Goal: Information Seeking & Learning: Learn about a topic

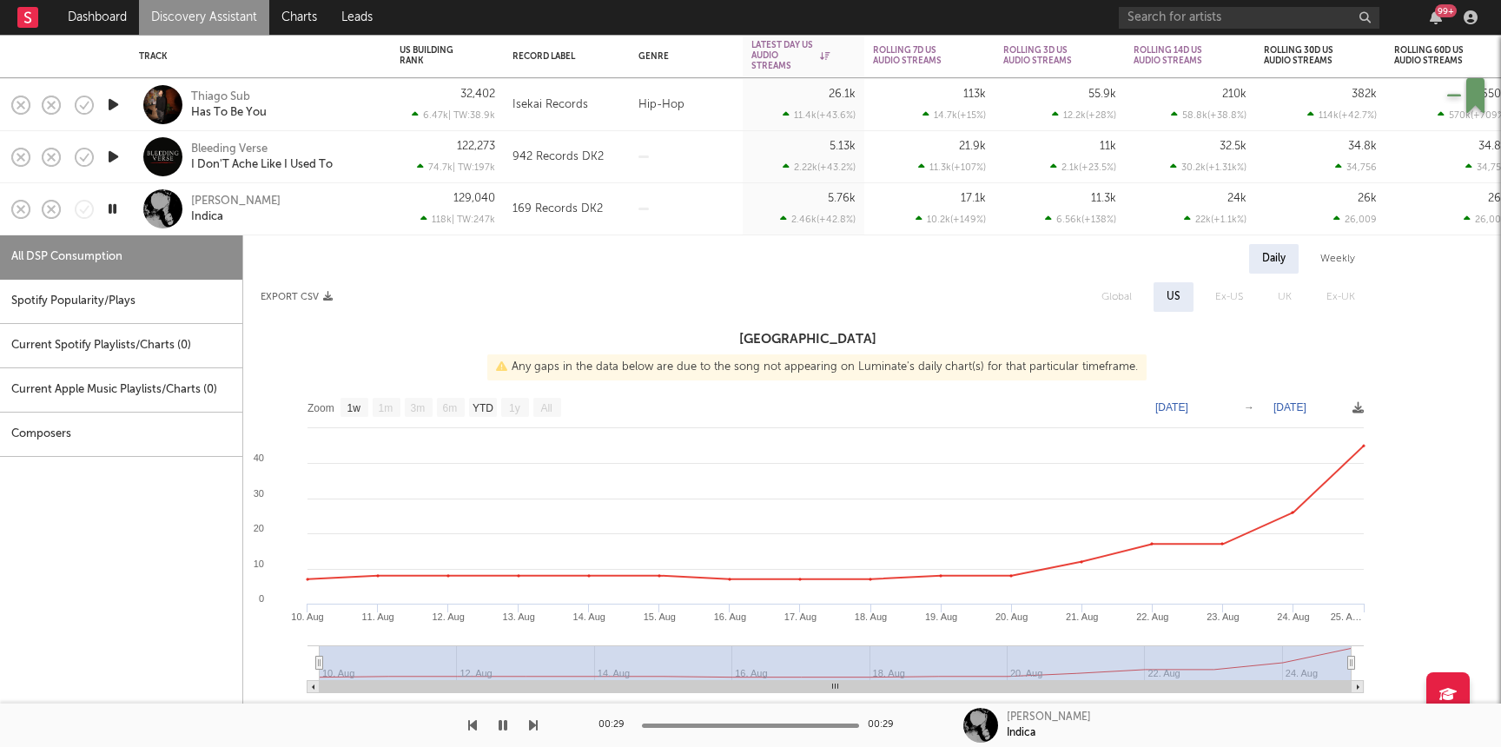
select select "1w"
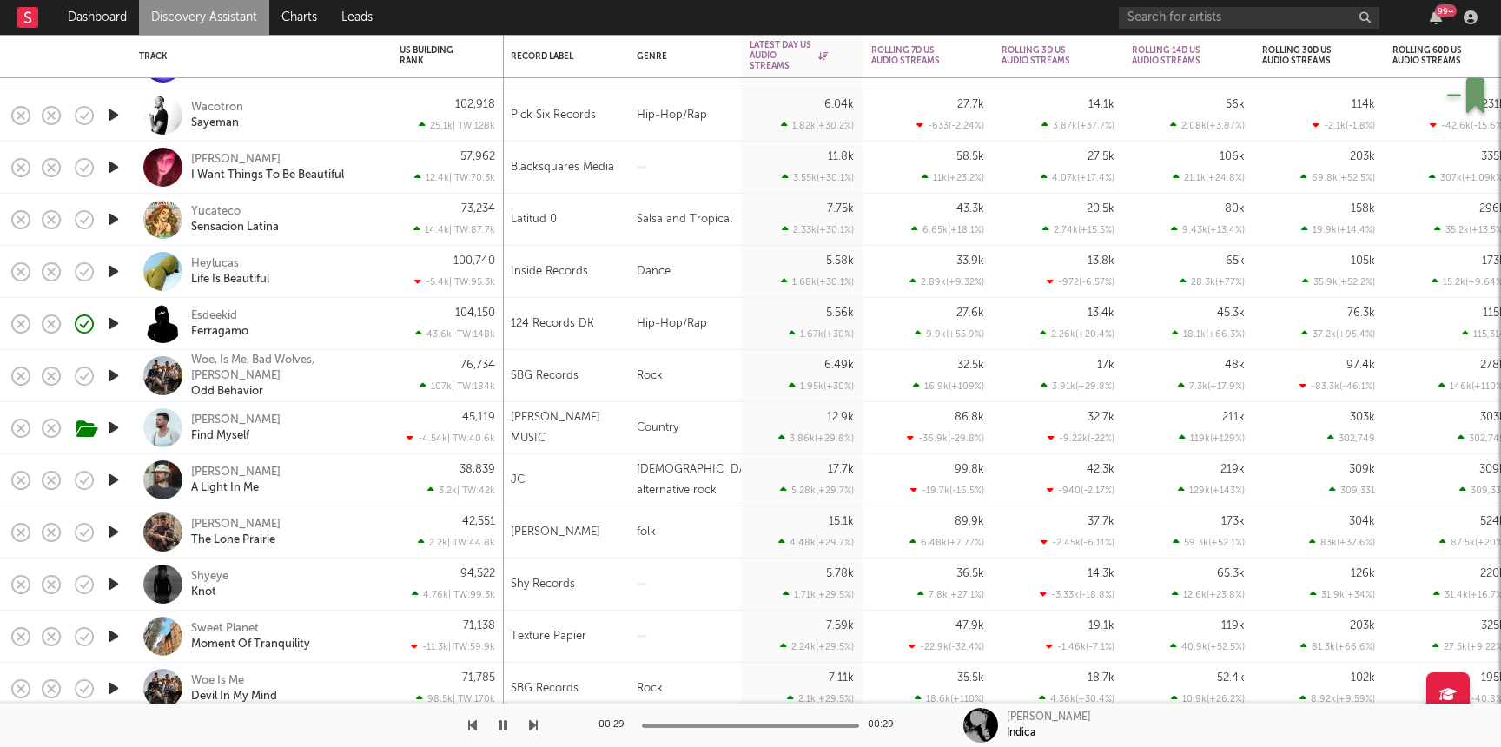
click at [104, 585] on icon "button" at bounding box center [113, 584] width 18 height 22
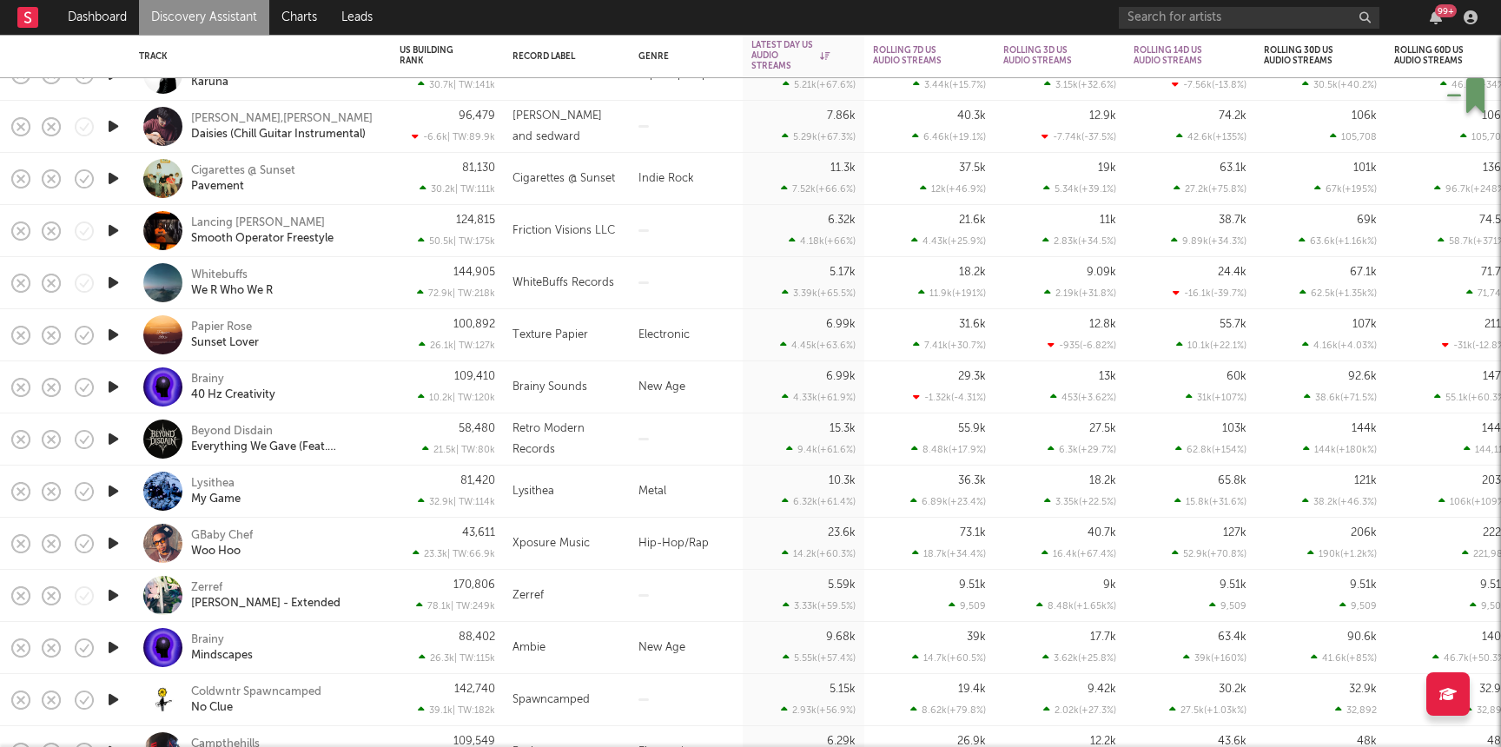
click at [121, 546] on icon "button" at bounding box center [113, 544] width 18 height 22
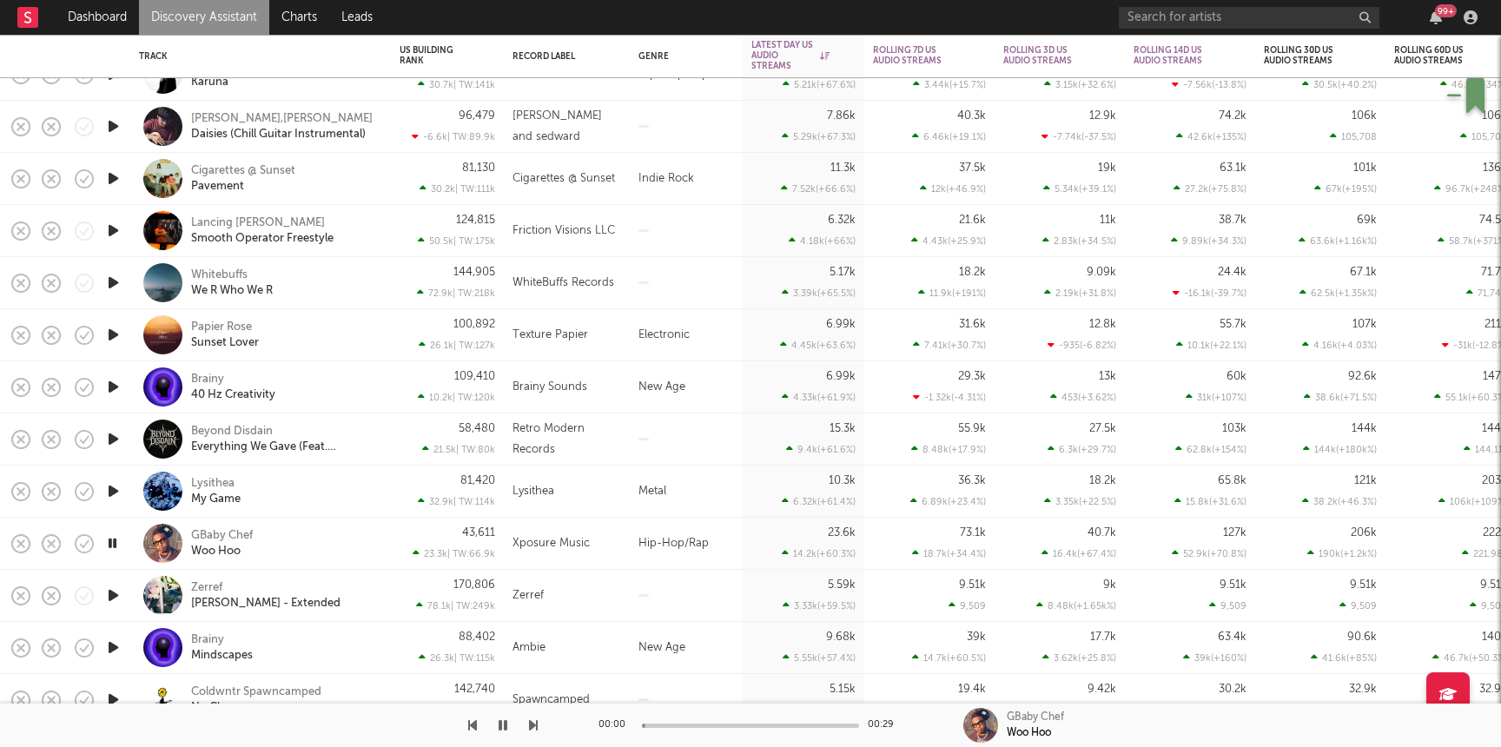
click at [321, 528] on div "GBaby Chef [PERSON_NAME]" at bounding box center [284, 543] width 187 height 31
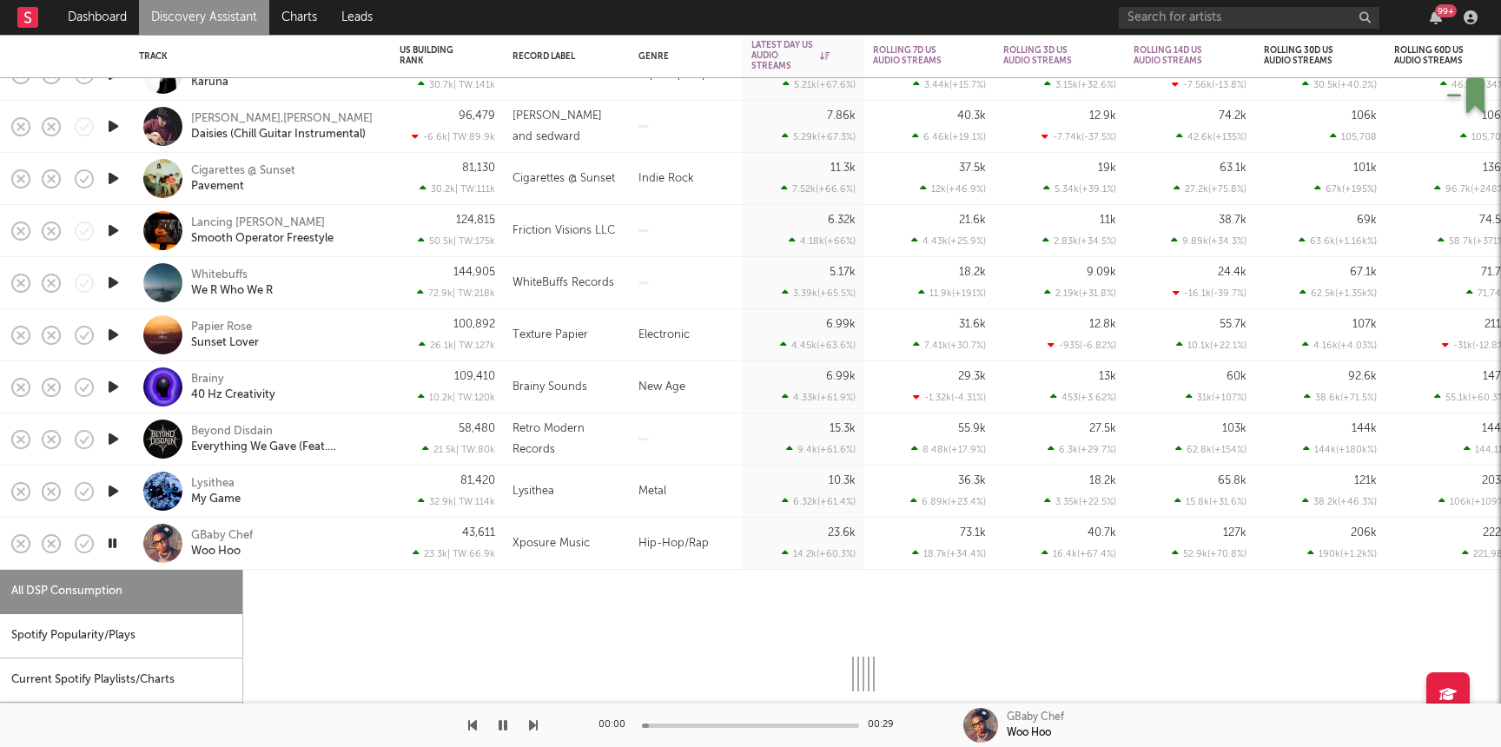
select select "1w"
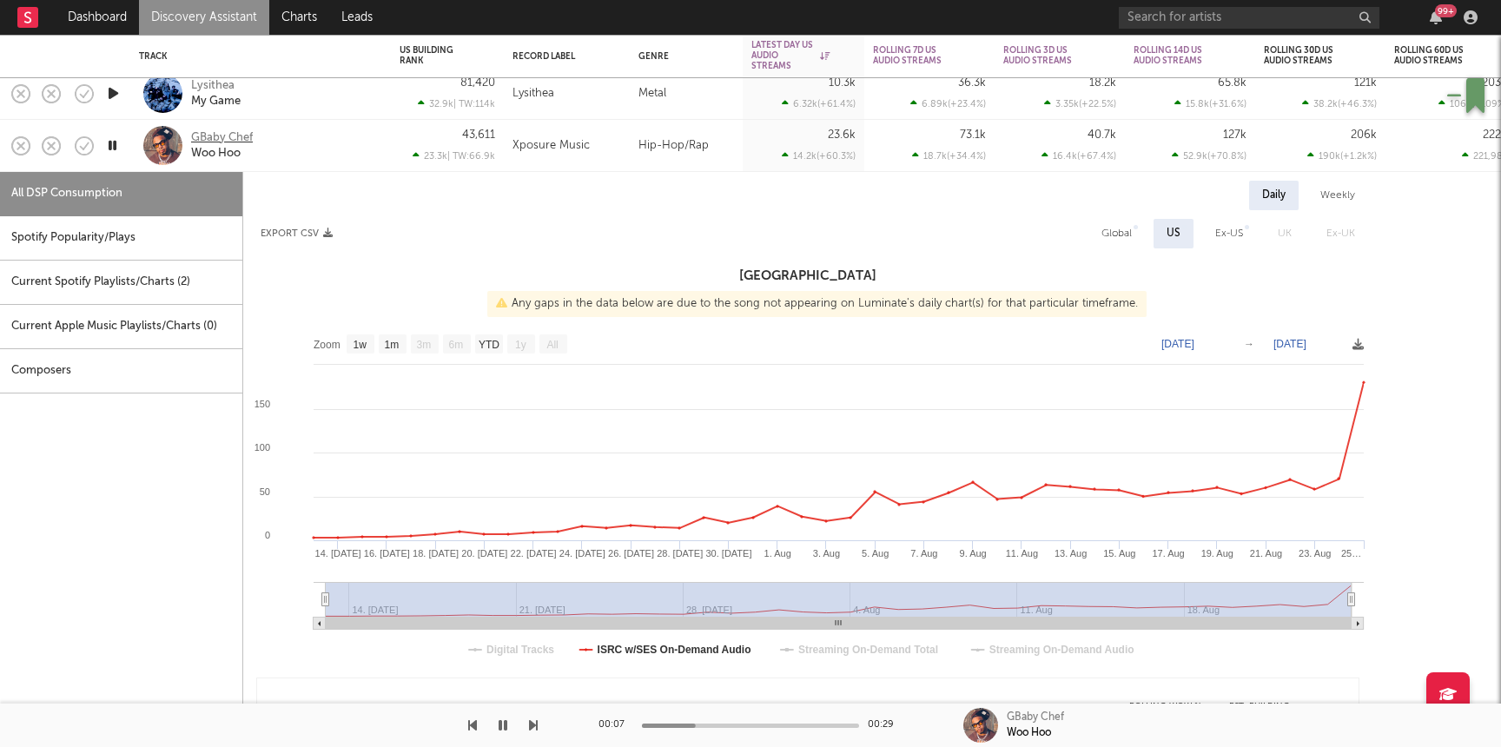
click at [216, 141] on div "GBaby Chef" at bounding box center [222, 138] width 62 height 16
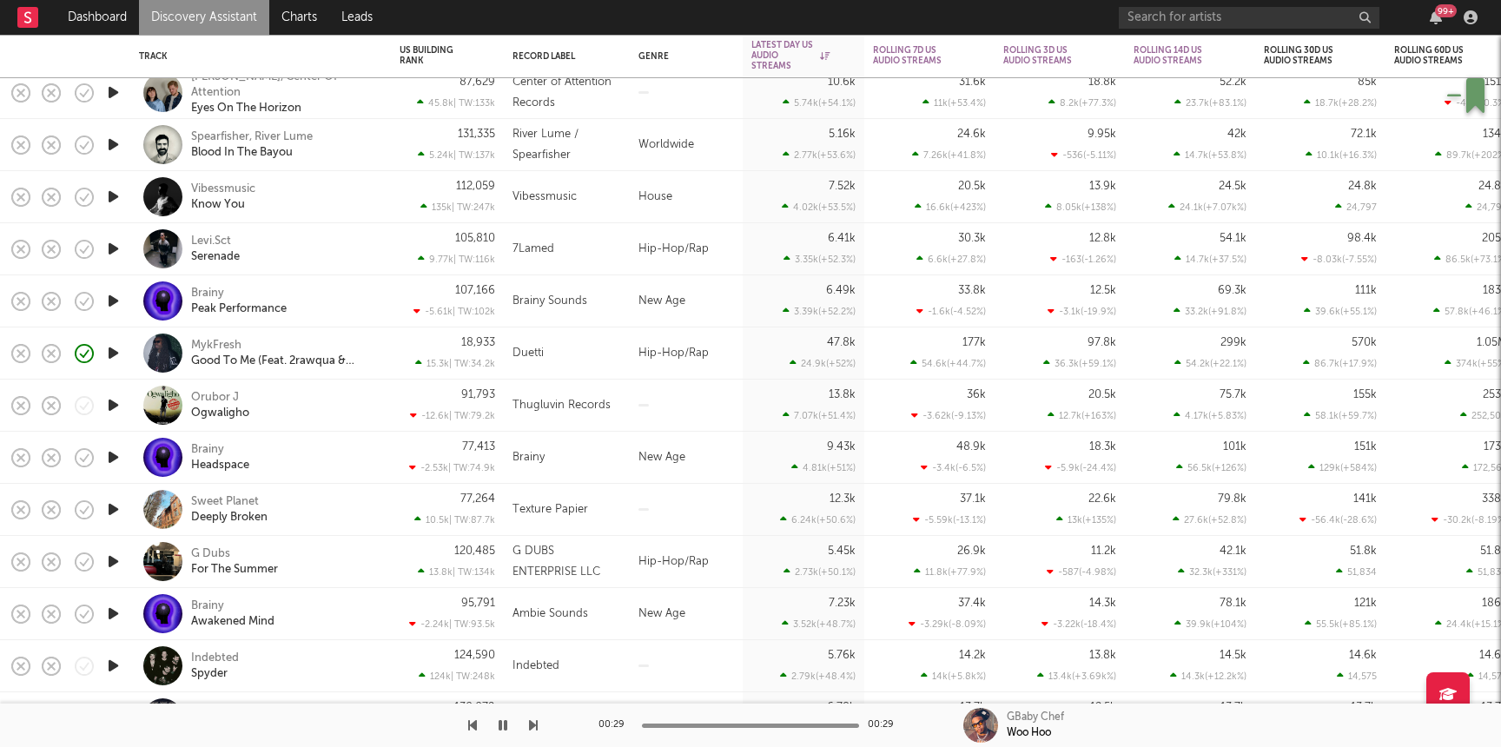
click at [112, 250] on icon "button" at bounding box center [113, 249] width 18 height 22
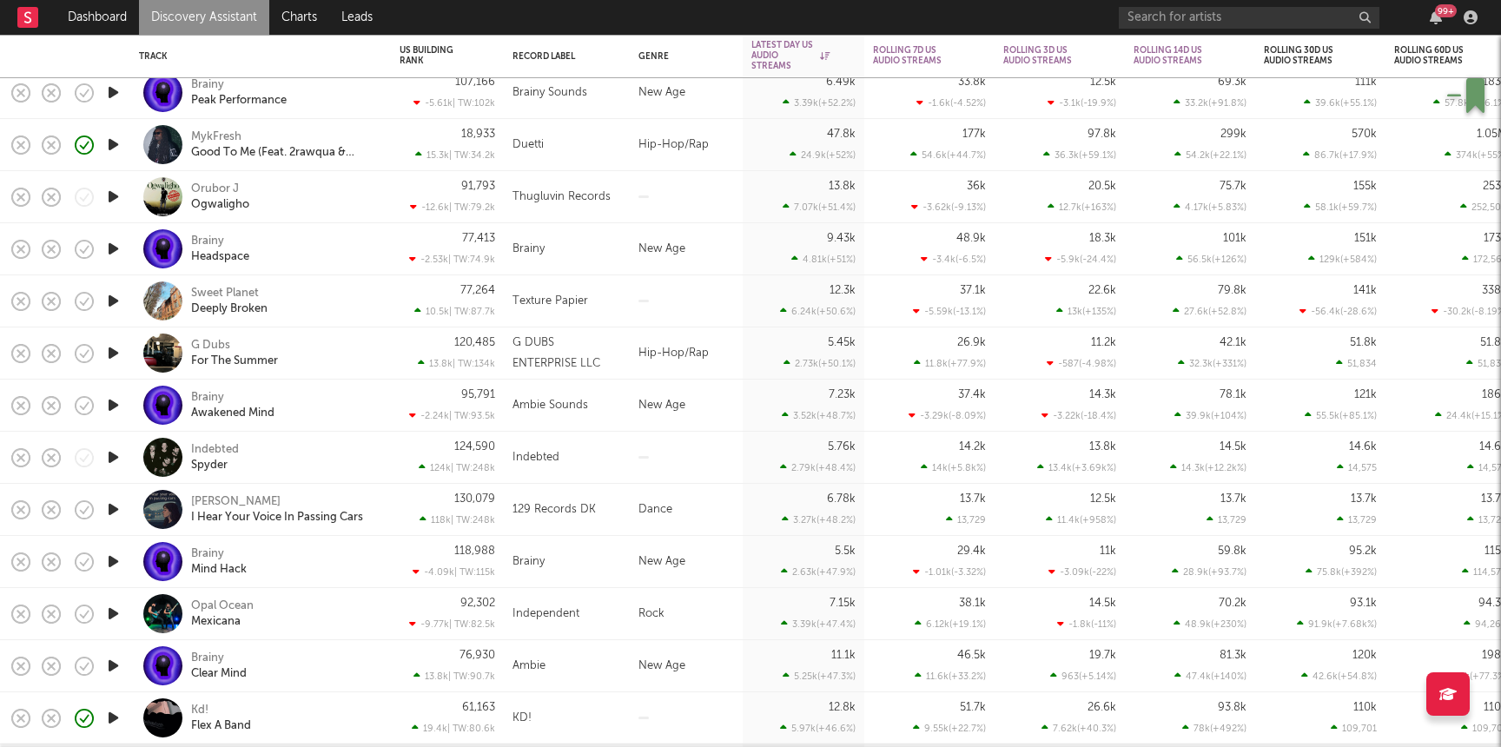
click at [121, 352] on icon "button" at bounding box center [113, 353] width 18 height 22
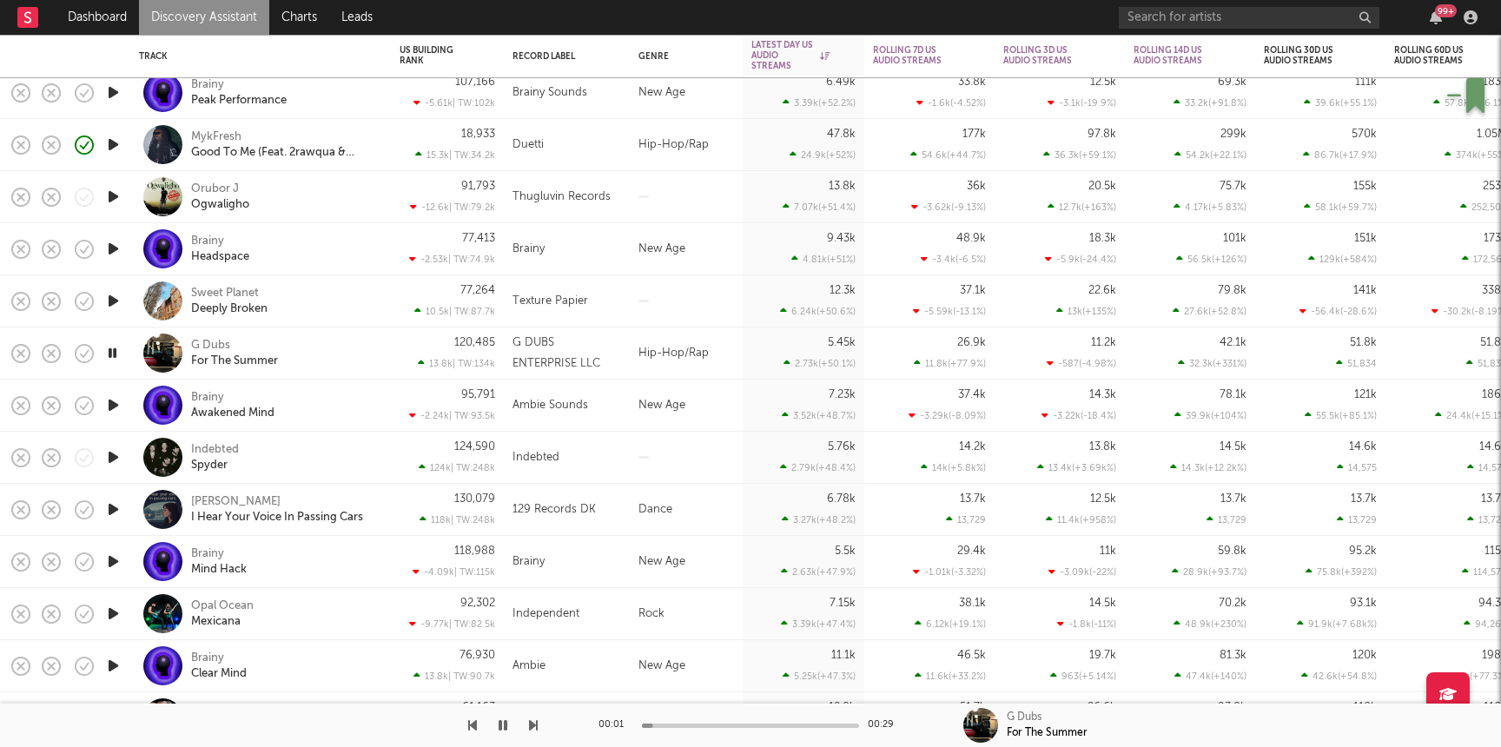
click at [341, 349] on div "G Dubs For The Summer" at bounding box center [284, 353] width 187 height 31
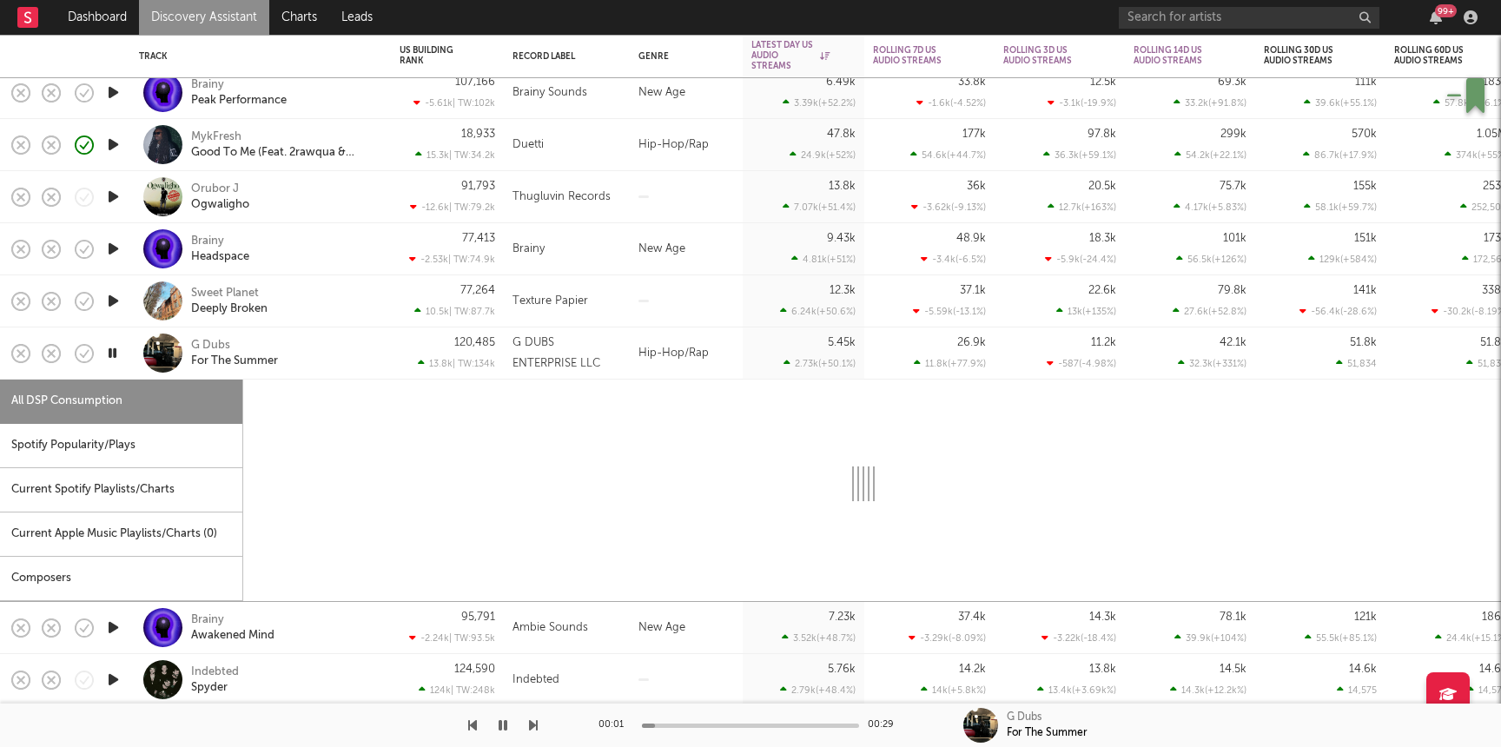
select select "1w"
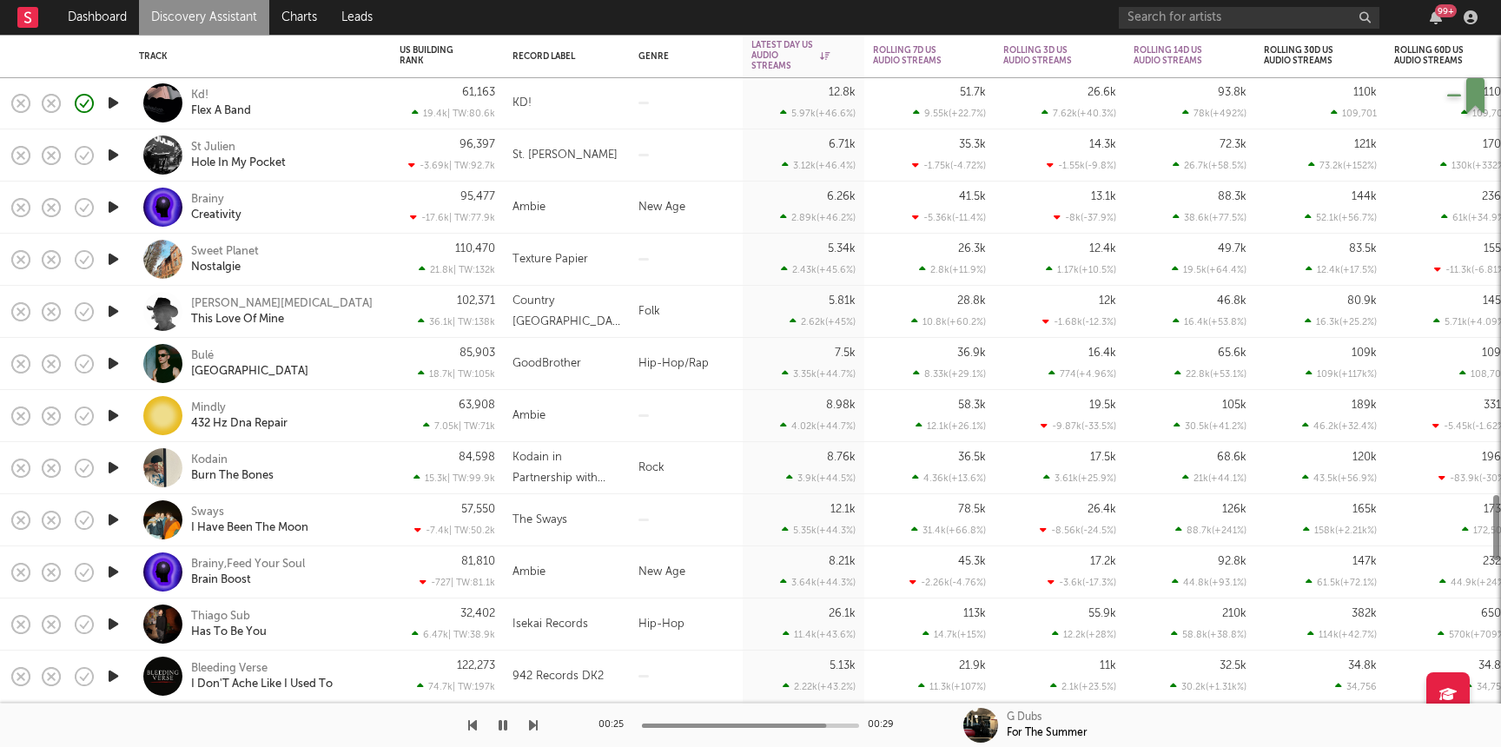
select select "1w"
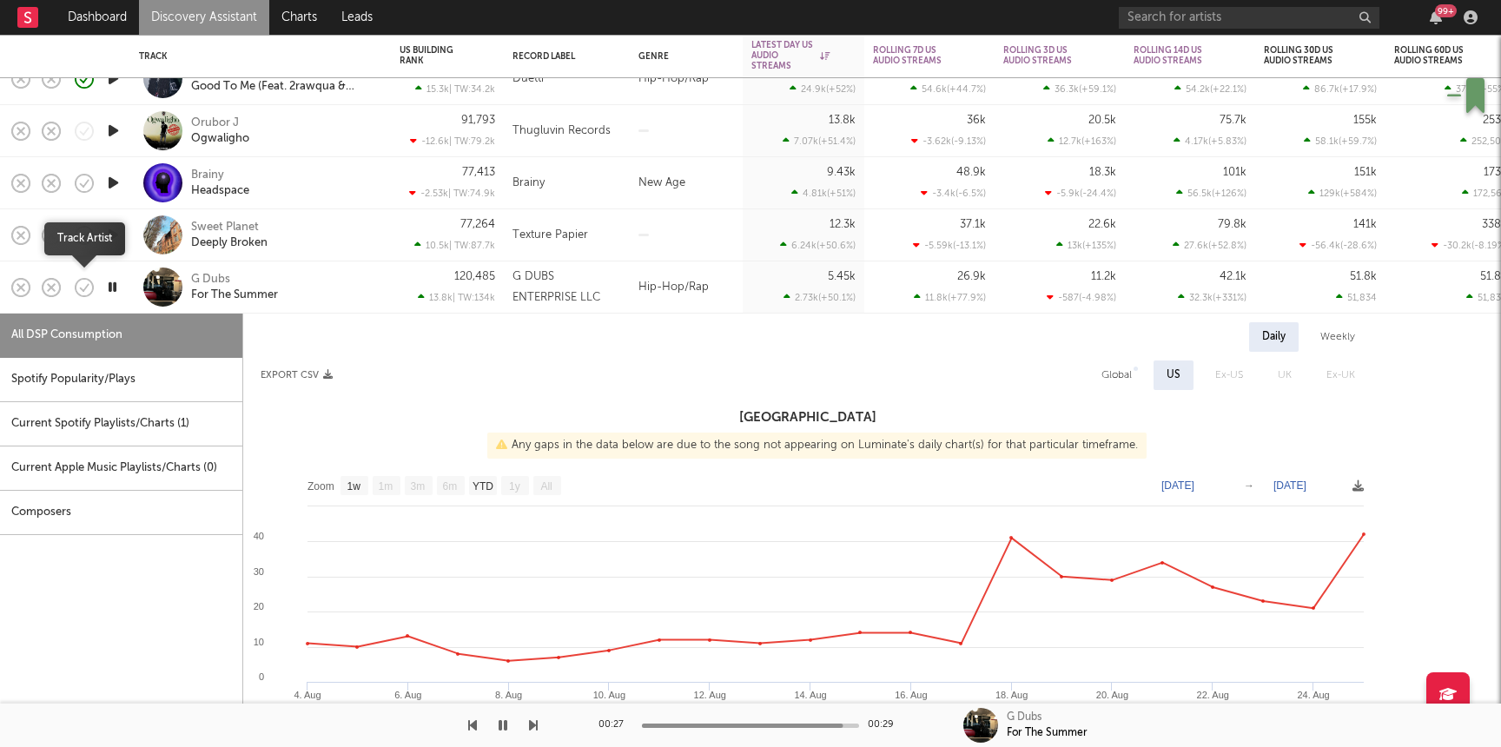
click at [85, 286] on icon "button" at bounding box center [84, 287] width 24 height 24
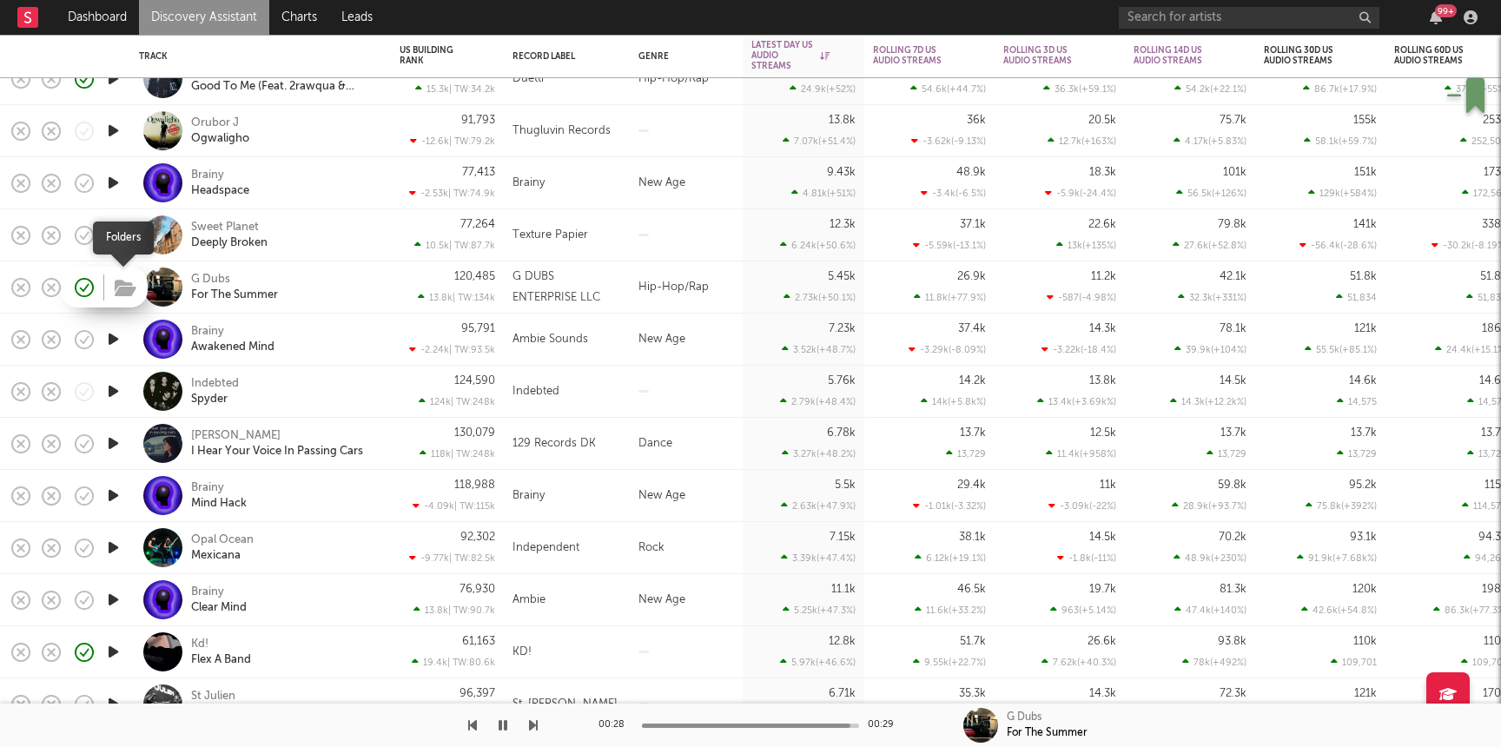
click at [117, 291] on icon "button" at bounding box center [126, 288] width 22 height 19
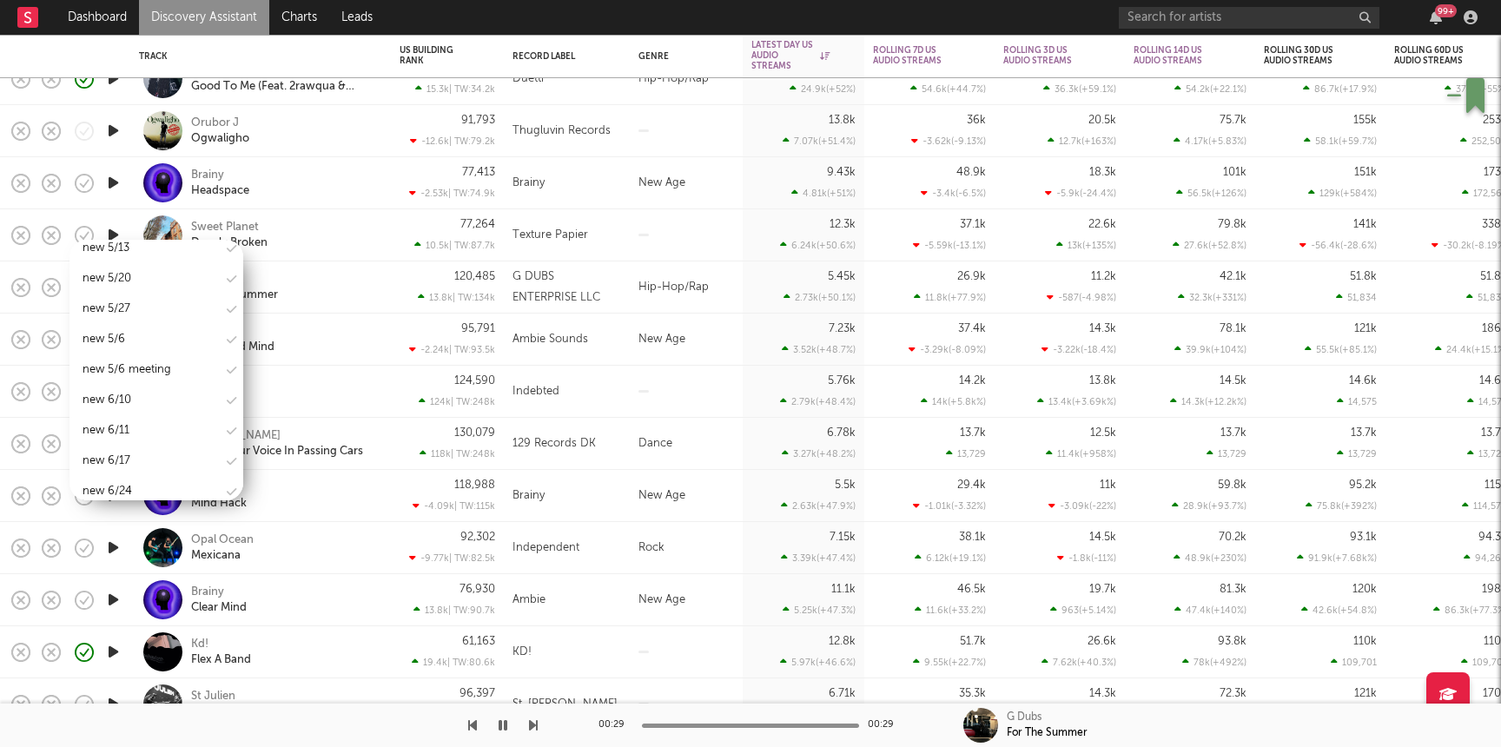
scroll to position [2184, 0]
click at [136, 447] on div "new 9/2" at bounding box center [156, 460] width 174 height 26
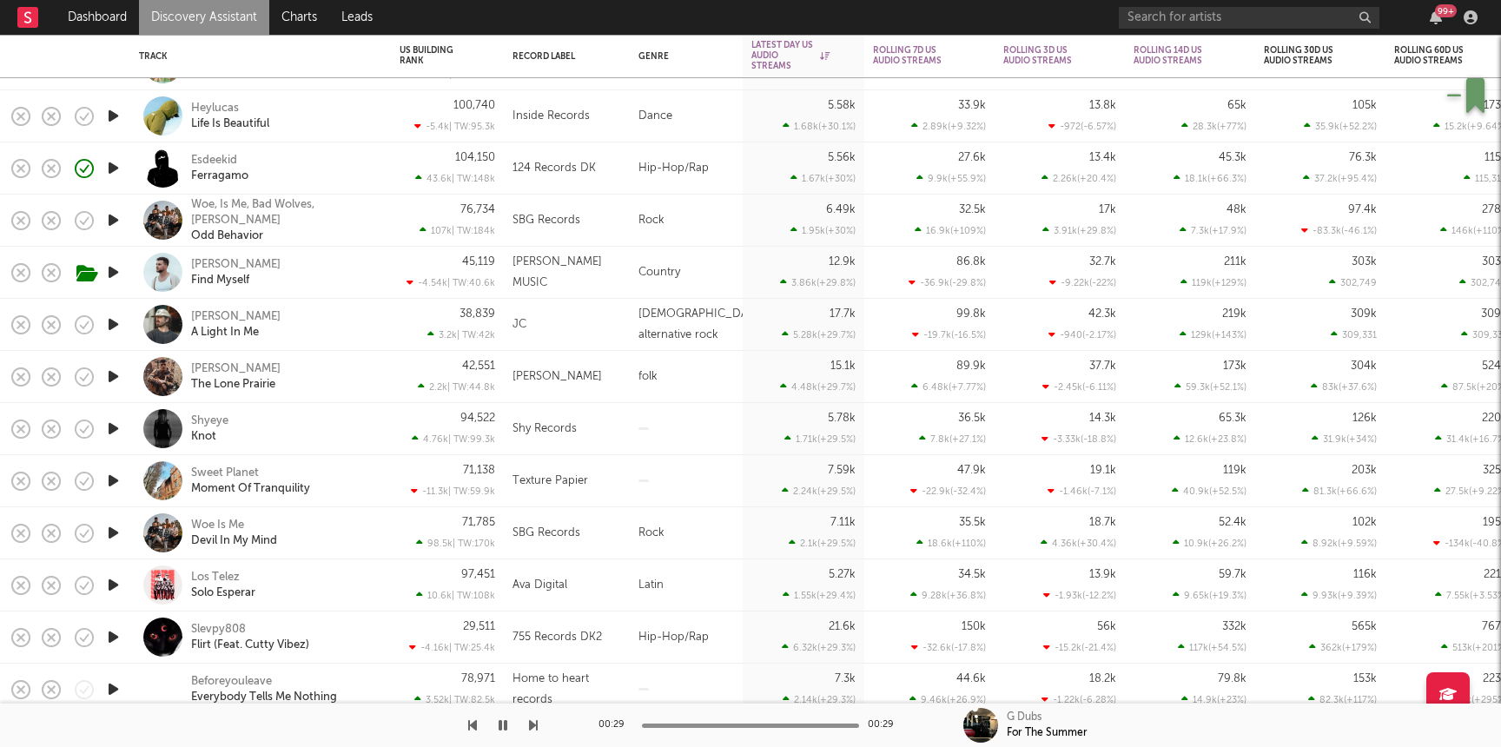
click at [113, 431] on icon "button" at bounding box center [113, 429] width 18 height 22
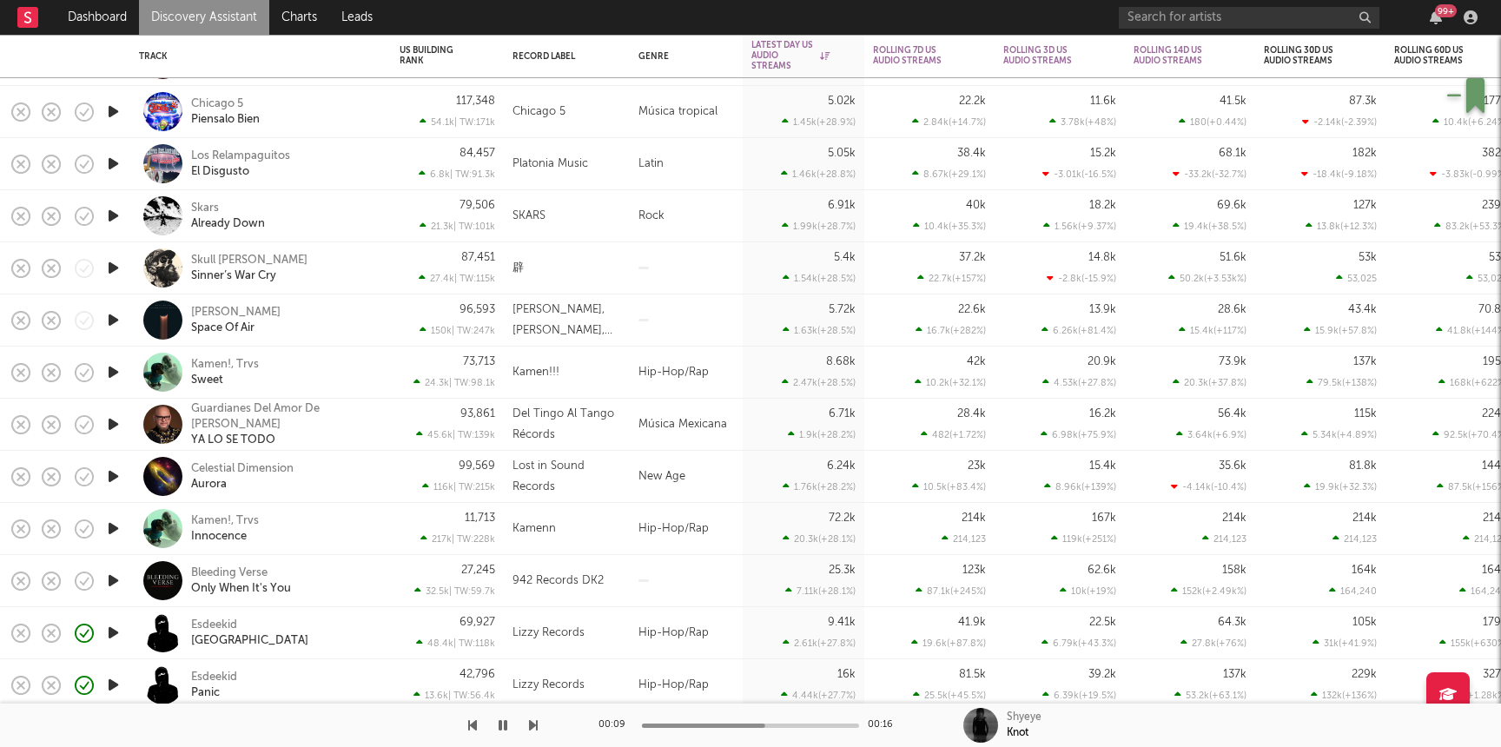
click at [118, 216] on icon "button" at bounding box center [113, 216] width 18 height 22
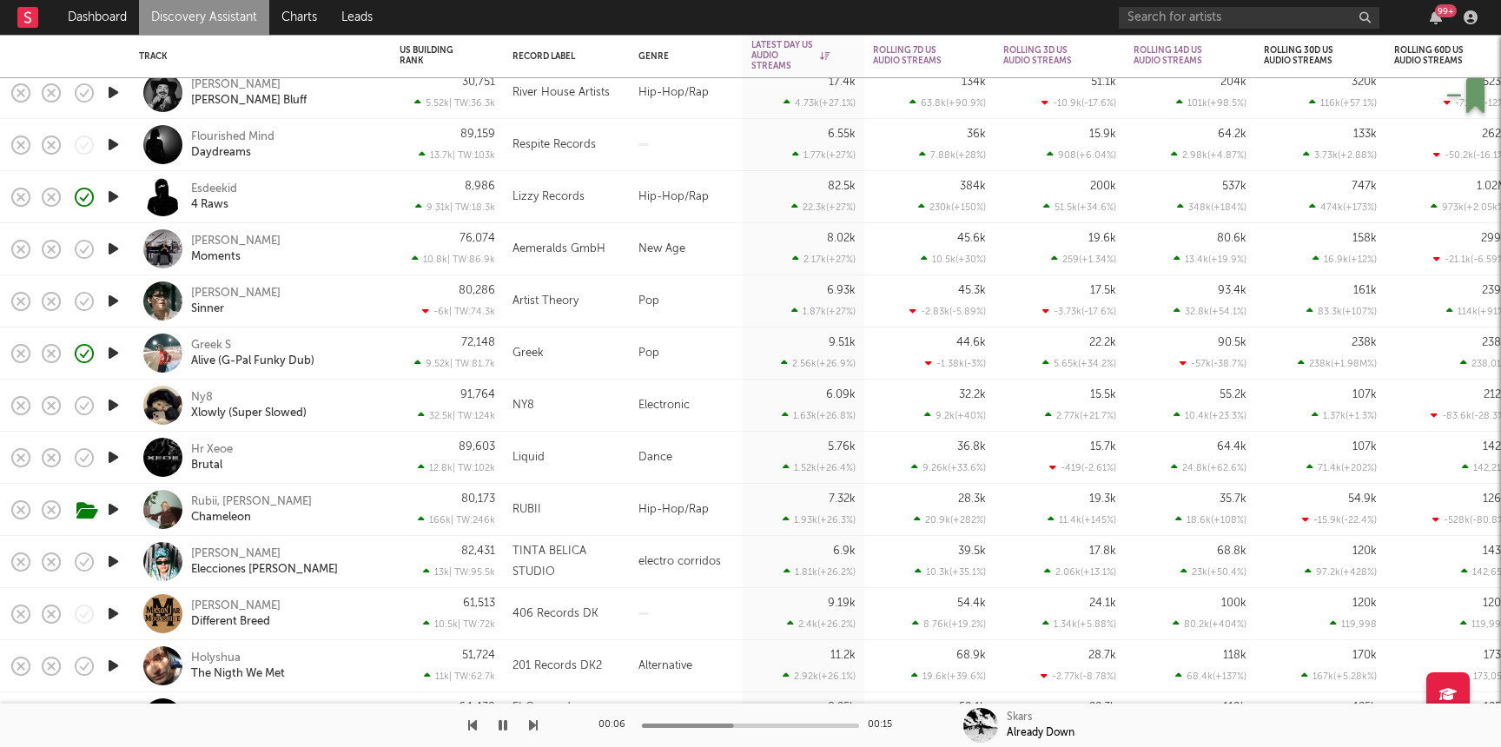
click at [111, 409] on icon "button" at bounding box center [113, 405] width 18 height 22
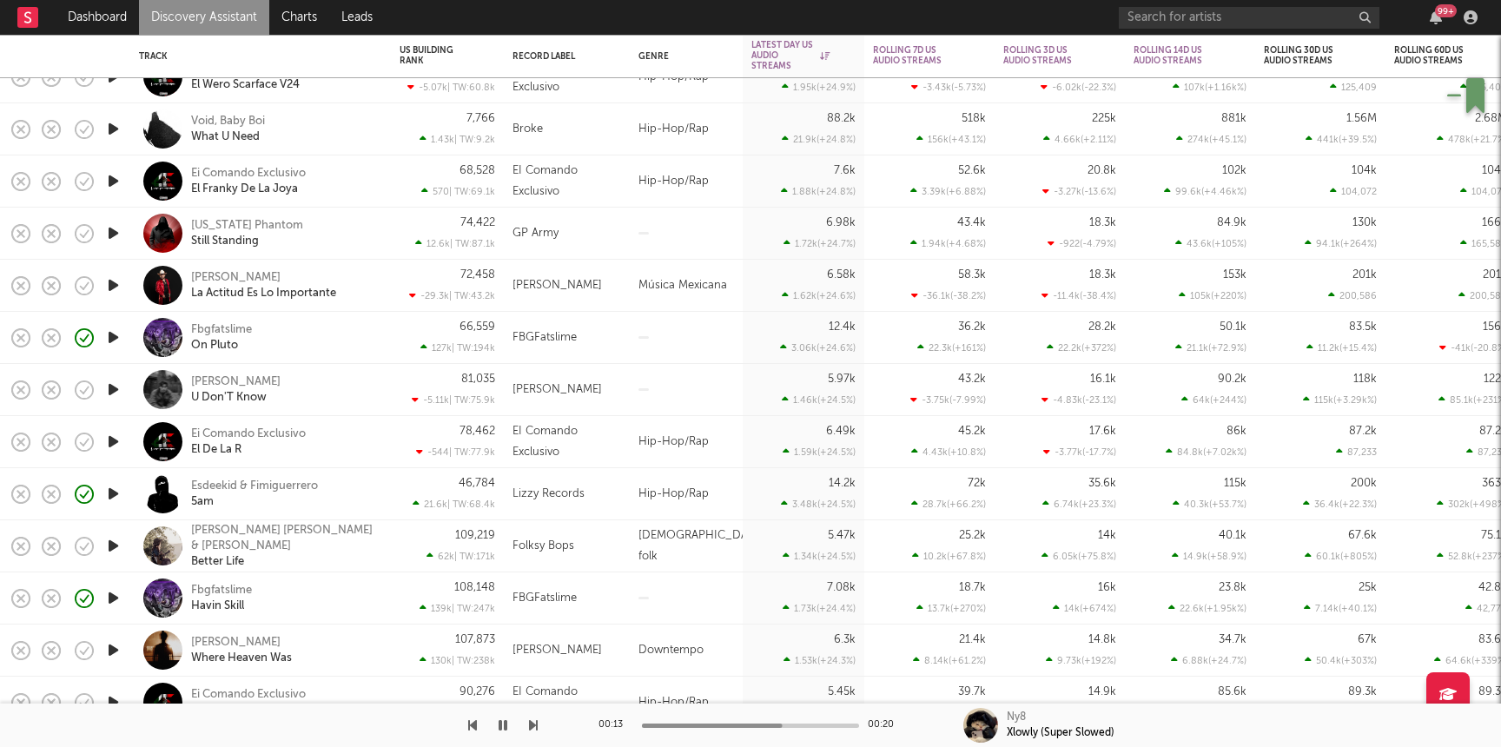
click at [116, 384] on icon "button" at bounding box center [113, 390] width 18 height 22
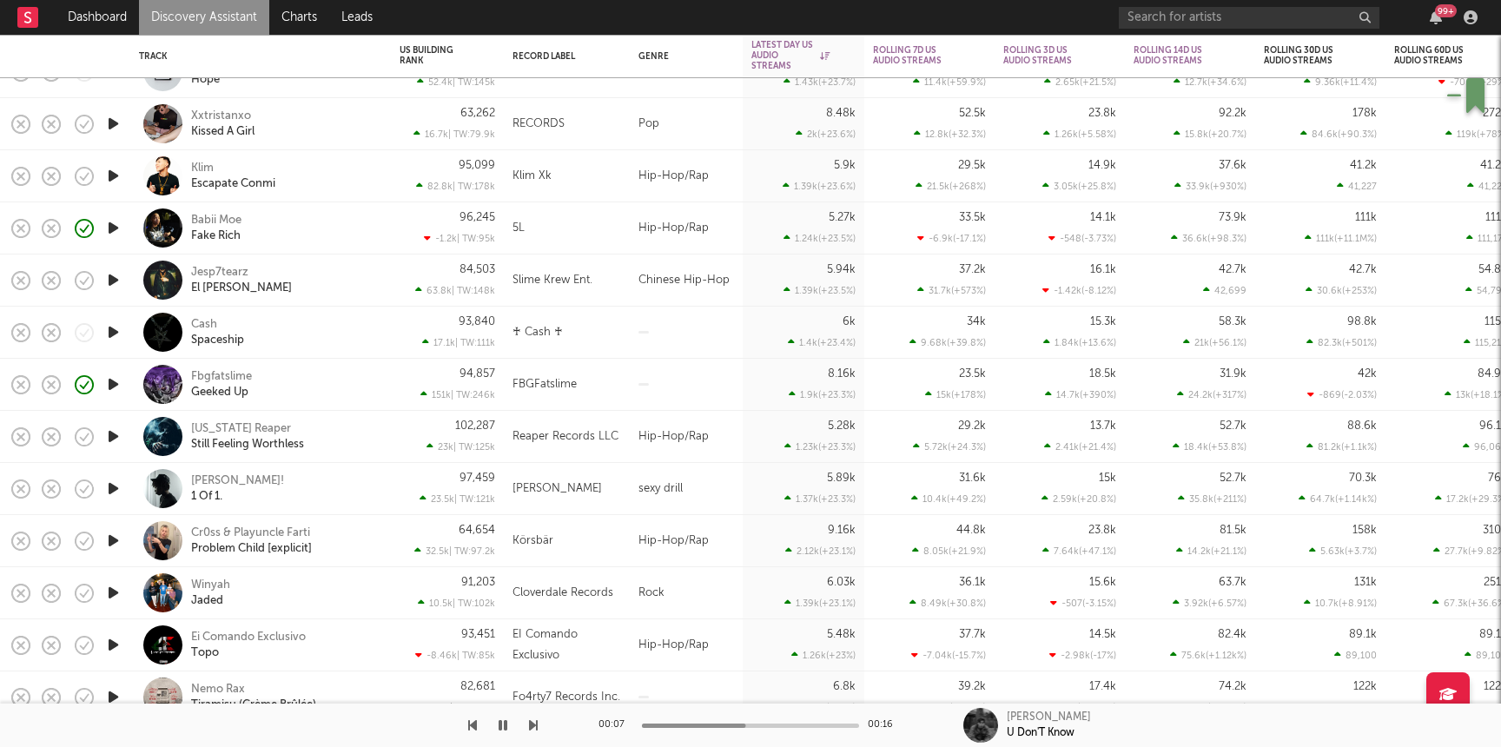
click at [105, 275] on icon "button" at bounding box center [113, 280] width 18 height 22
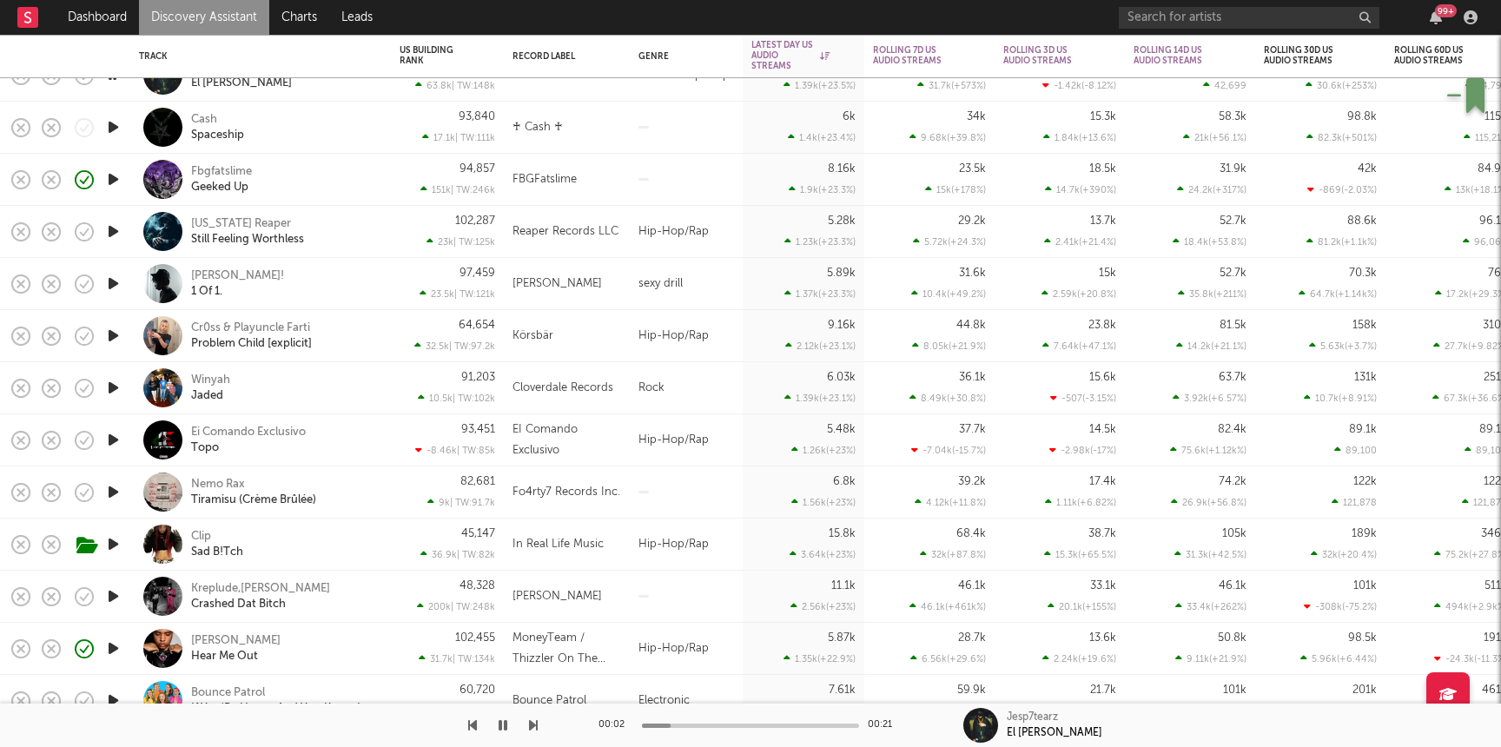
click at [116, 280] on icon "button" at bounding box center [113, 284] width 18 height 22
click at [286, 270] on div "Yves! 1 Of 1." at bounding box center [284, 283] width 187 height 31
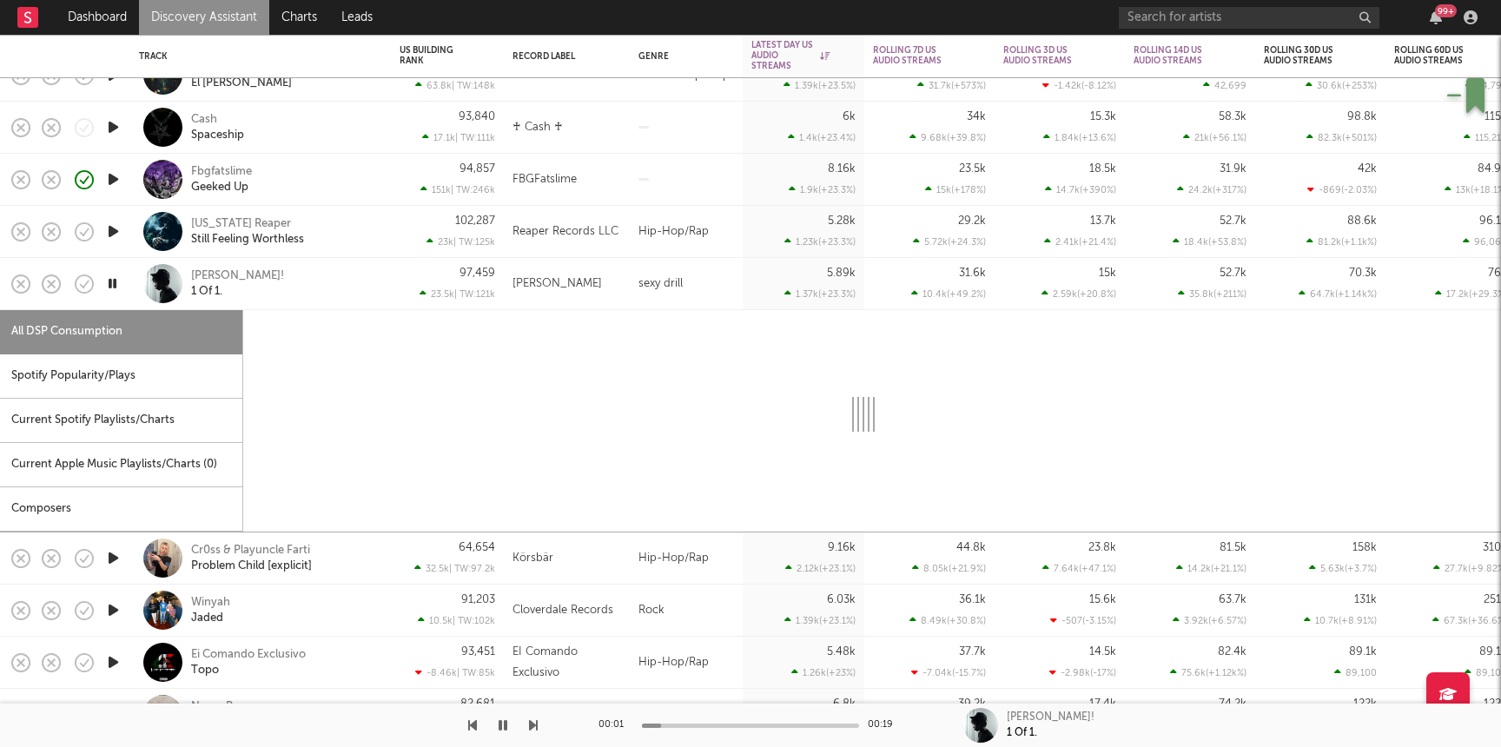
select select "1w"
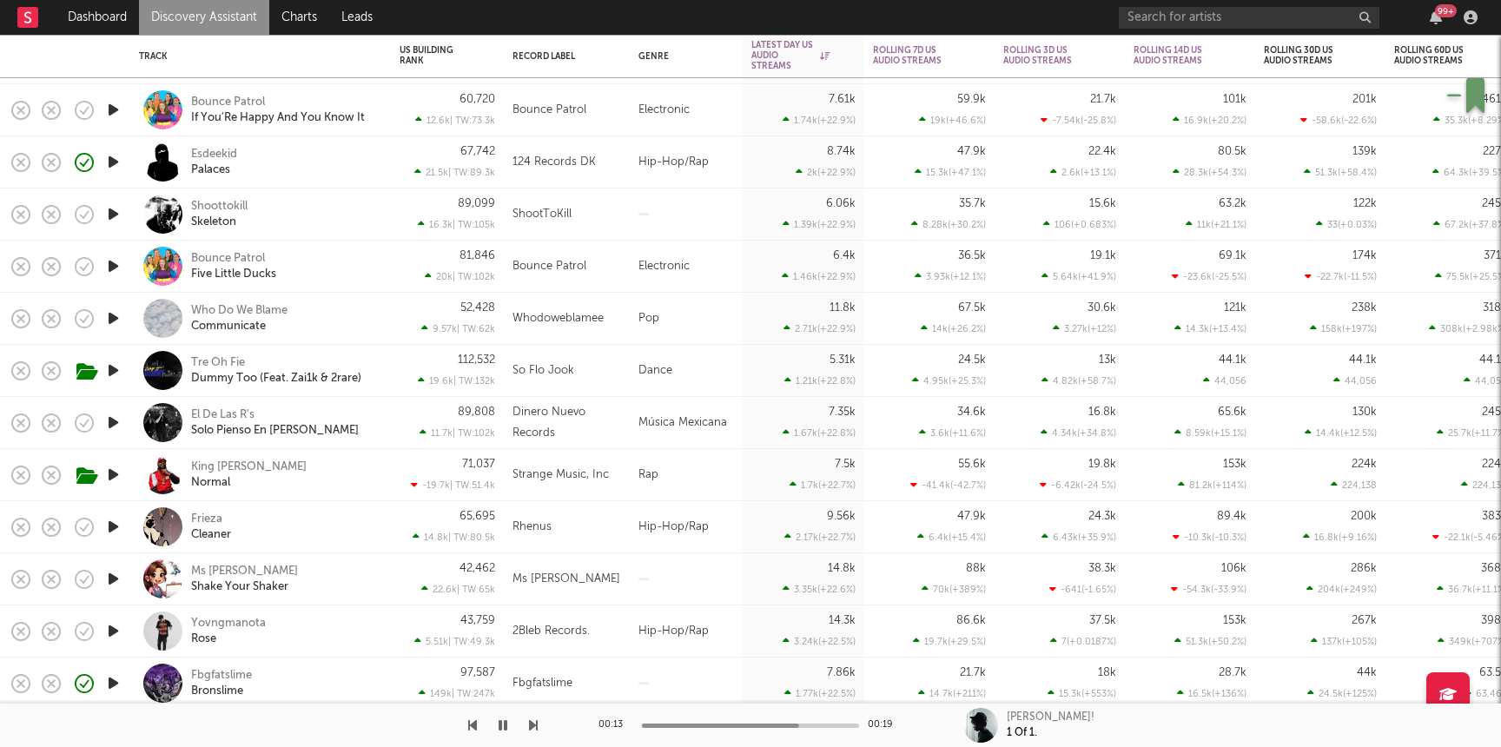
click at [117, 213] on icon "button" at bounding box center [113, 214] width 18 height 22
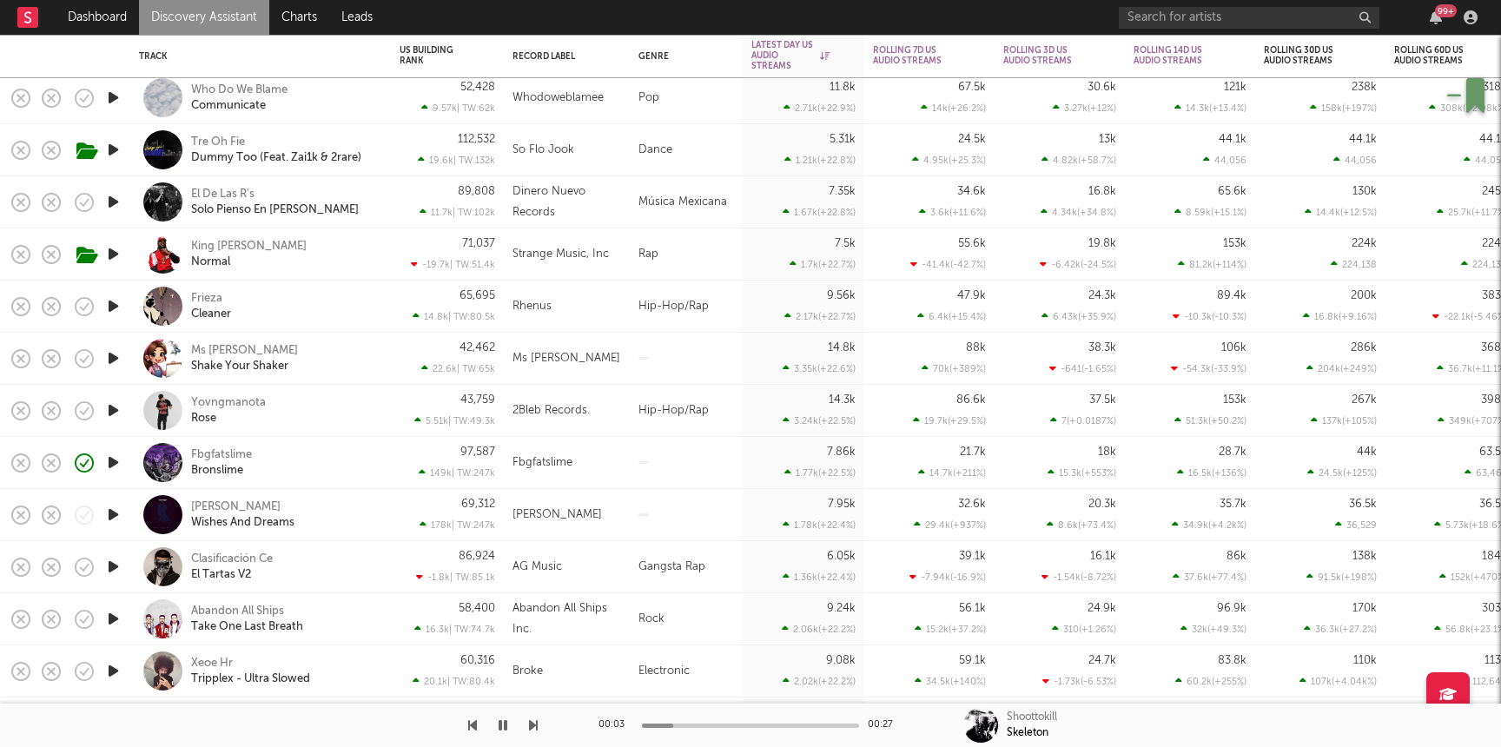
click at [112, 409] on icon "button" at bounding box center [113, 411] width 18 height 22
click at [358, 410] on div "Yovngmanota Rose" at bounding box center [284, 410] width 187 height 31
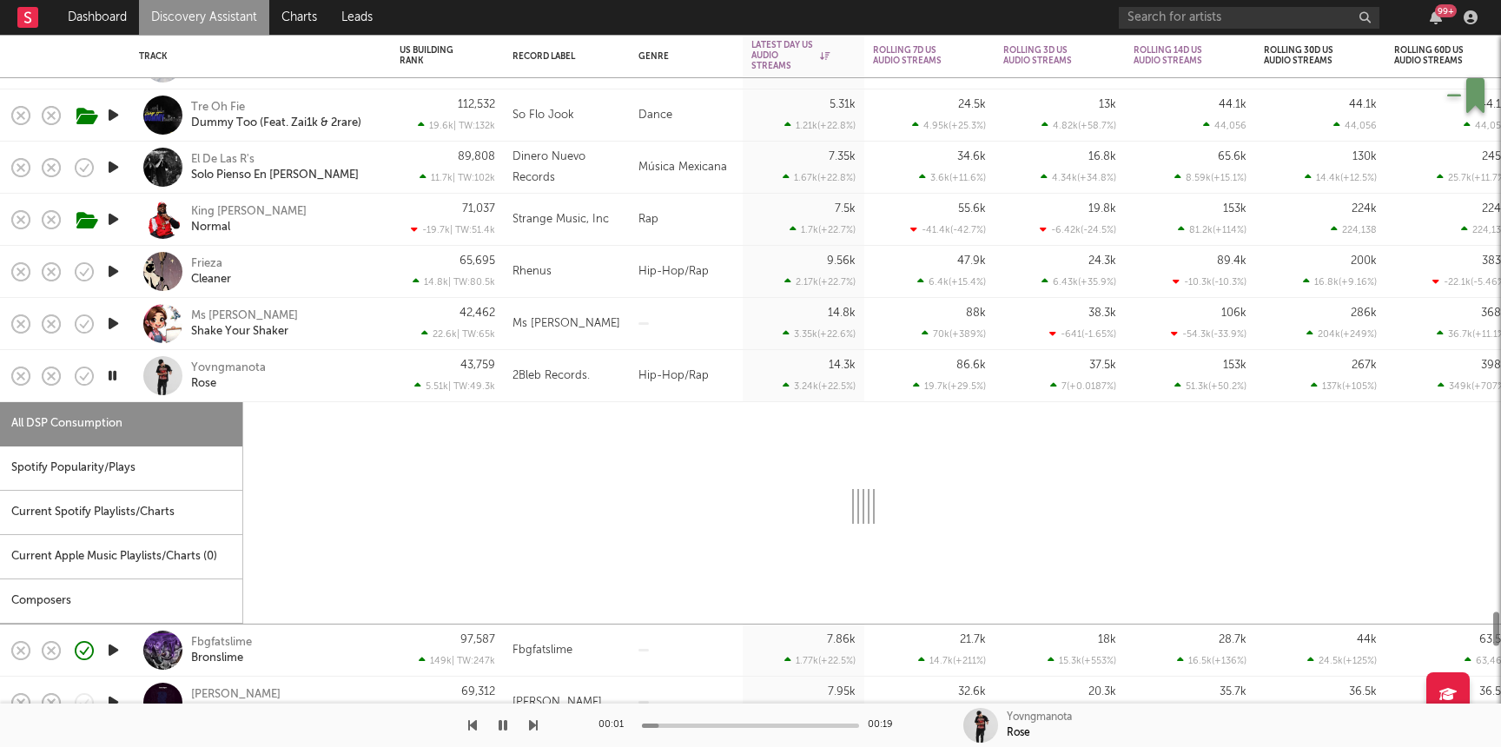
select select "1w"
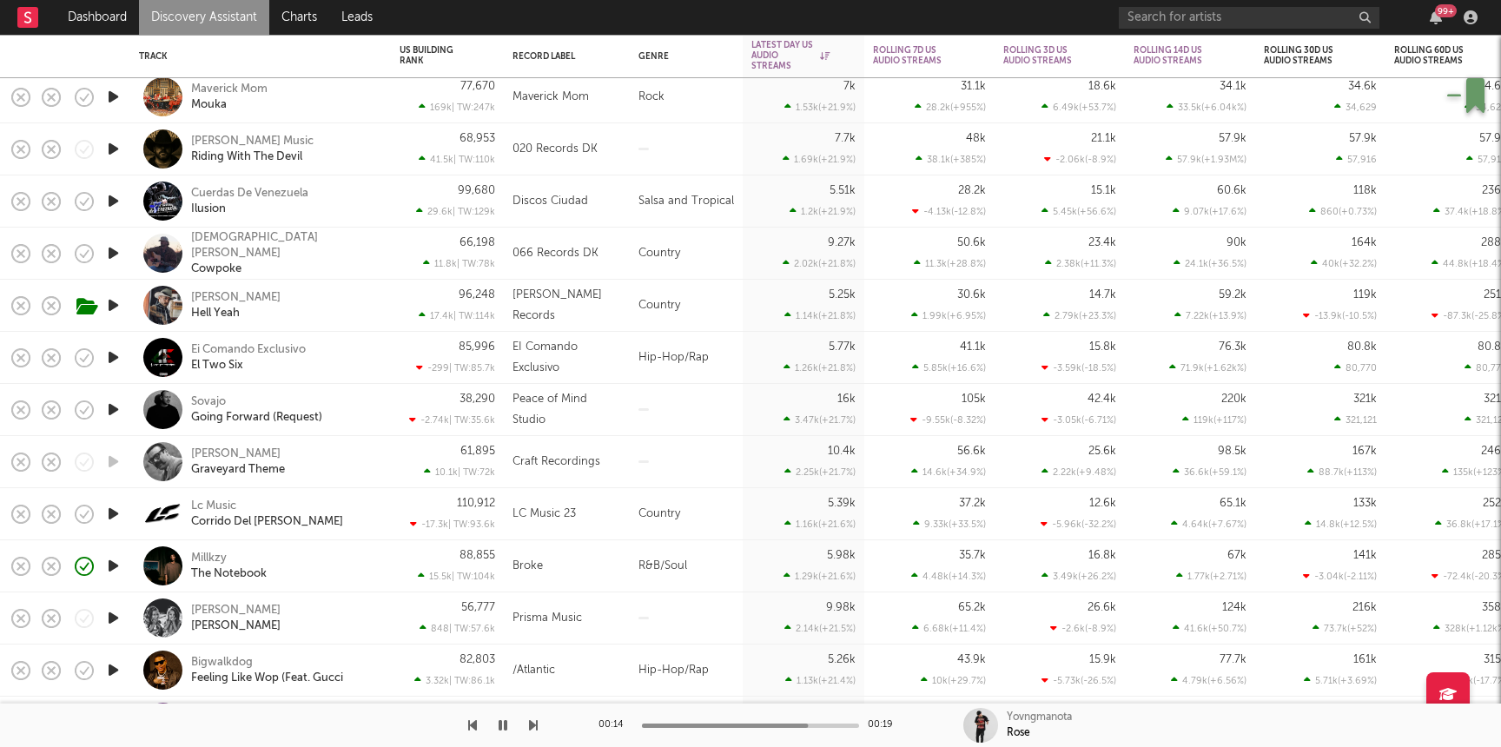
click at [113, 148] on icon "button" at bounding box center [113, 149] width 18 height 22
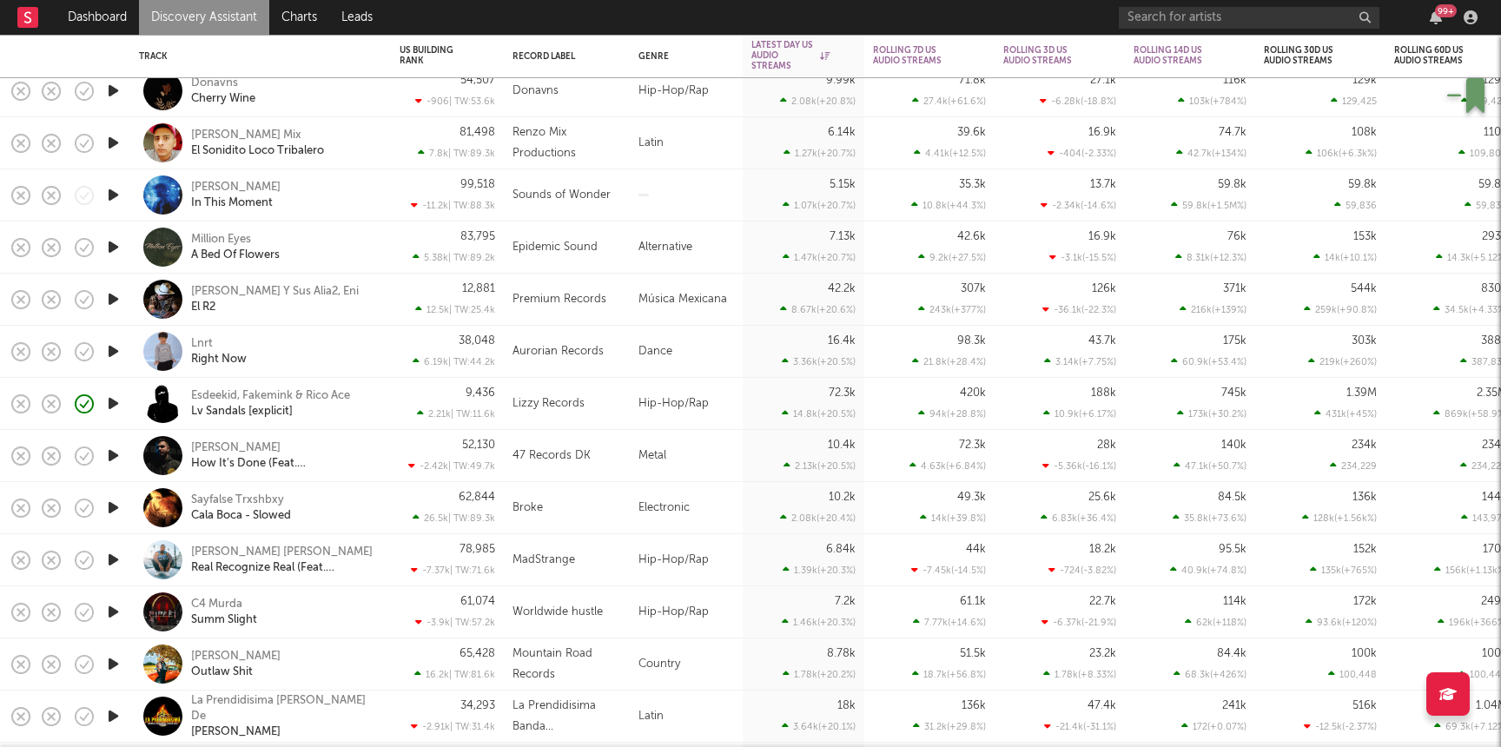
click at [116, 612] on icon "button" at bounding box center [113, 612] width 18 height 22
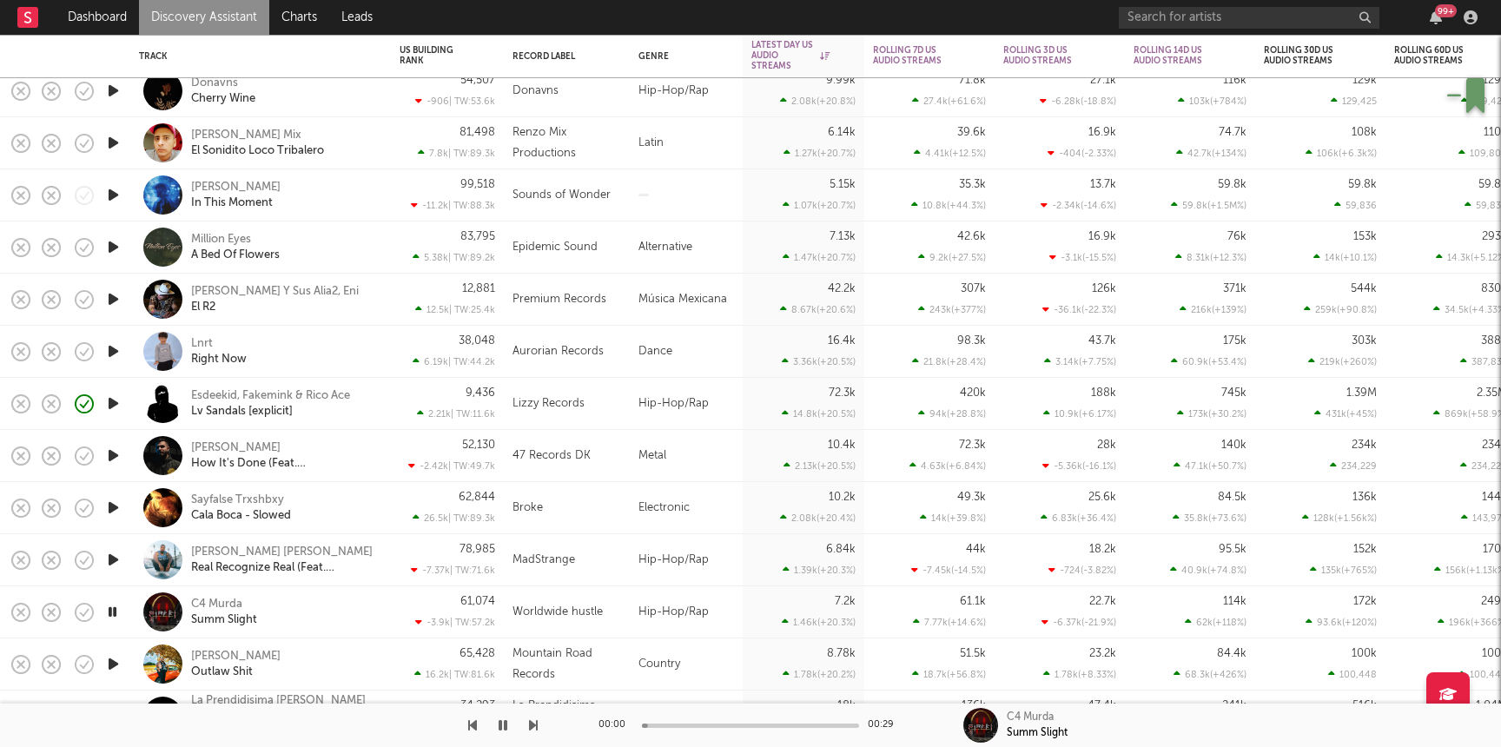
click at [354, 603] on div "C4 Murda Summ Slight" at bounding box center [284, 612] width 187 height 31
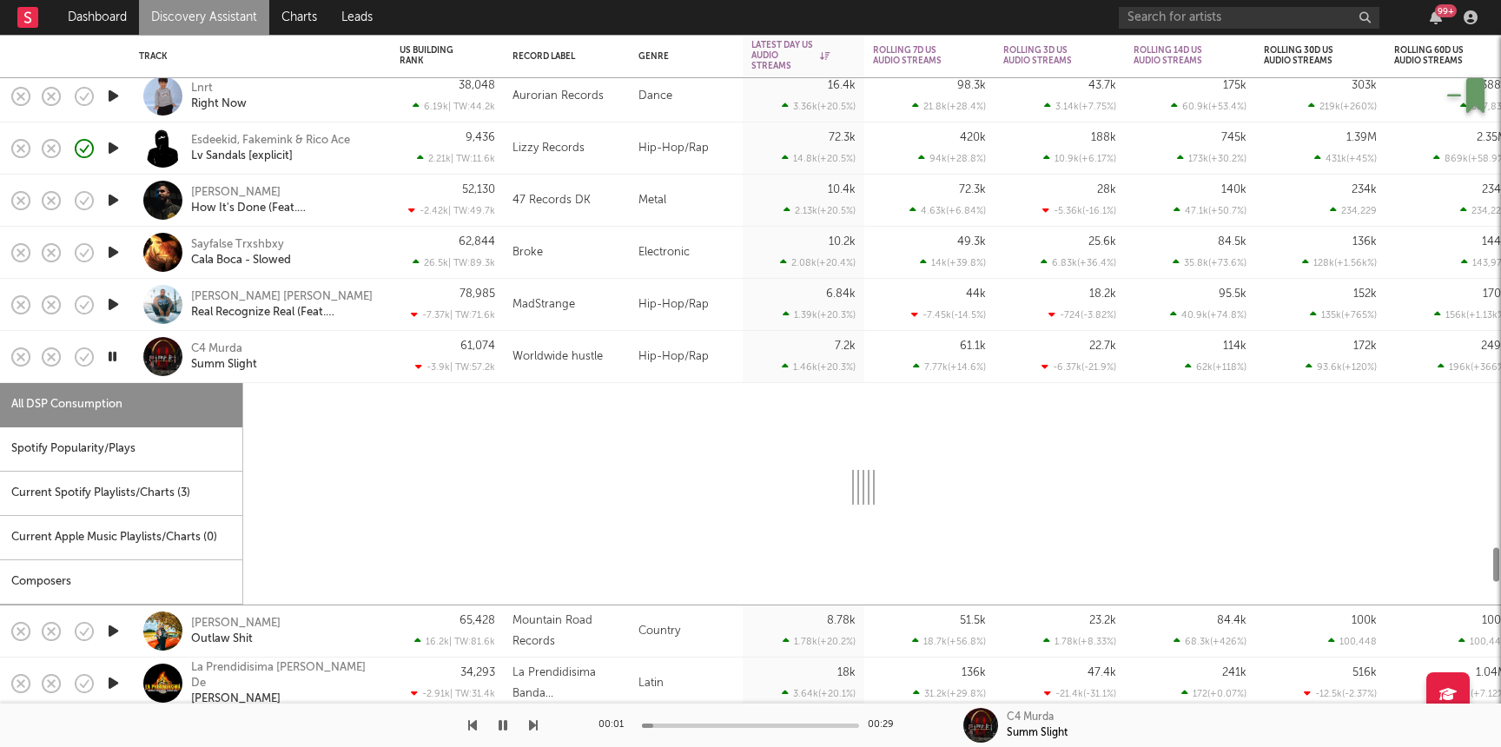
select select "6m"
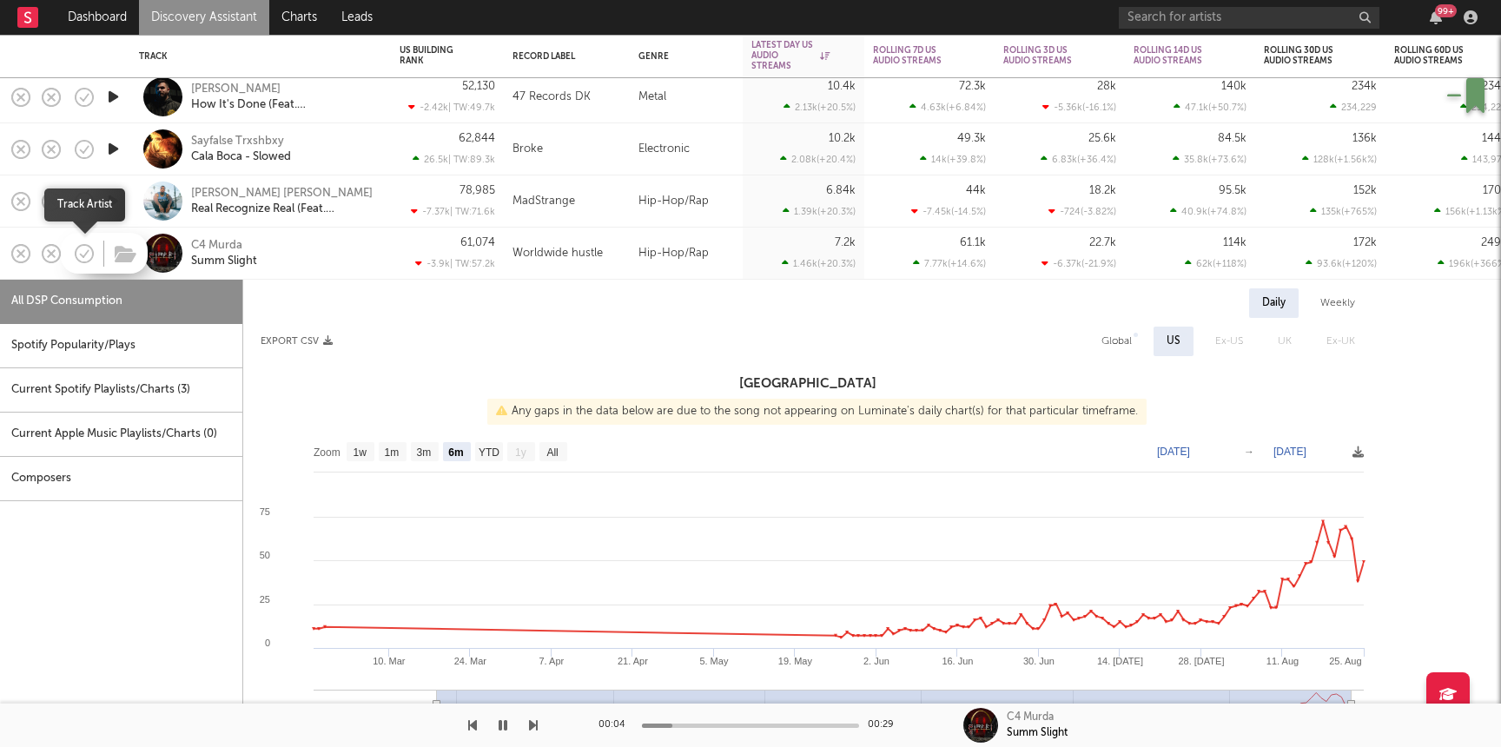
click at [83, 250] on icon "button" at bounding box center [84, 253] width 24 height 24
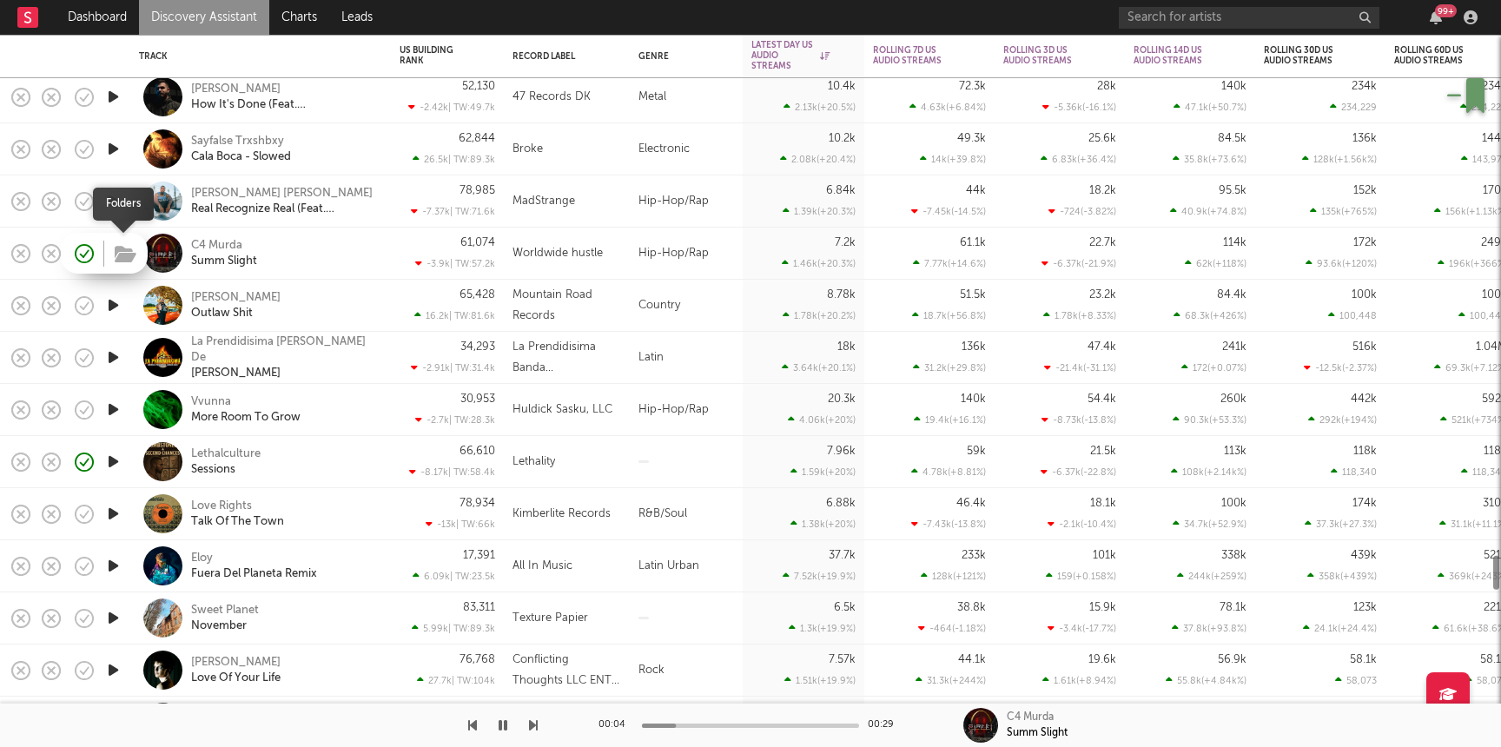
click at [123, 250] on icon "button" at bounding box center [126, 254] width 22 height 19
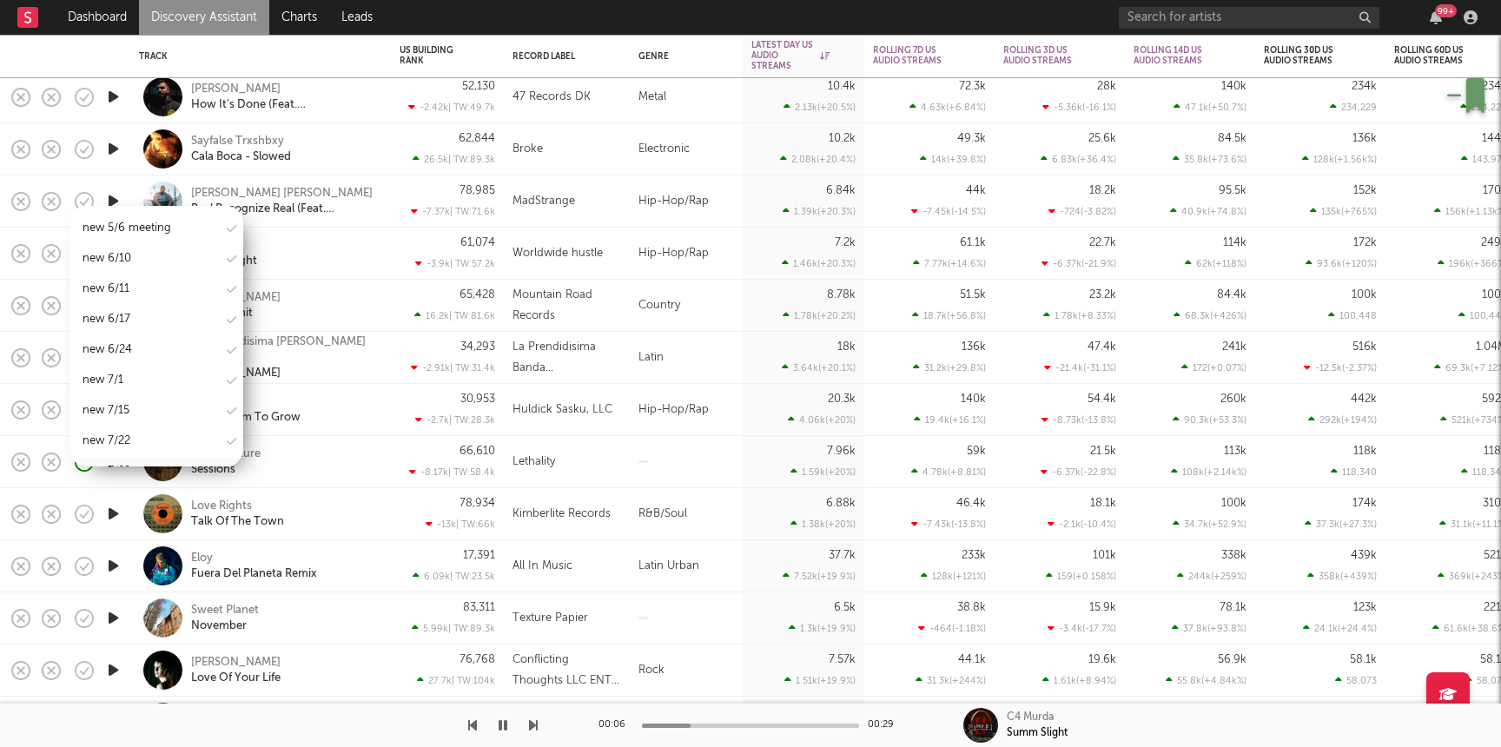
scroll to position [2184, 0]
click at [126, 413] on div "new 9/2" at bounding box center [156, 426] width 174 height 26
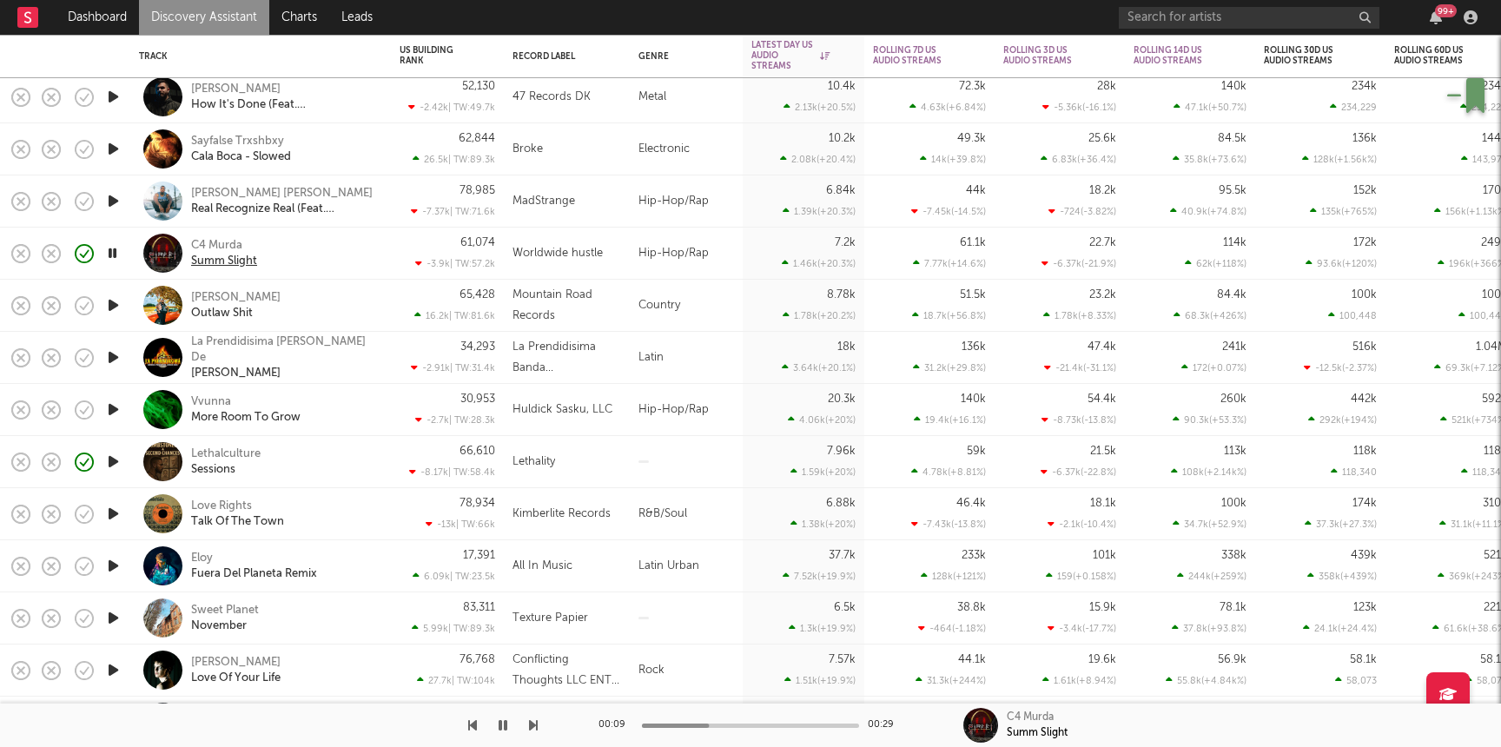
click at [243, 260] on div "Summ Slight" at bounding box center [224, 262] width 66 height 16
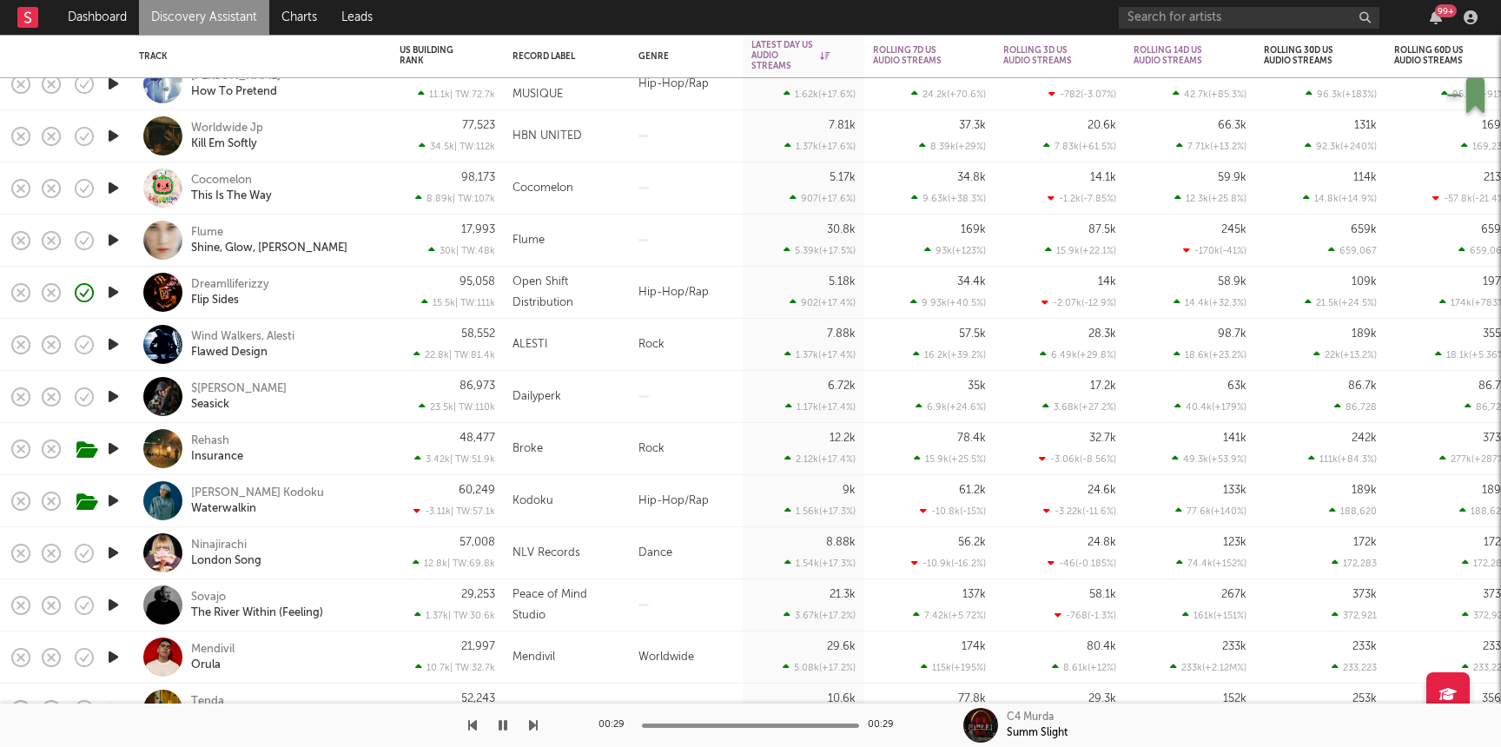
click at [114, 400] on icon "button" at bounding box center [113, 397] width 18 height 22
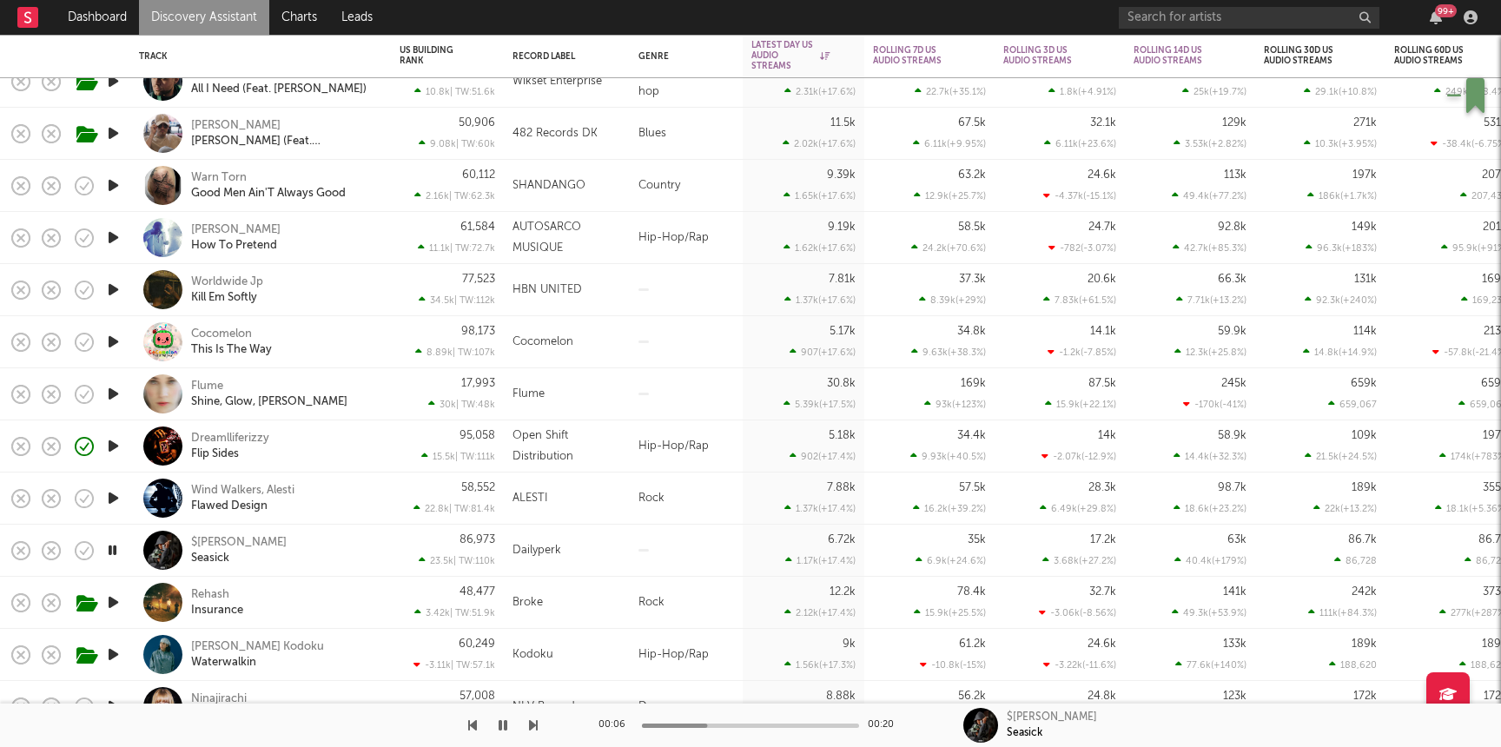
click at [114, 288] on icon "button" at bounding box center [113, 290] width 18 height 22
click at [367, 288] on div "Worldwide Jp Kill Em Softly" at bounding box center [284, 290] width 187 height 31
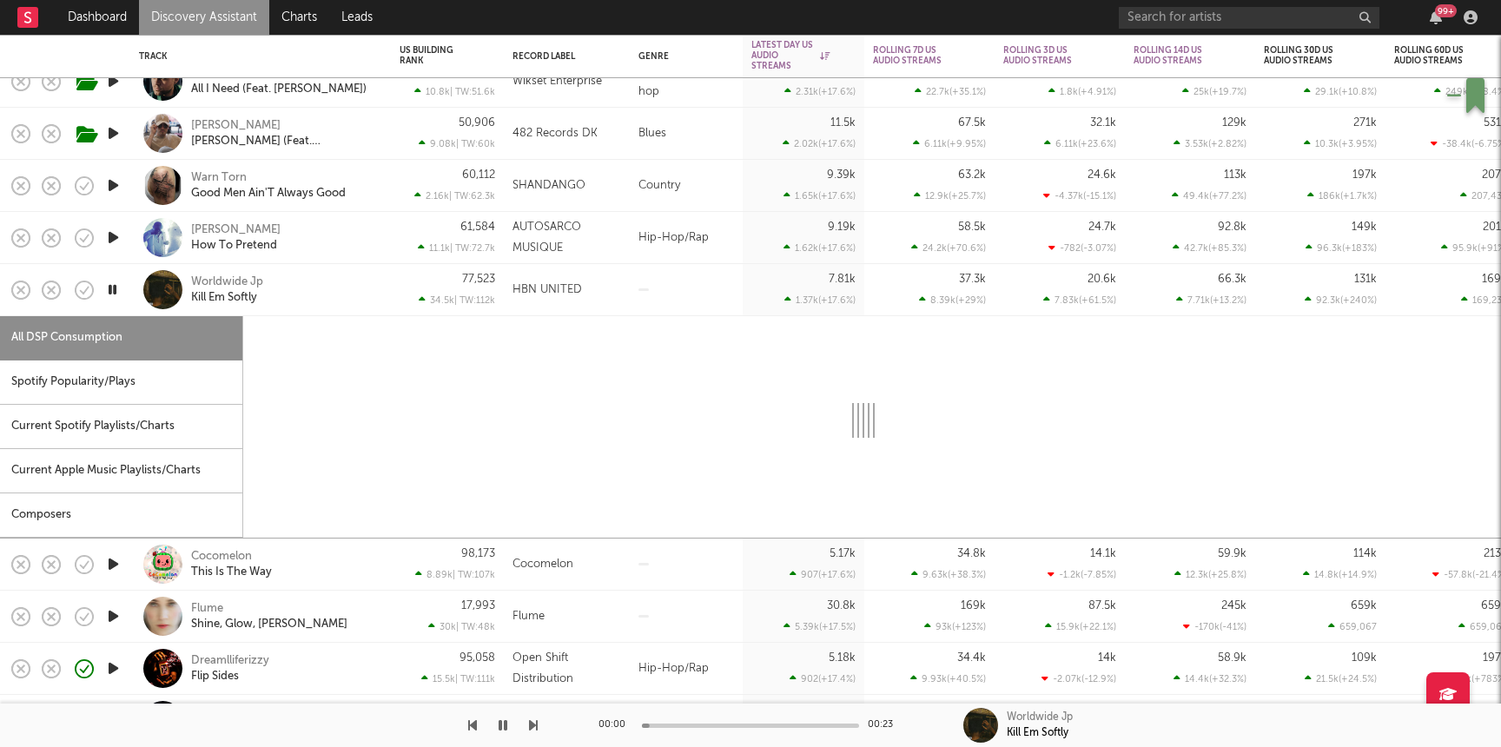
select select "1w"
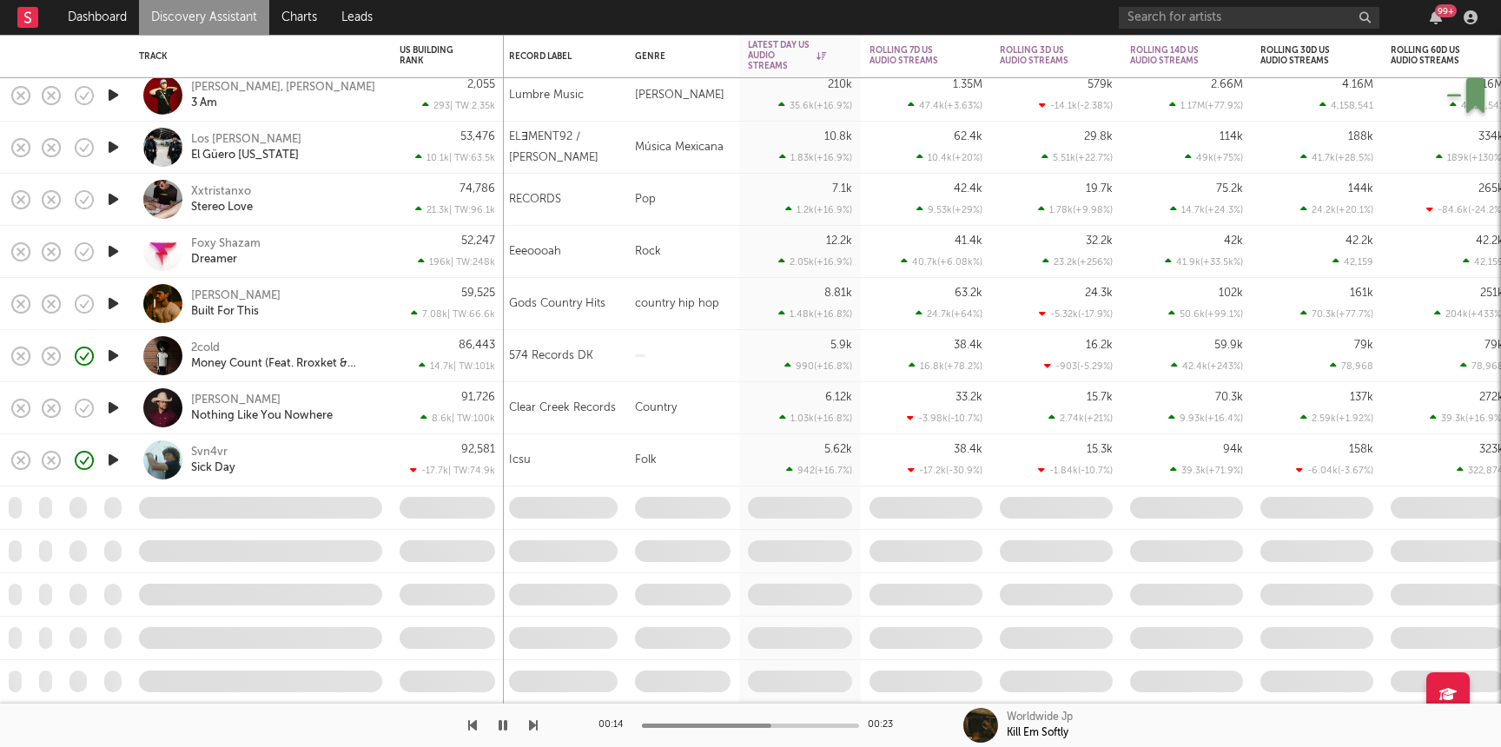
click at [329, 447] on div "Svn4vr Sick Day" at bounding box center [284, 460] width 187 height 31
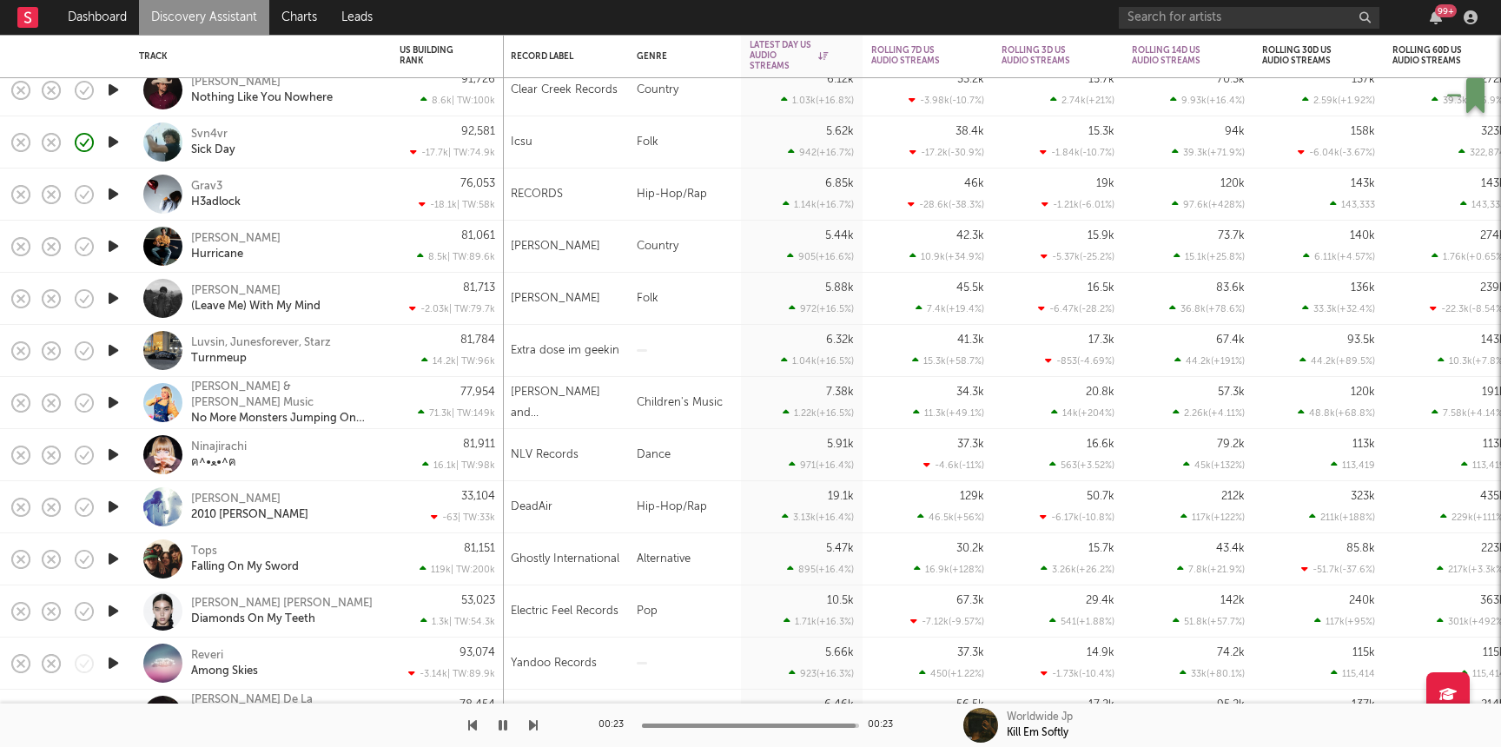
click at [303, 132] on div "Svn4vr Sick Day" at bounding box center [284, 142] width 187 height 31
select select "1w"
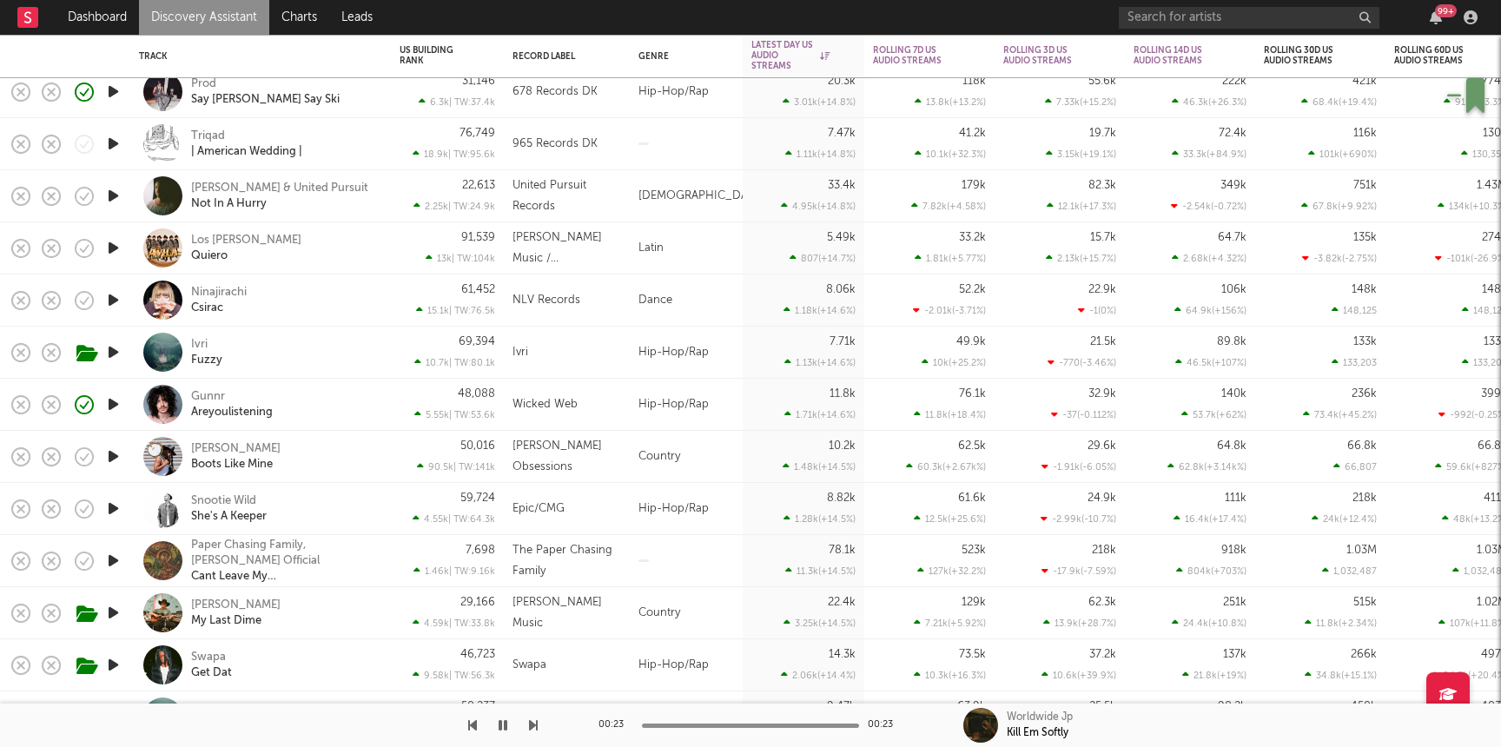
click at [281, 359] on div "Ivri Fuzzy" at bounding box center [284, 352] width 187 height 31
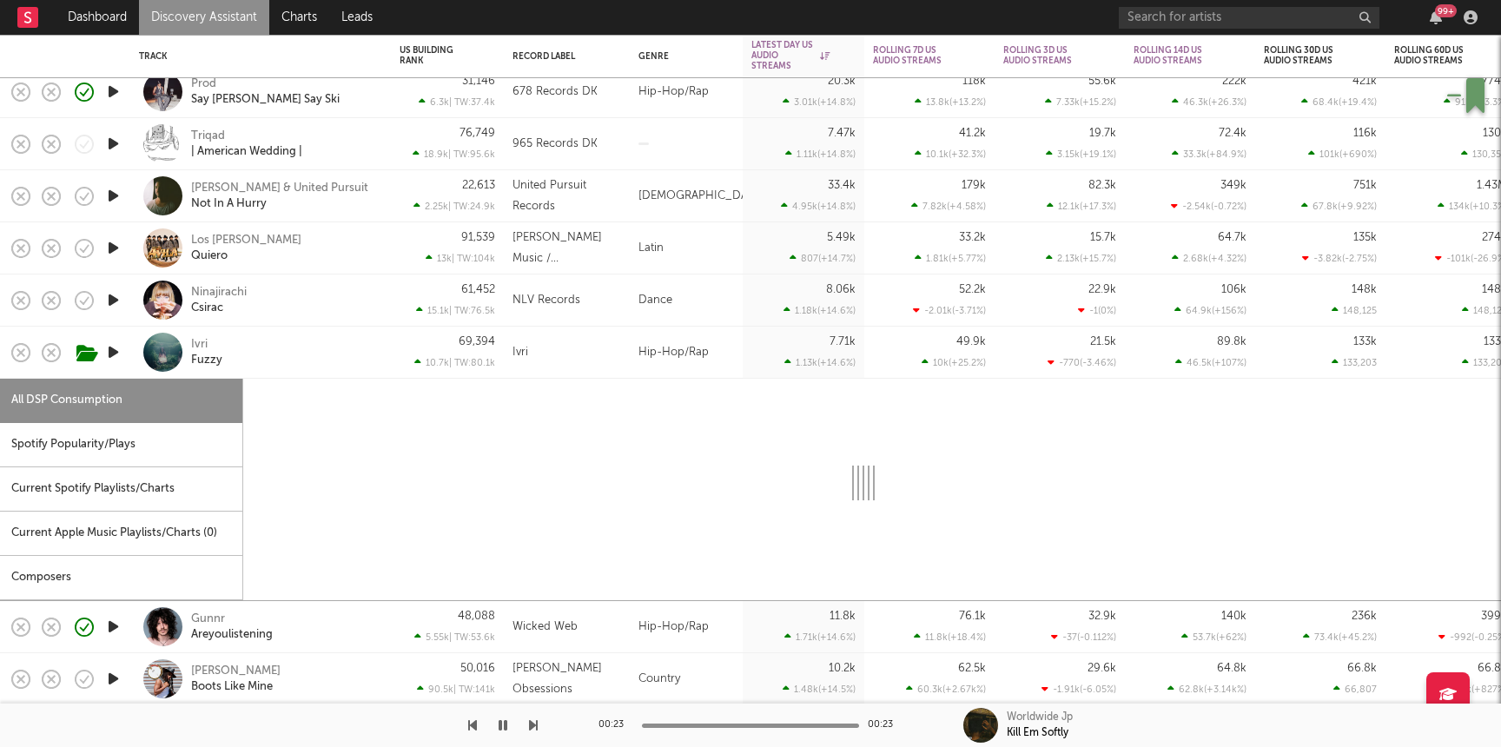
select select "1w"
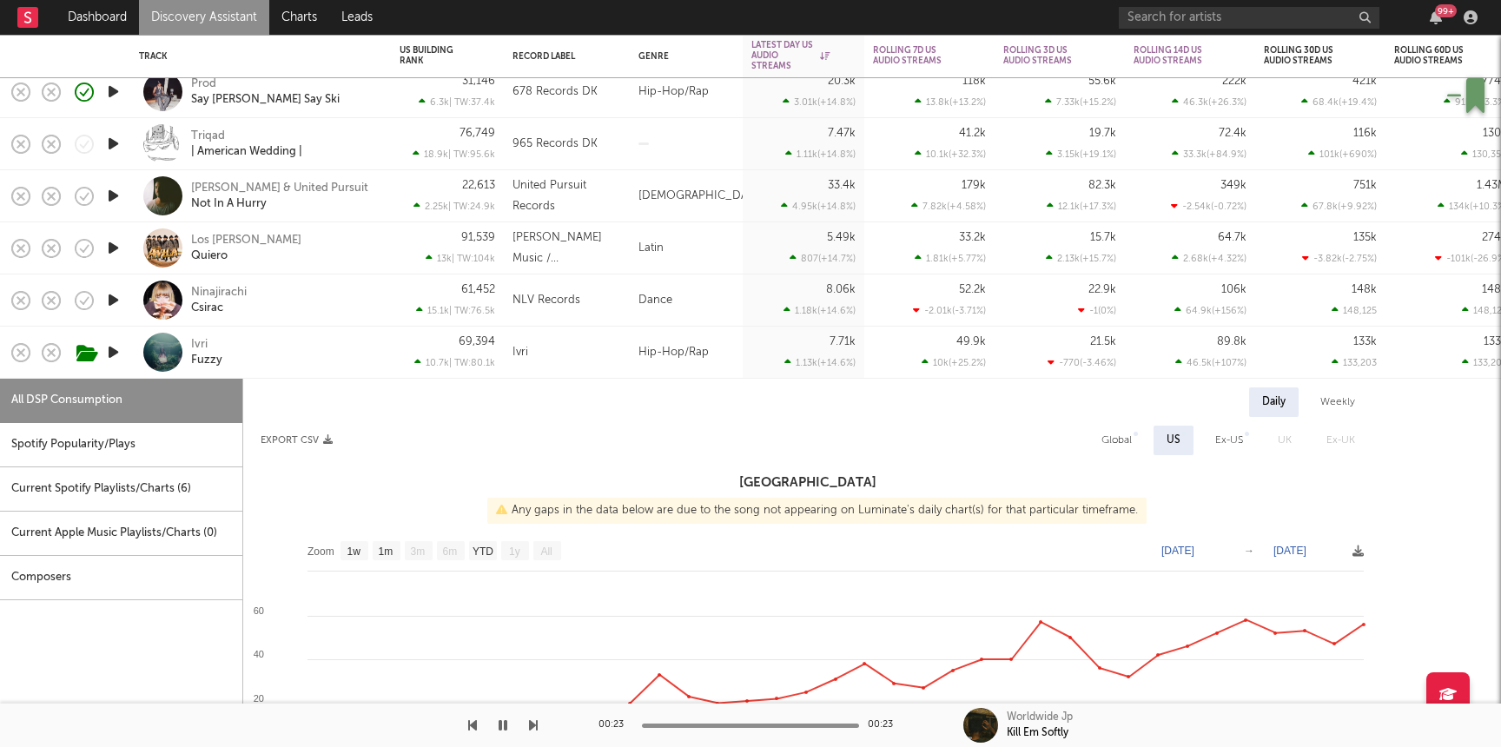
click at [109, 348] on icon "button" at bounding box center [113, 352] width 18 height 22
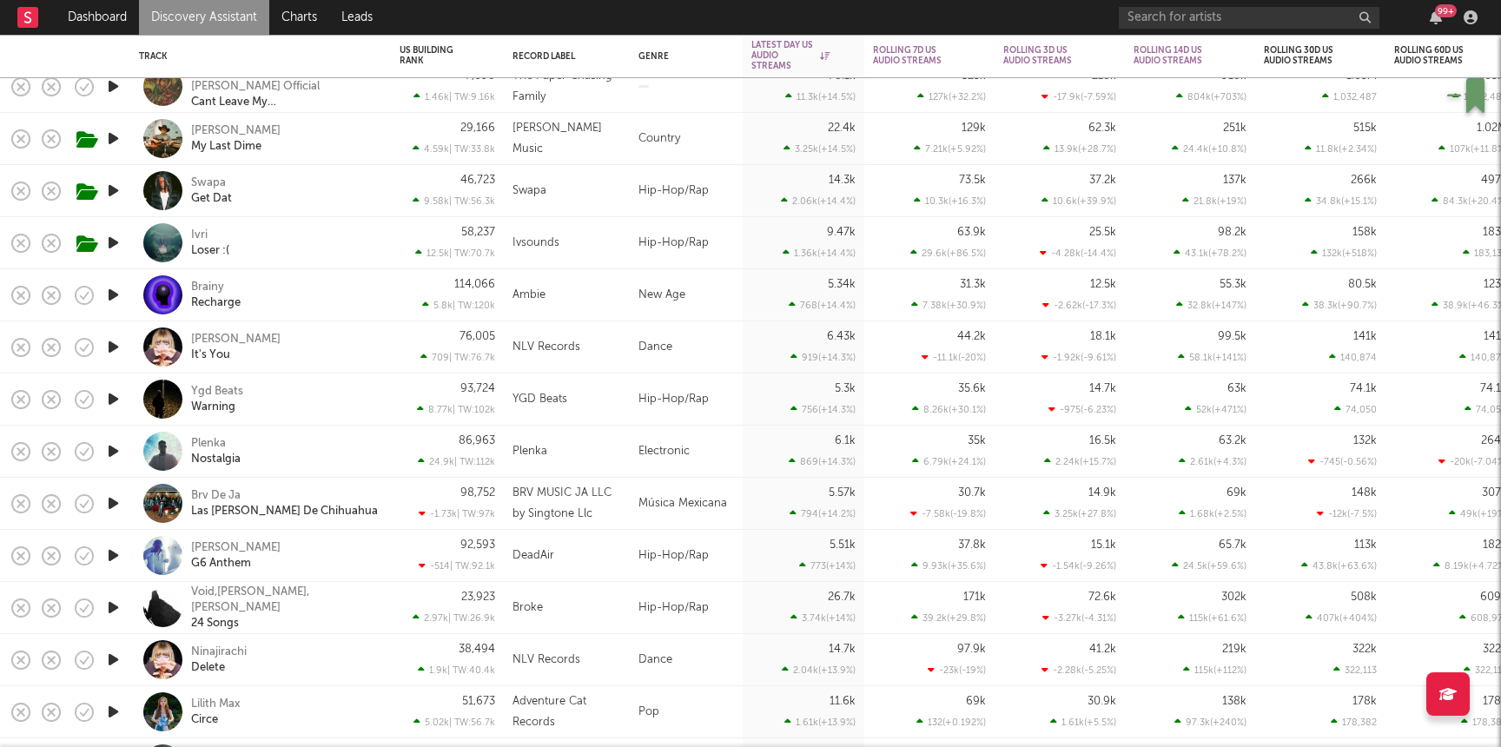
click at [116, 402] on icon "button" at bounding box center [113, 399] width 18 height 22
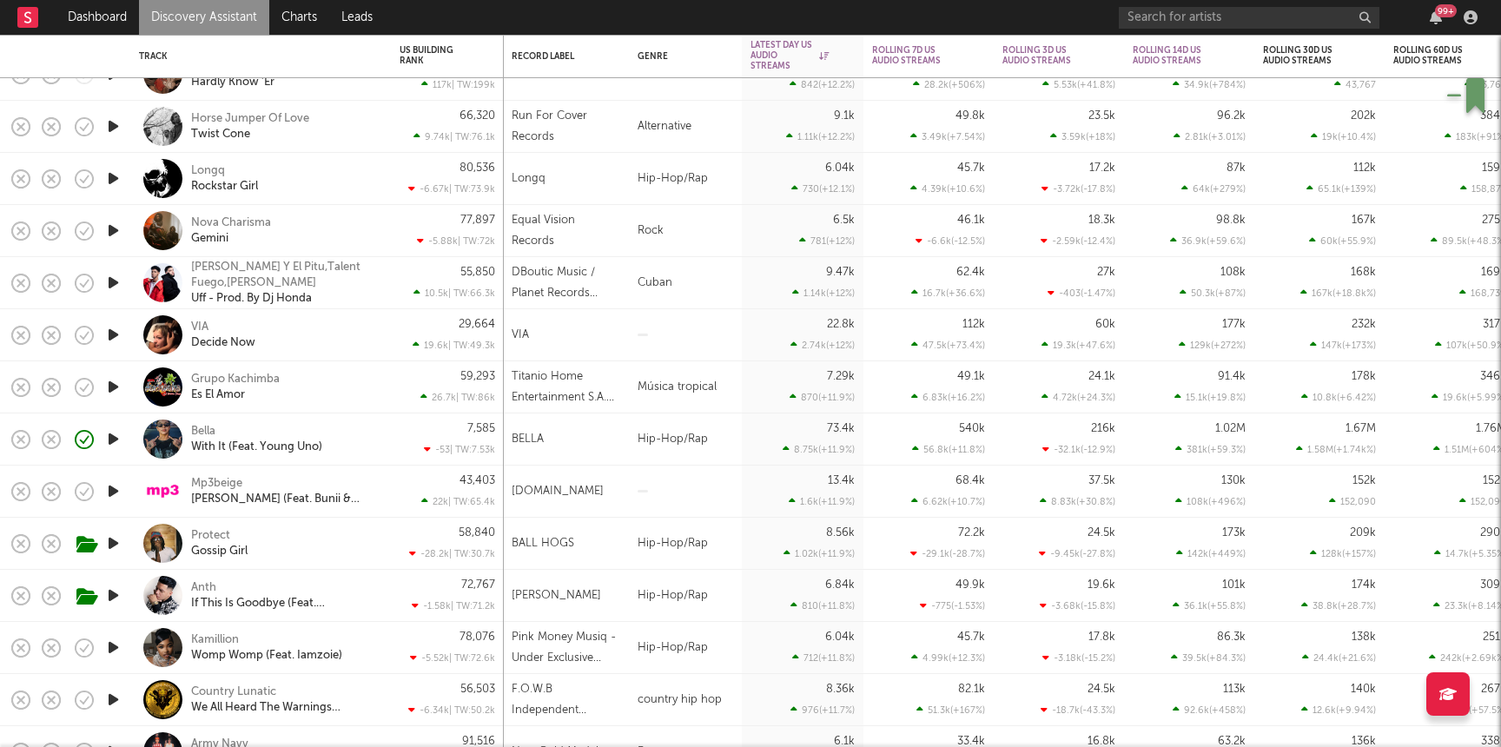
click at [113, 471] on div at bounding box center [113, 492] width 35 height 52
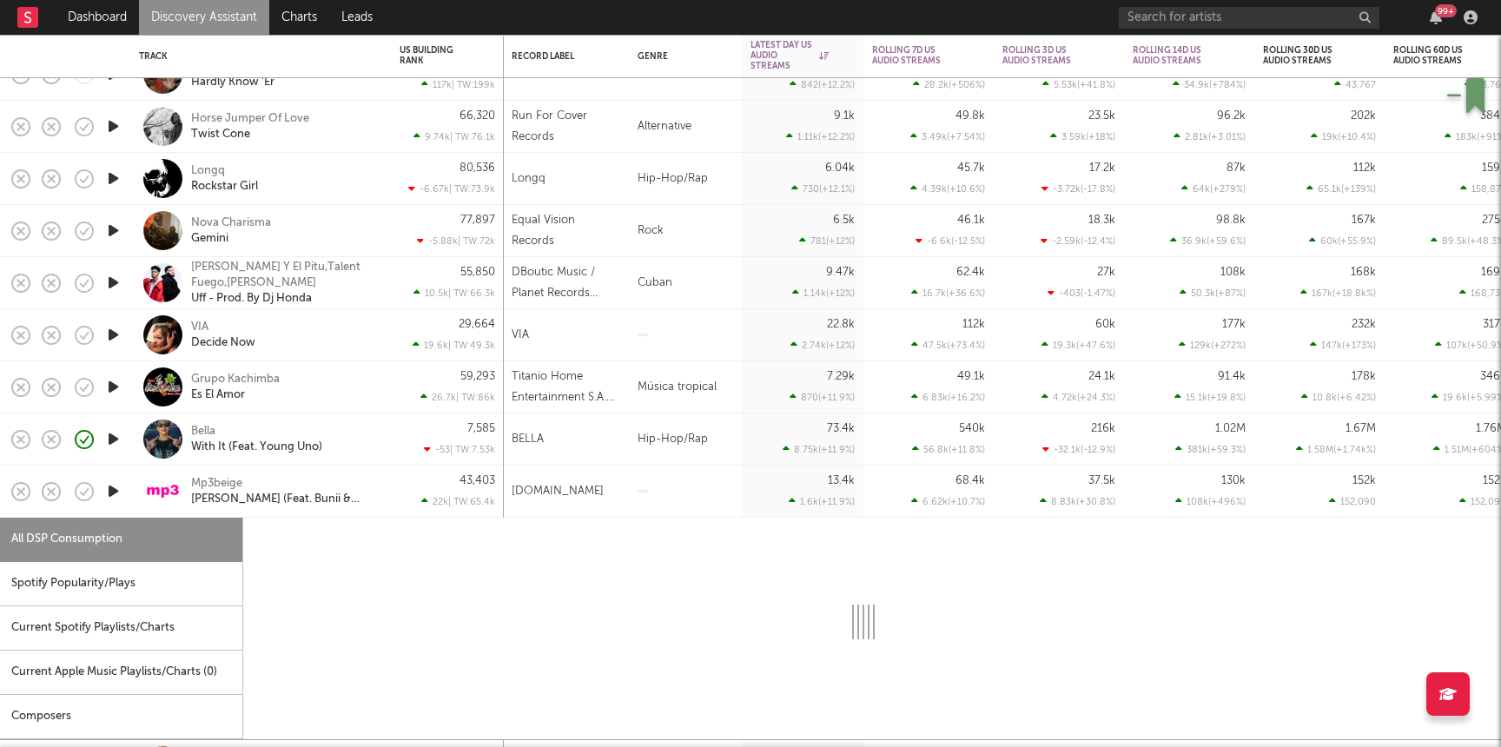
select select "1w"
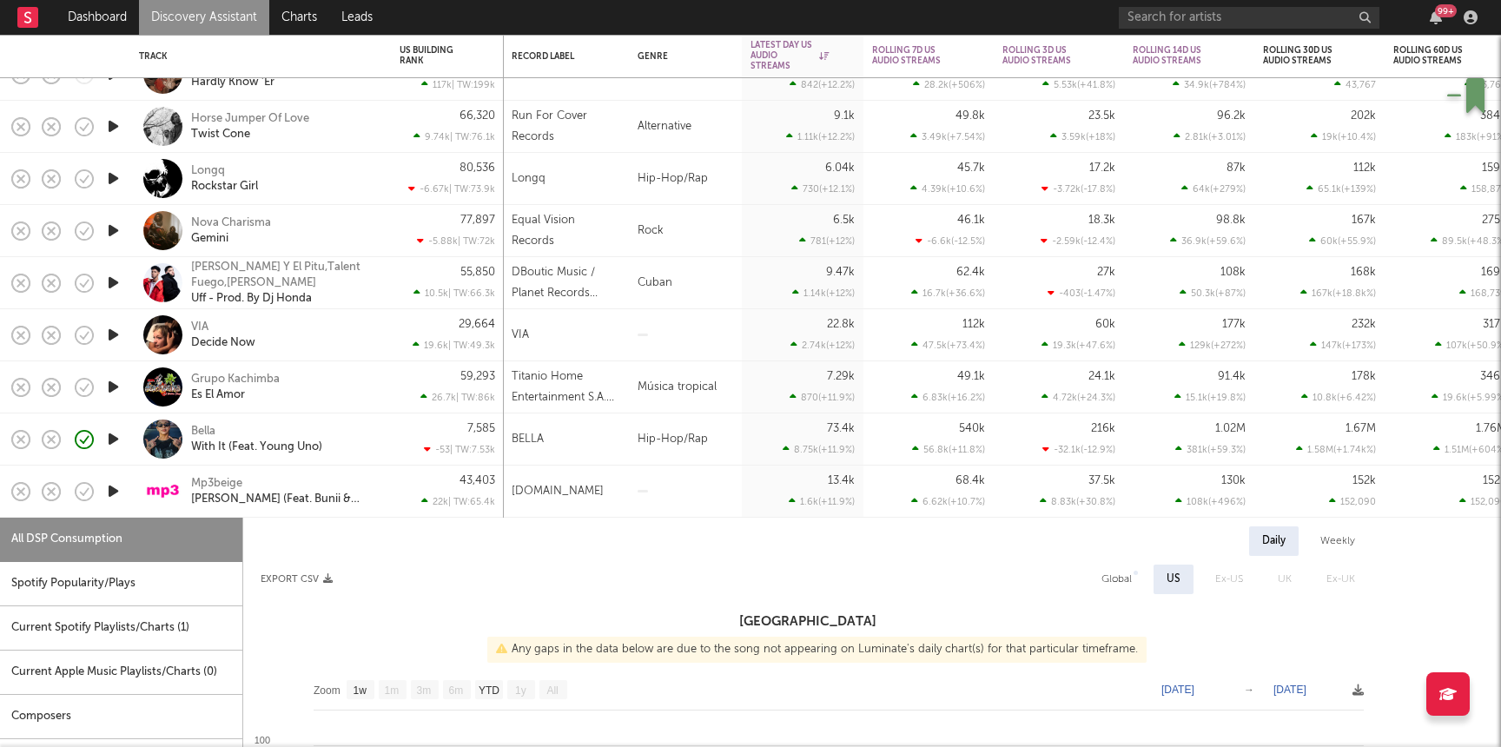
click at [113, 177] on icon "button" at bounding box center [113, 179] width 18 height 22
click at [356, 175] on div "Longq Rockstar Girl" at bounding box center [284, 178] width 187 height 31
select select "1w"
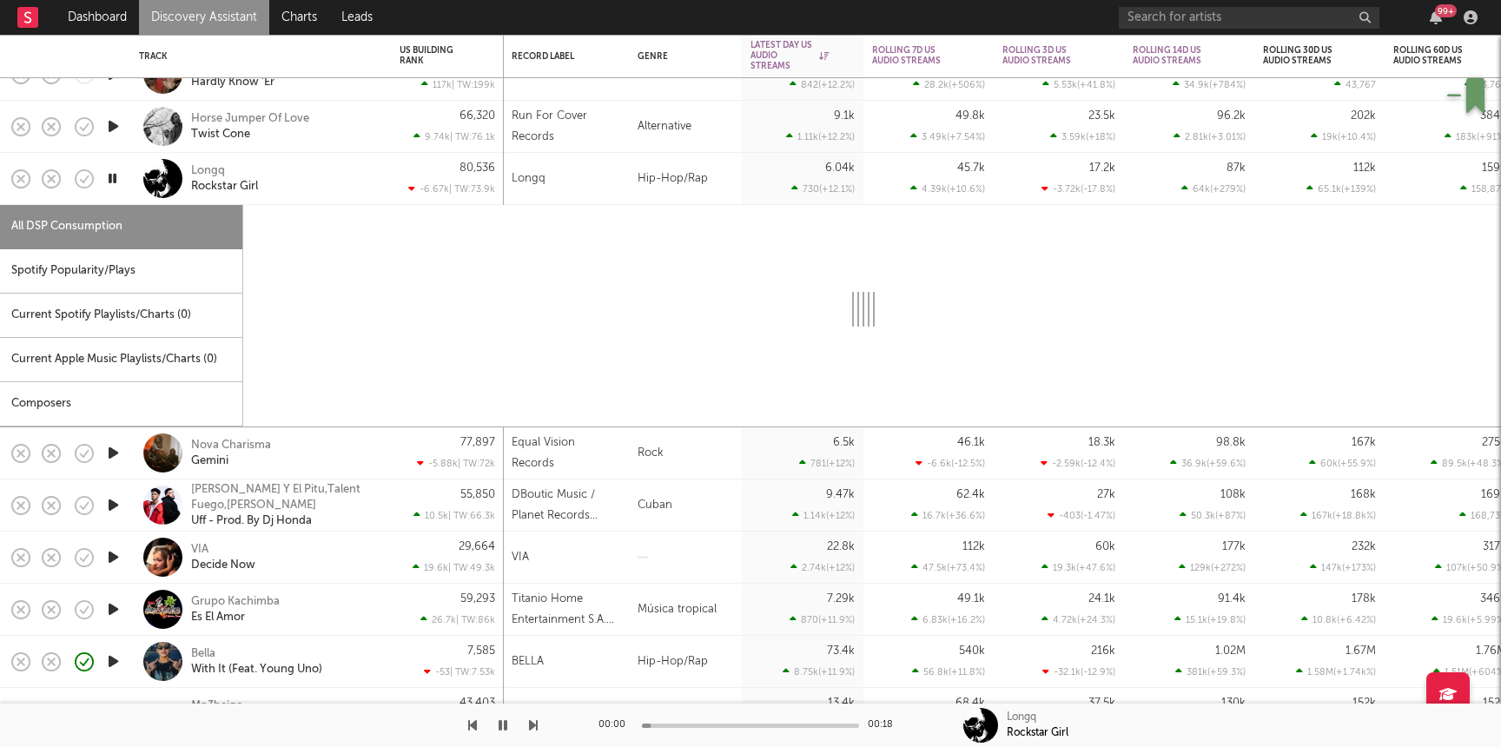
select select "1w"
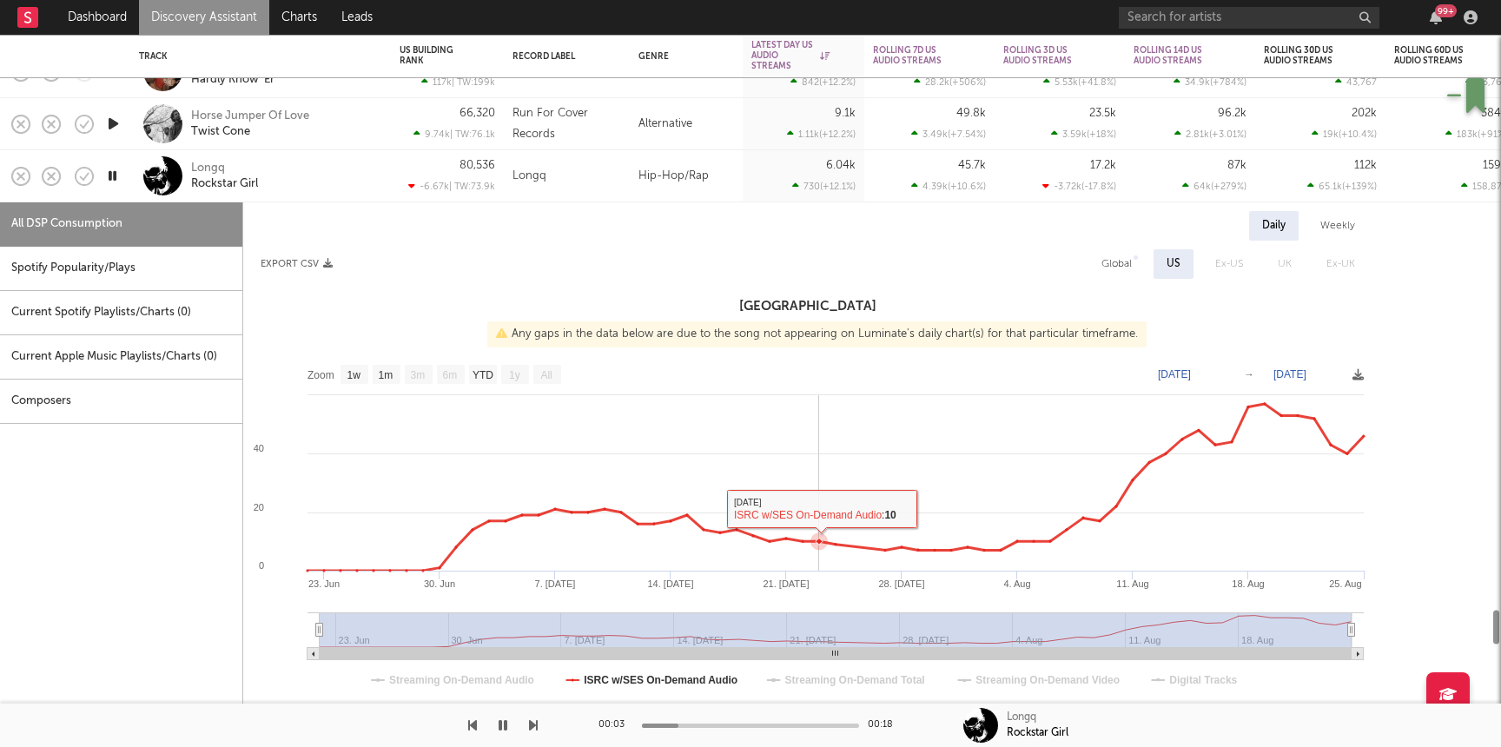
select select "1w"
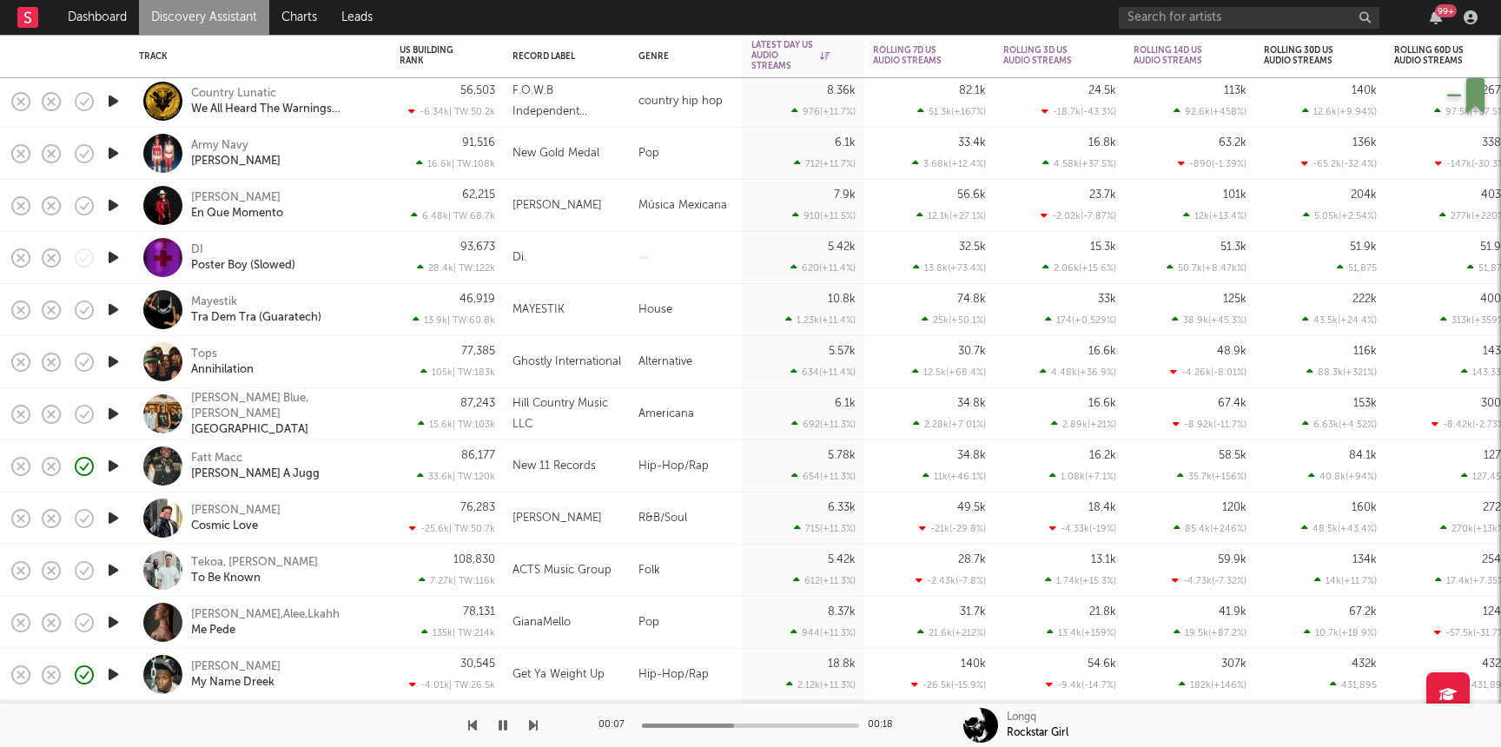
click at [109, 463] on icon "button" at bounding box center [113, 466] width 18 height 22
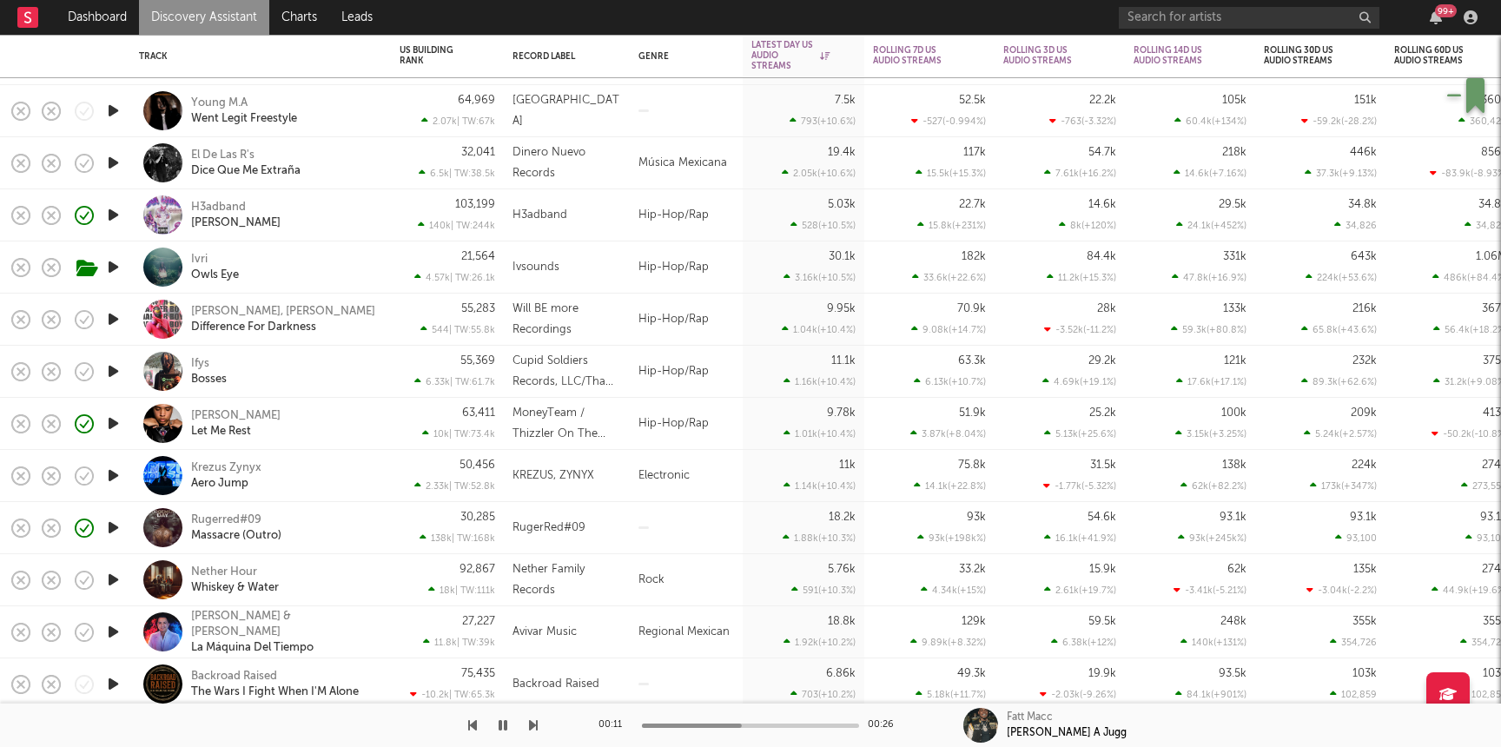
click at [111, 370] on icon "button" at bounding box center [113, 372] width 18 height 22
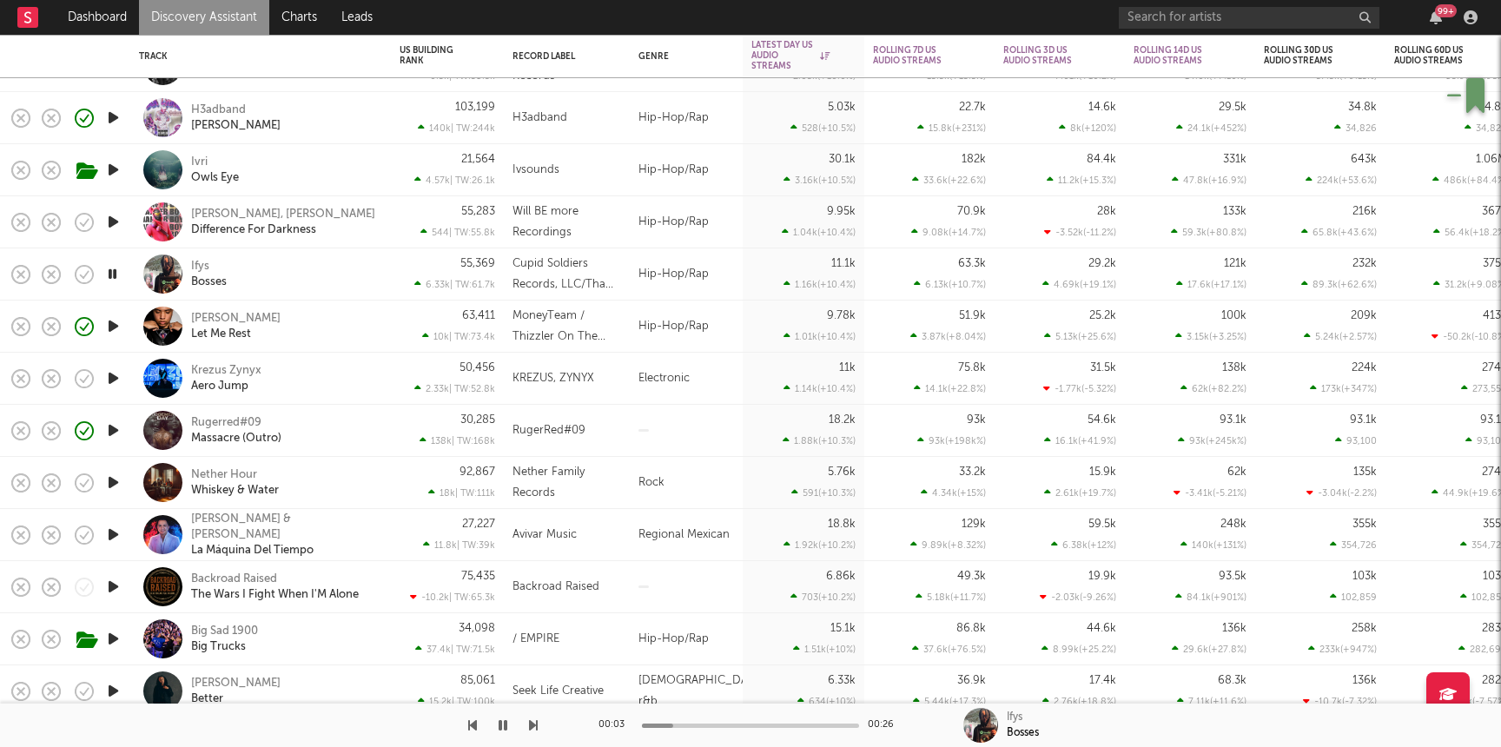
click at [396, 433] on div "30,285 138k | TW: 168k" at bounding box center [447, 431] width 113 height 52
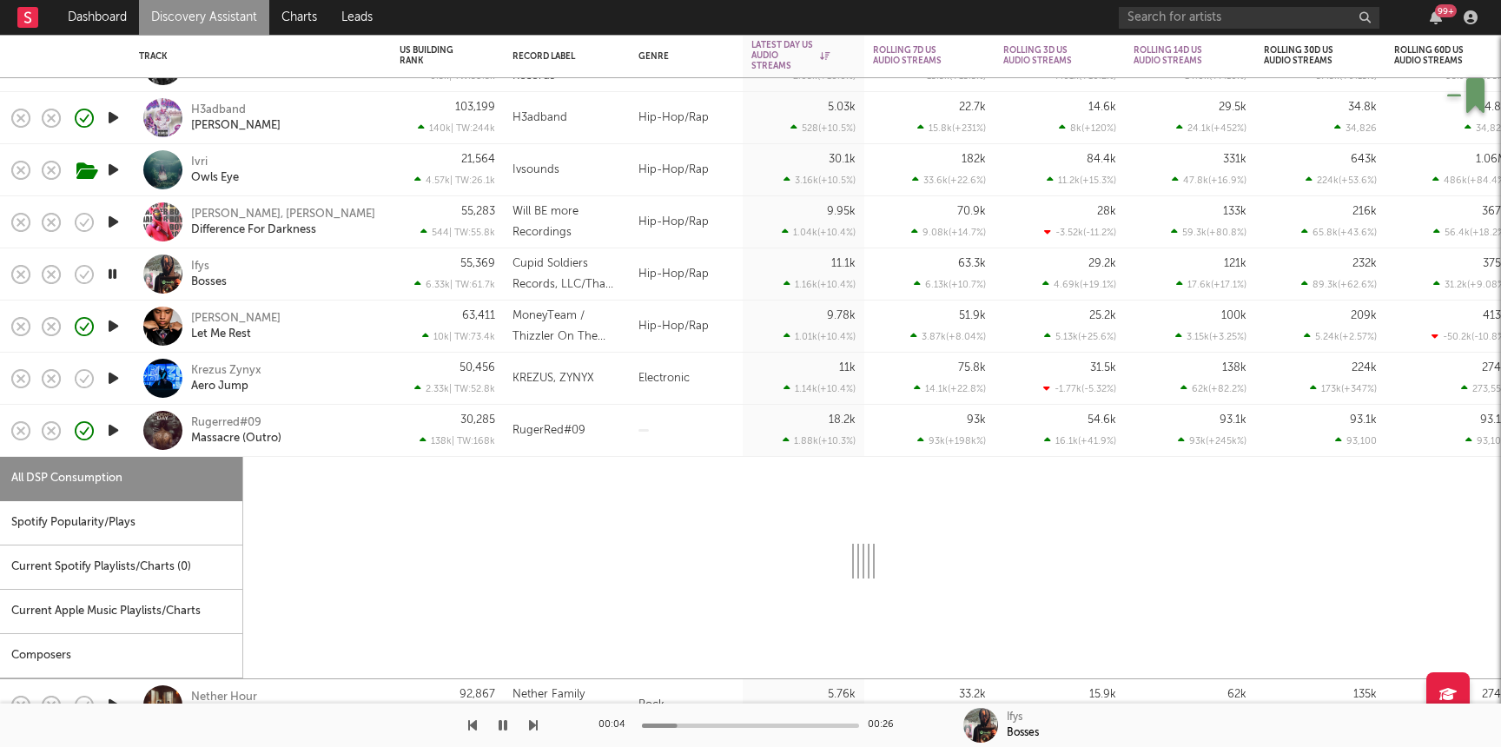
select select "1w"
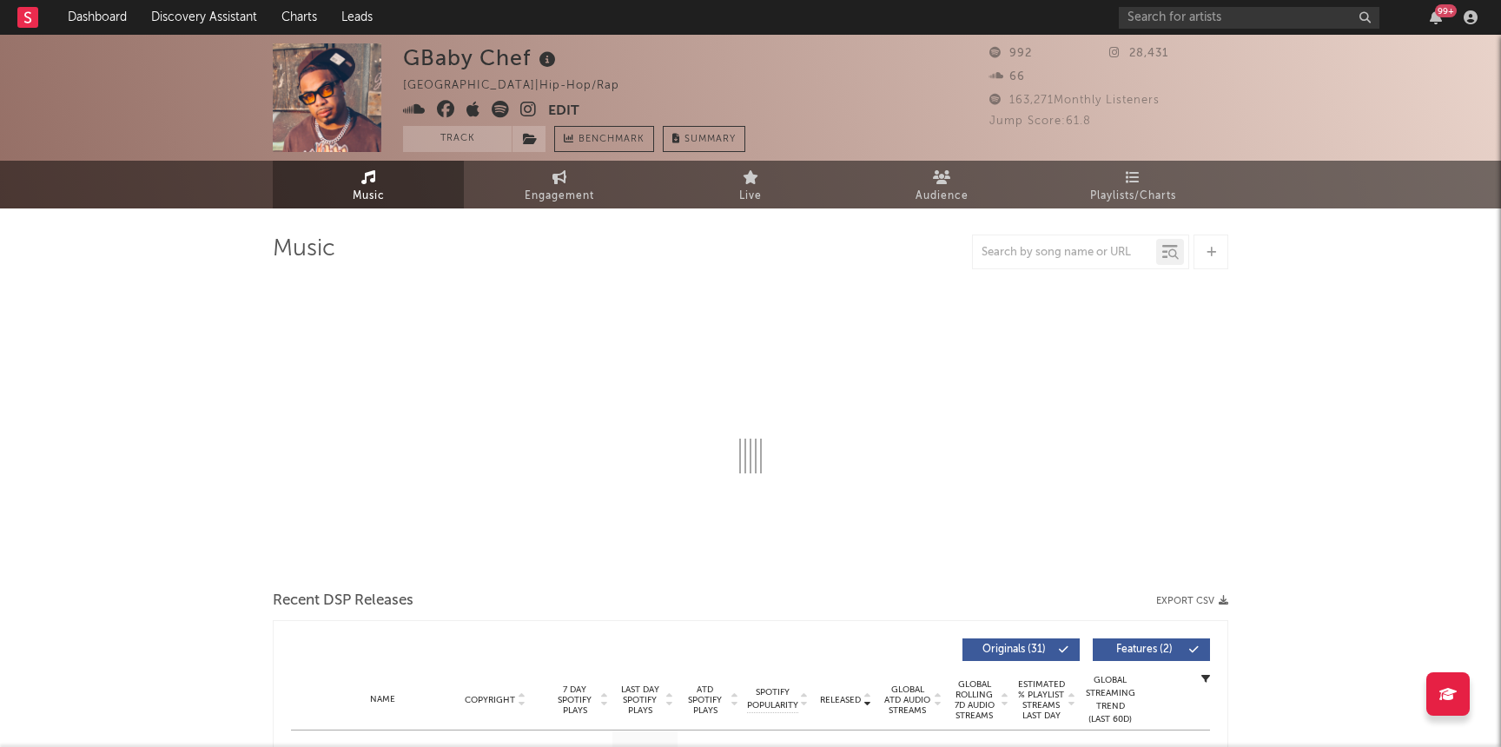
select select "6m"
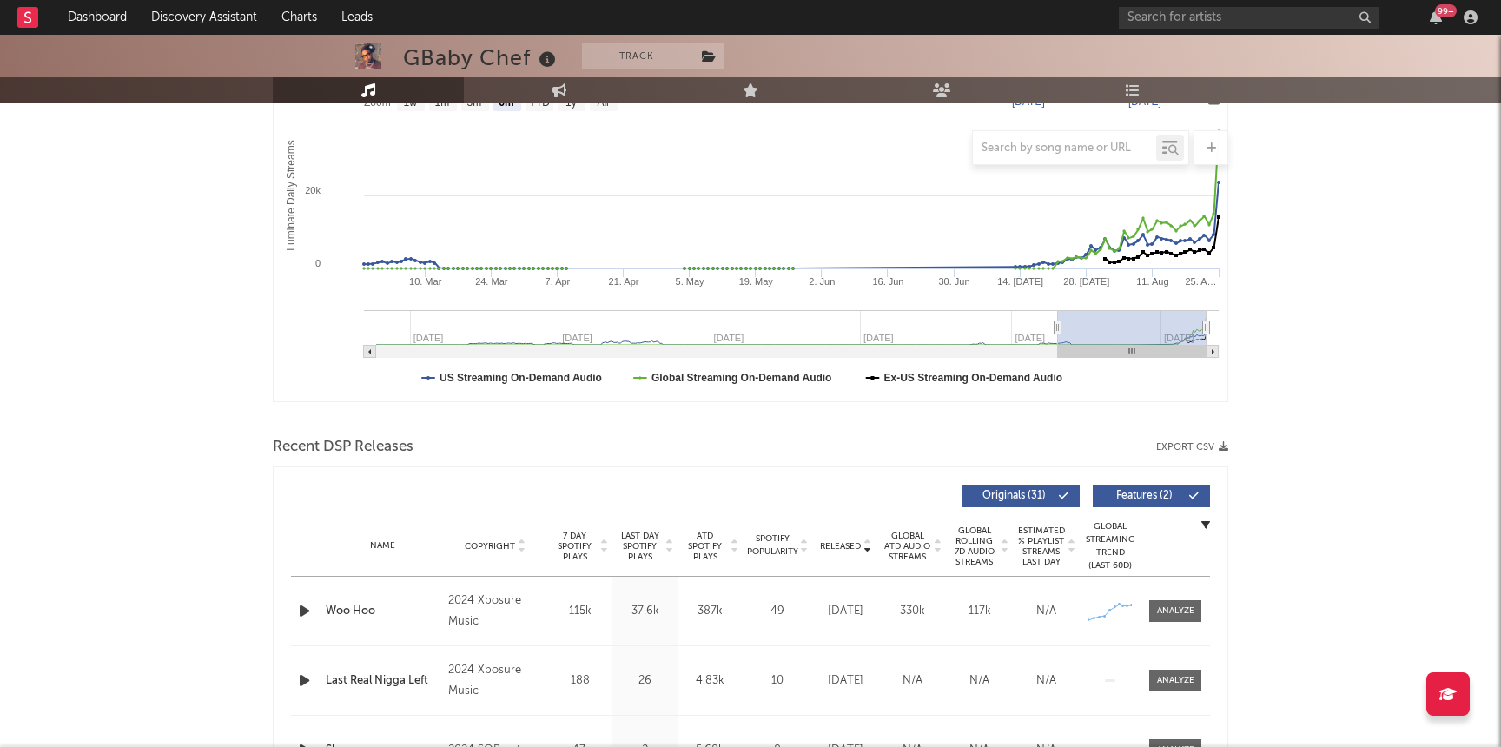
scroll to position [627, 0]
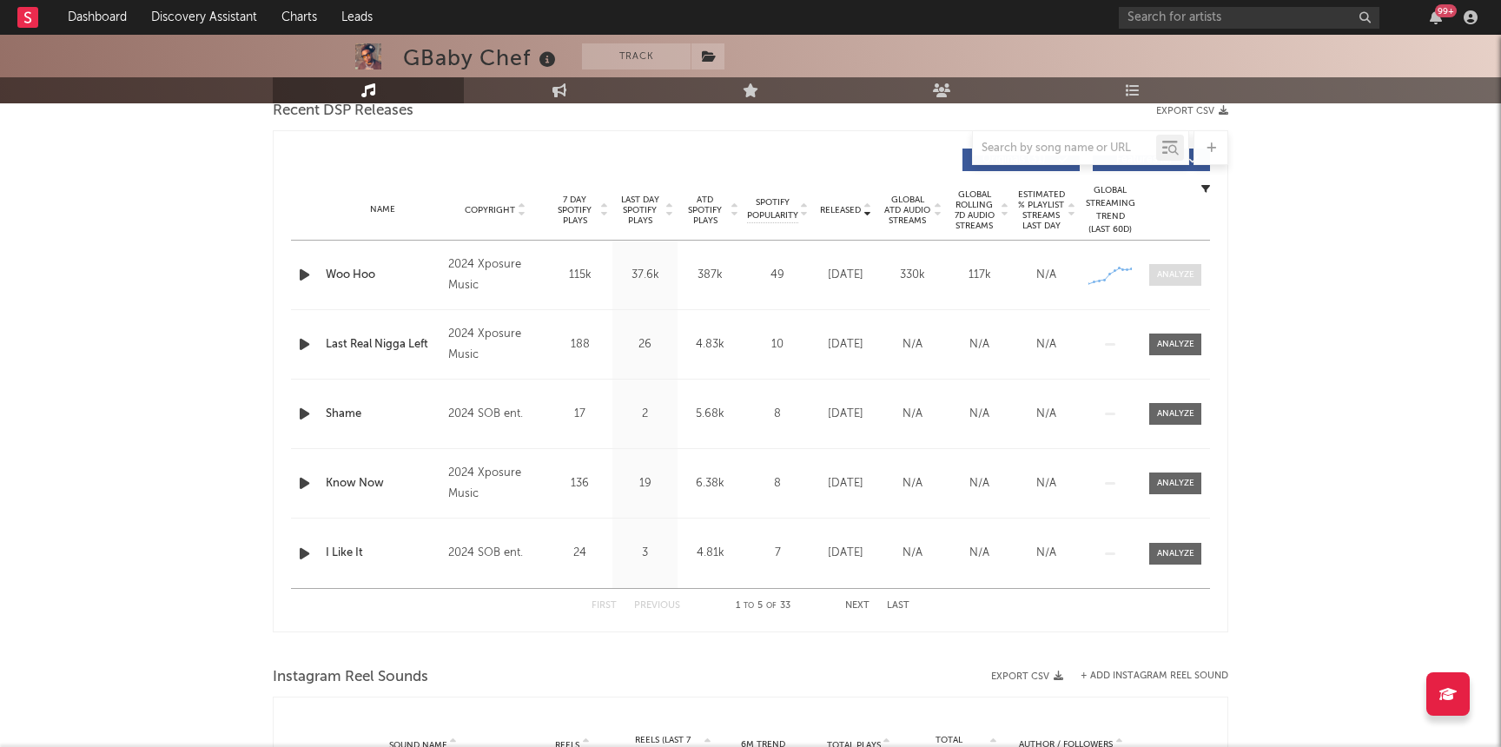
click at [1155, 275] on span at bounding box center [1175, 275] width 52 height 22
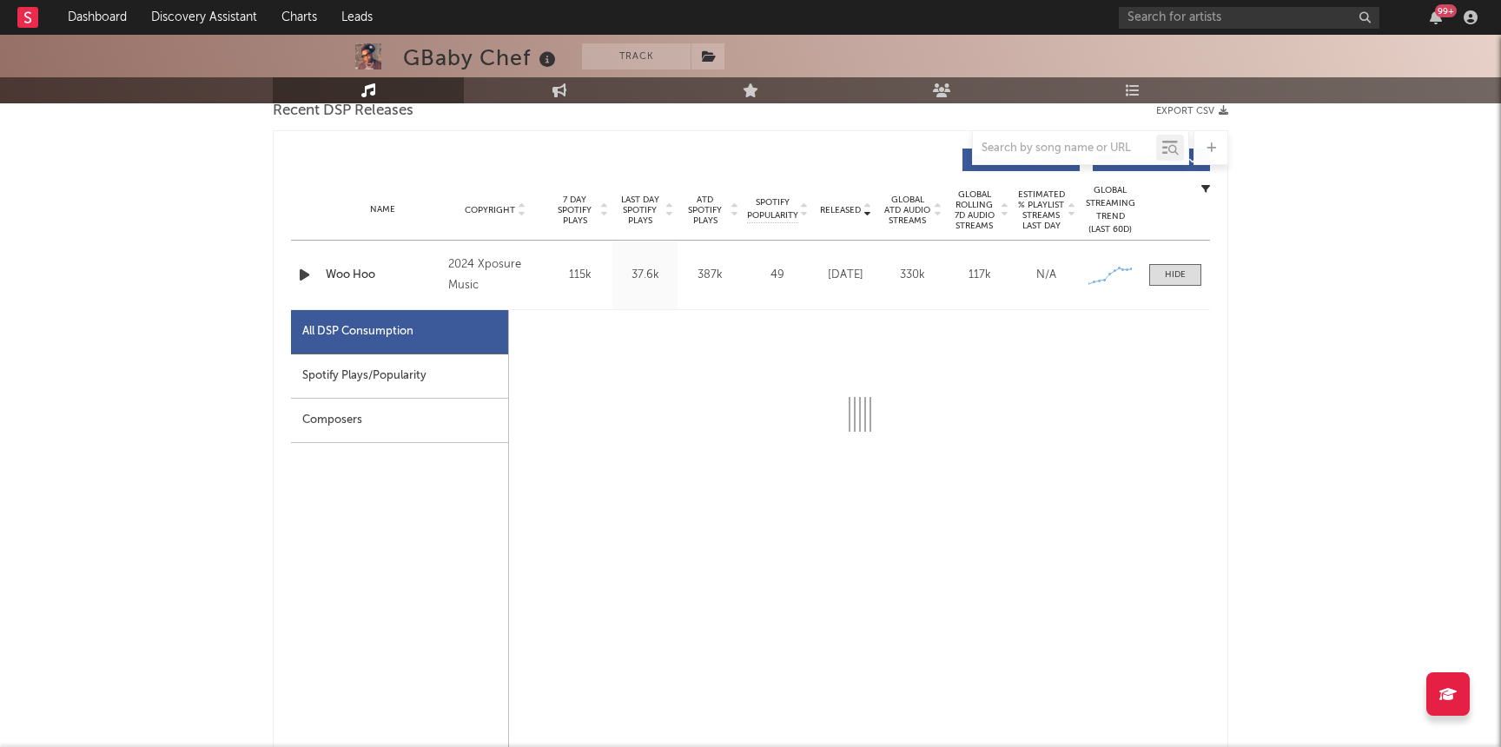
select select "1w"
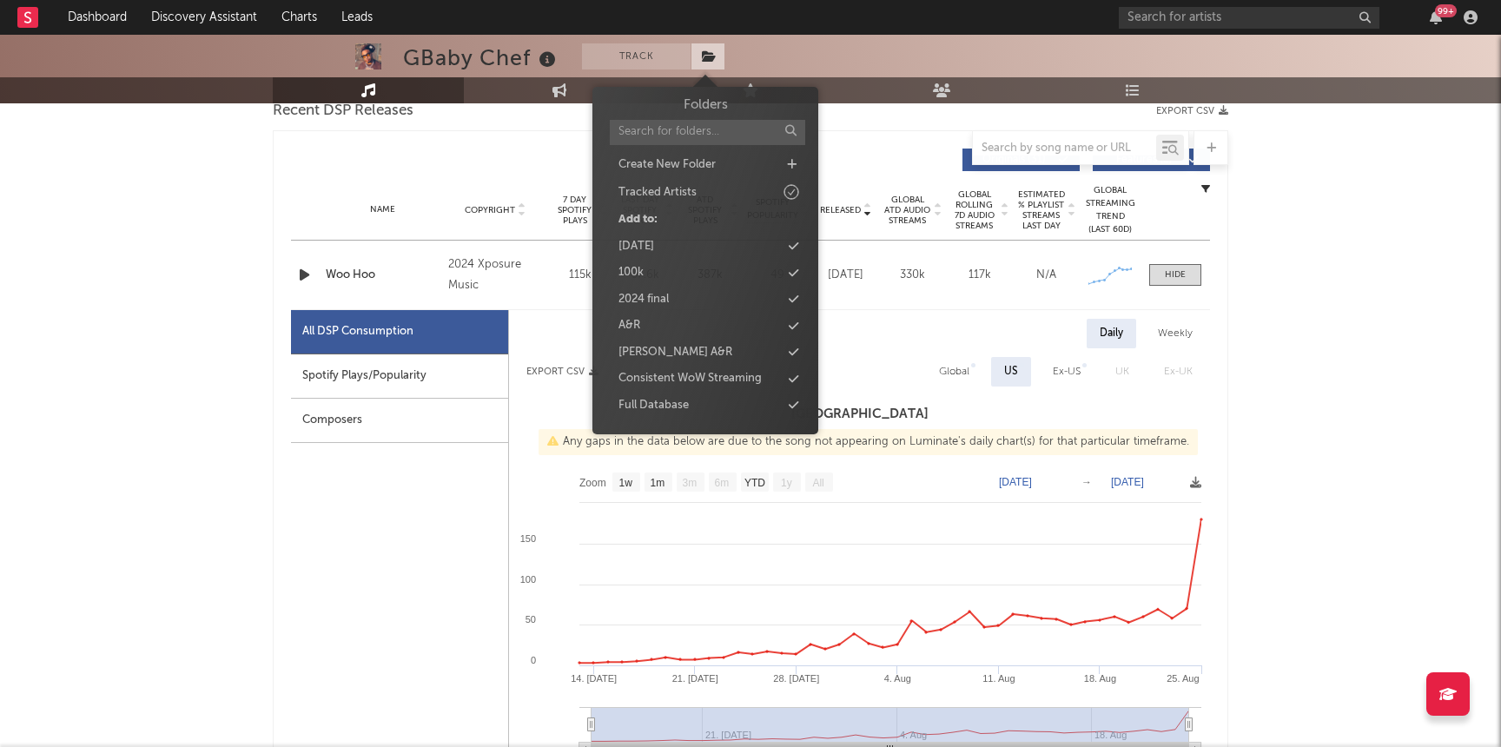
click at [705, 59] on icon at bounding box center [709, 56] width 15 height 12
click at [656, 306] on div "new 9/2" at bounding box center [640, 304] width 43 height 17
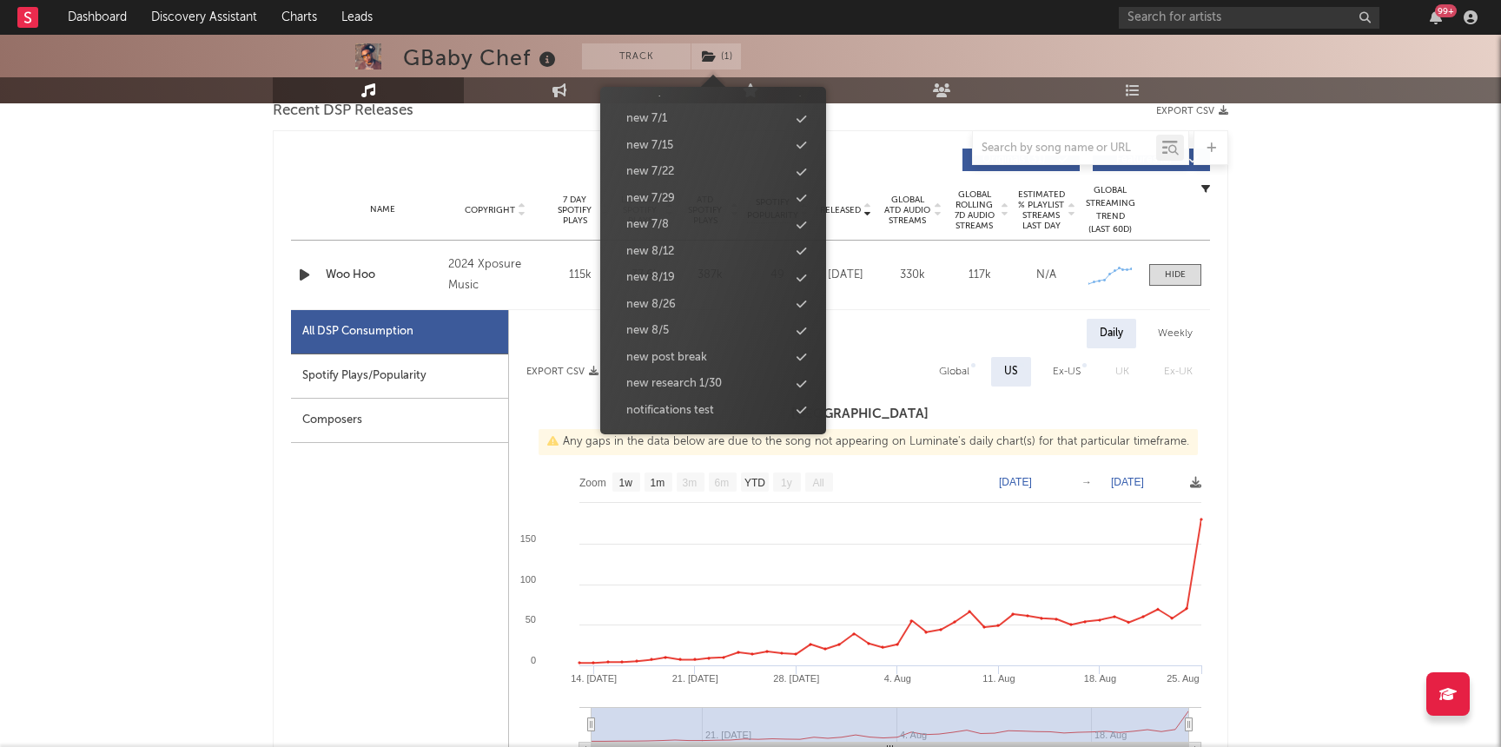
scroll to position [1717, 0]
click at [657, 59] on button "Track" at bounding box center [636, 56] width 109 height 26
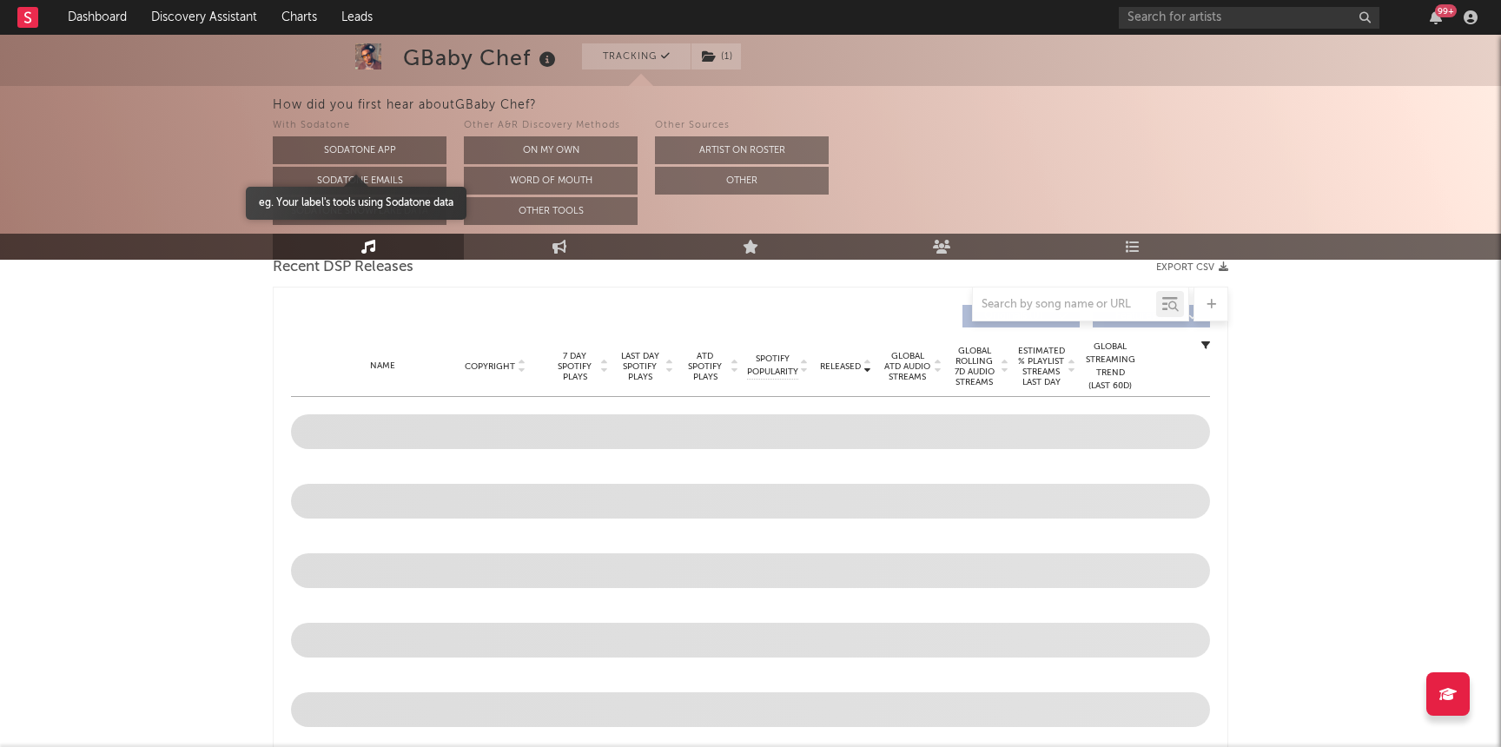
scroll to position [784, 0]
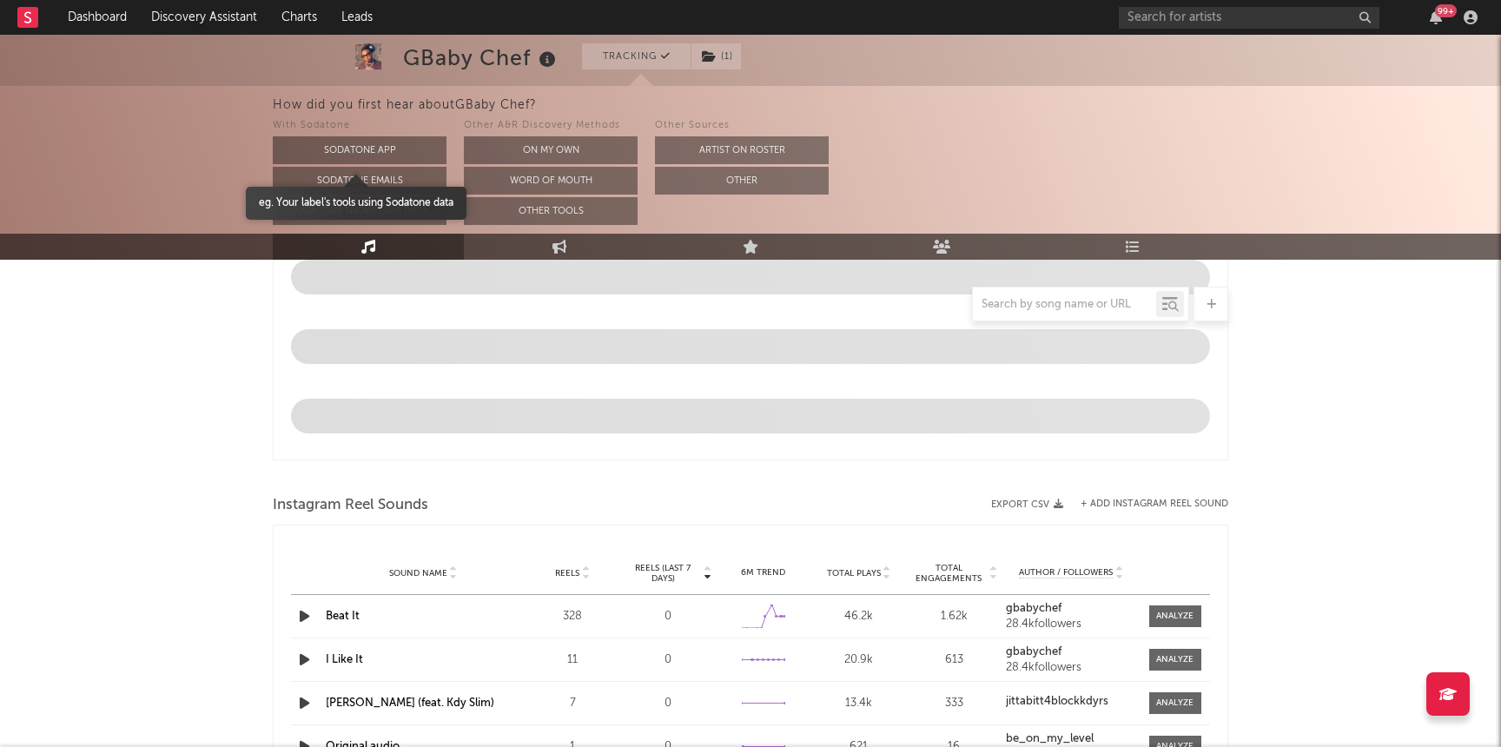
select select "6m"
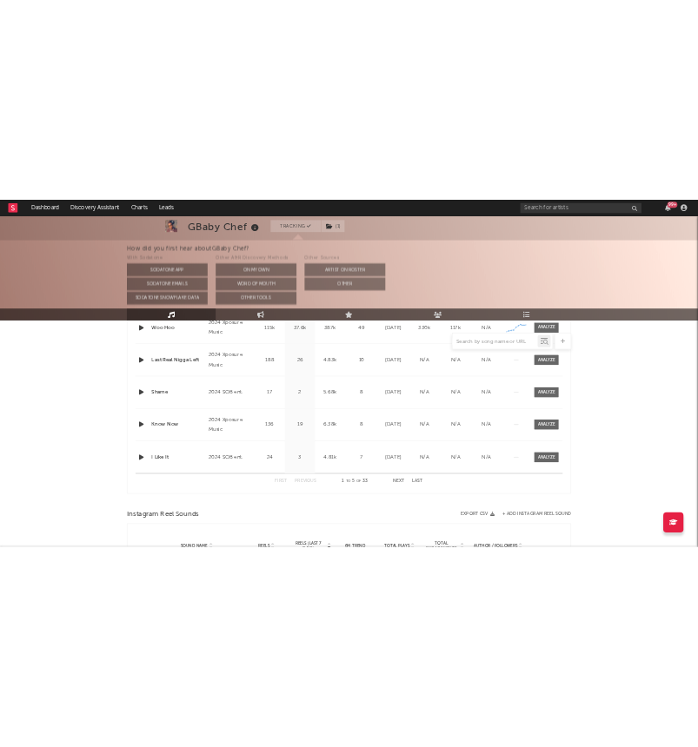
scroll to position [0, 0]
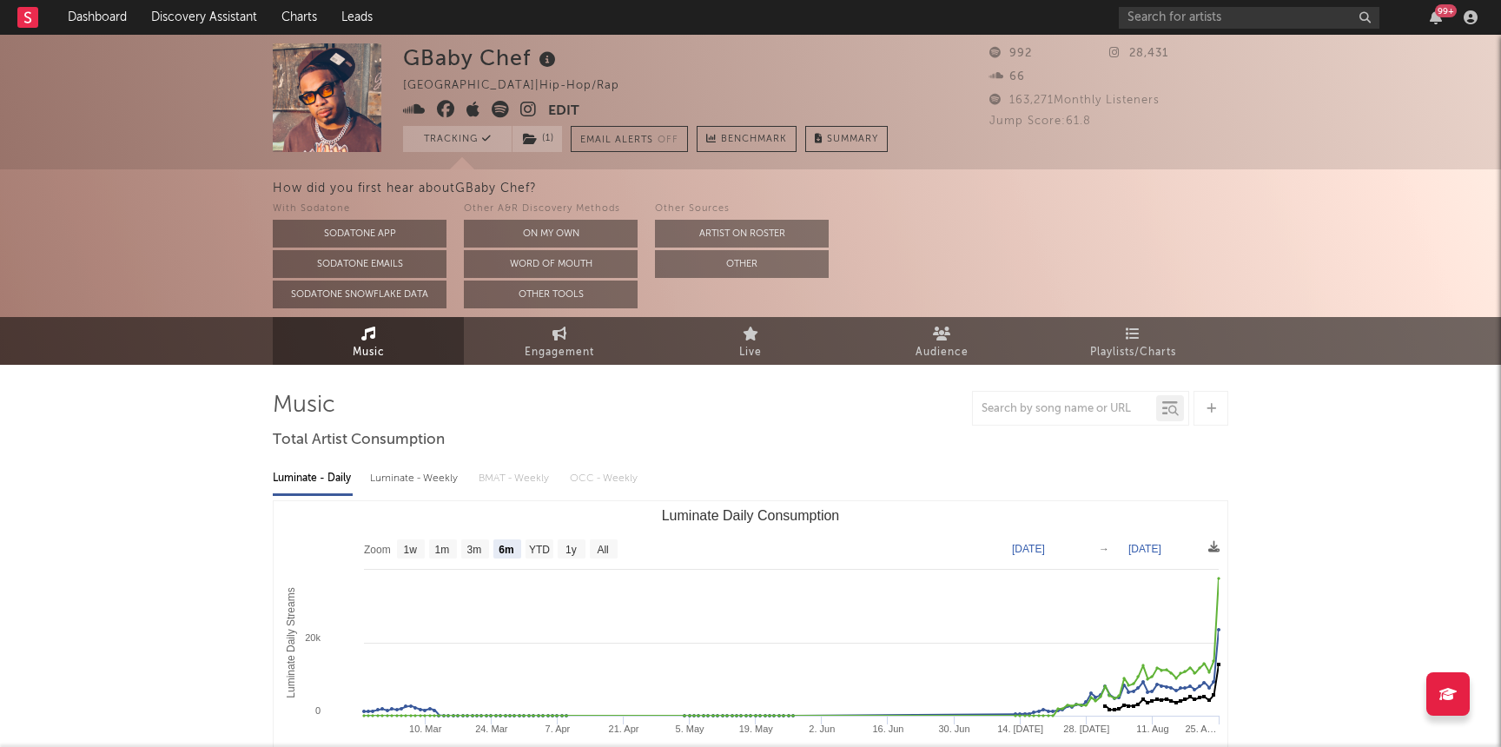
click at [528, 110] on icon at bounding box center [528, 109] width 17 height 17
click at [235, 15] on link "Discovery Assistant" at bounding box center [204, 17] width 130 height 35
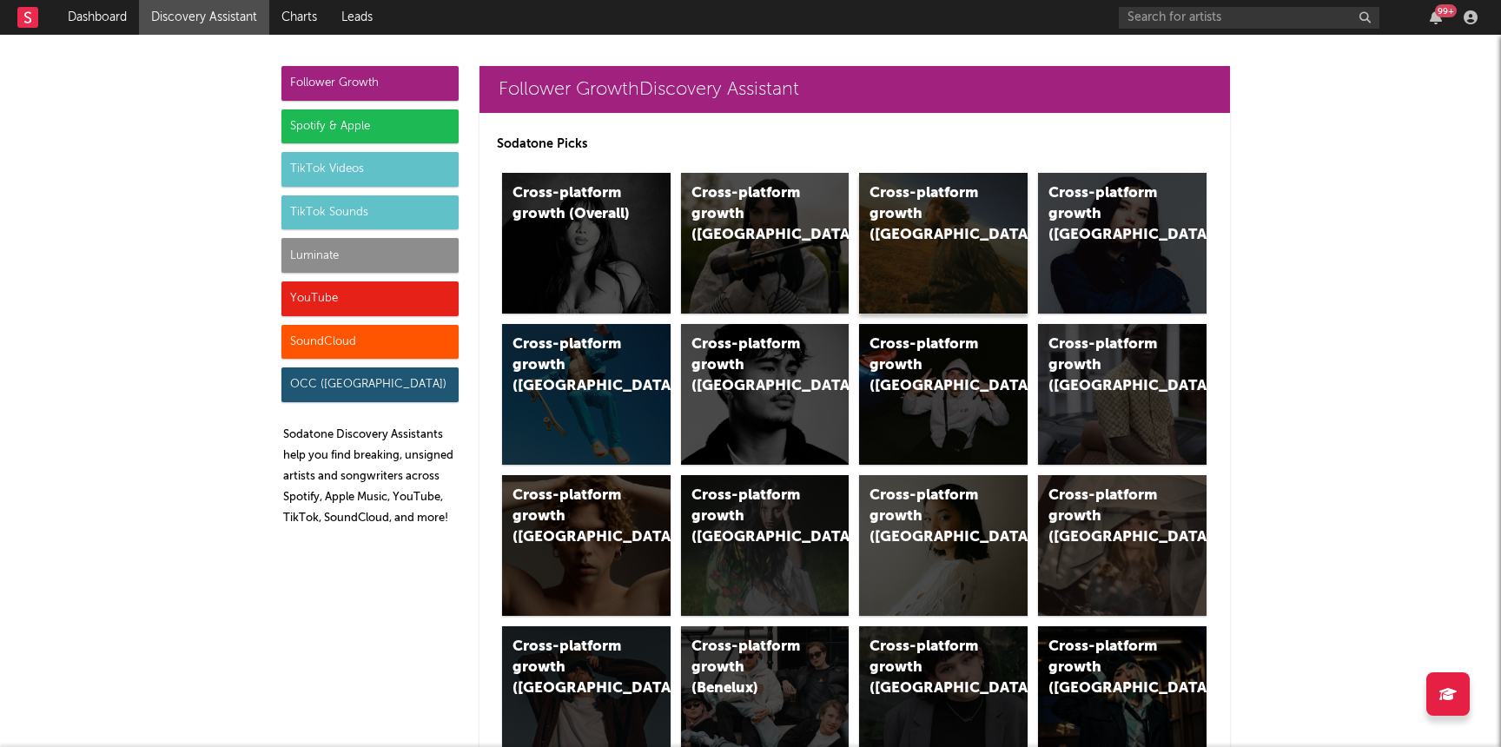
click at [956, 277] on div "Cross-platform growth ([GEOGRAPHIC_DATA])" at bounding box center [943, 243] width 169 height 141
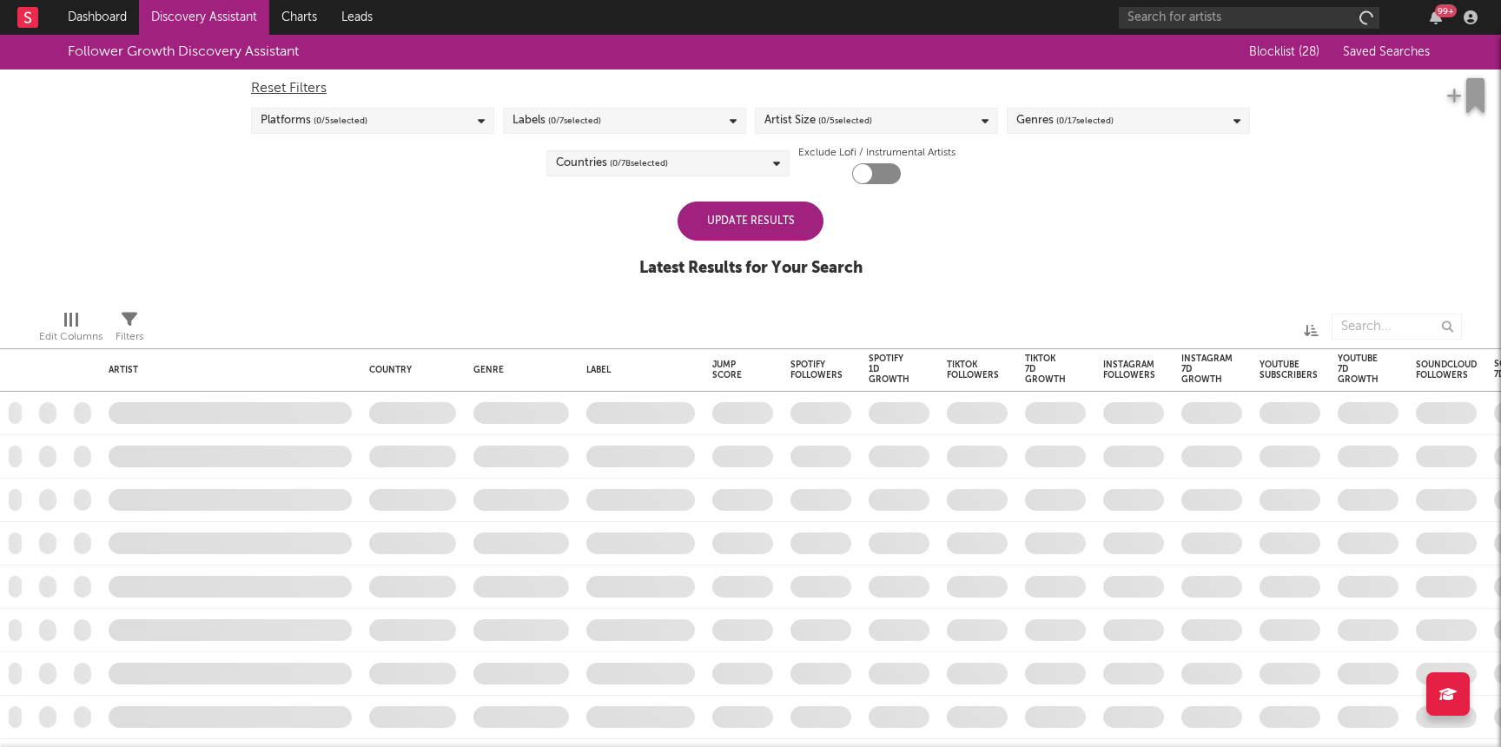
checkbox input "true"
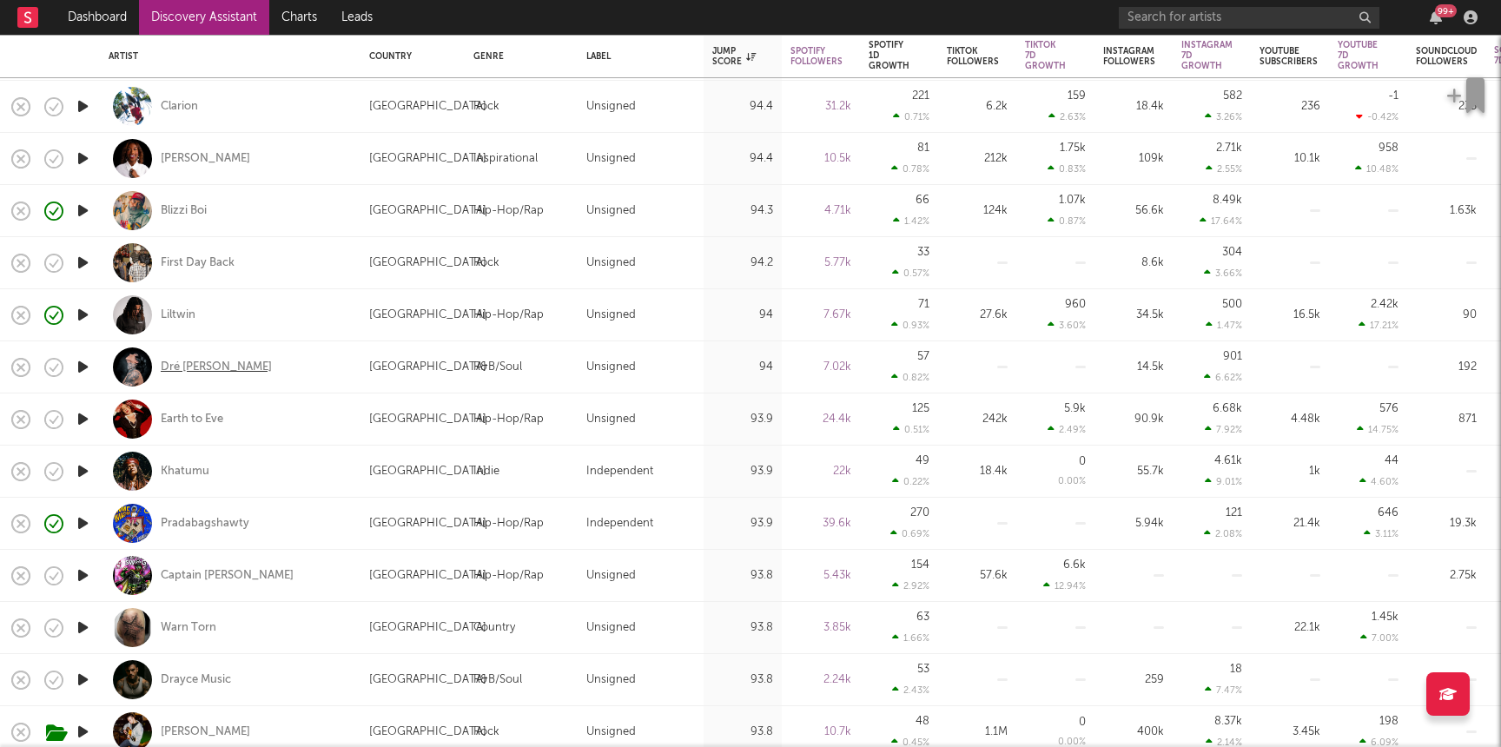
click at [222, 367] on div "Dré [PERSON_NAME]" at bounding box center [216, 368] width 111 height 16
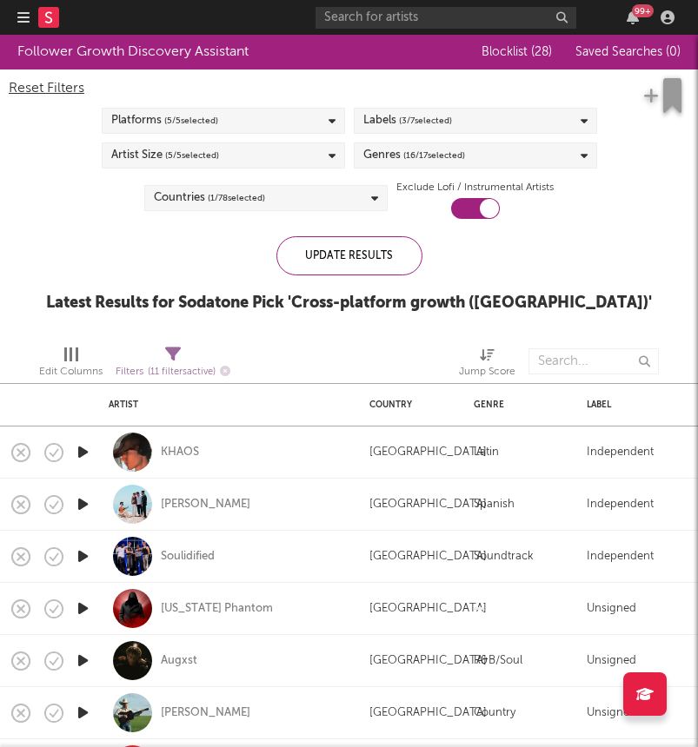
click at [52, 23] on rect at bounding box center [48, 17] width 21 height 21
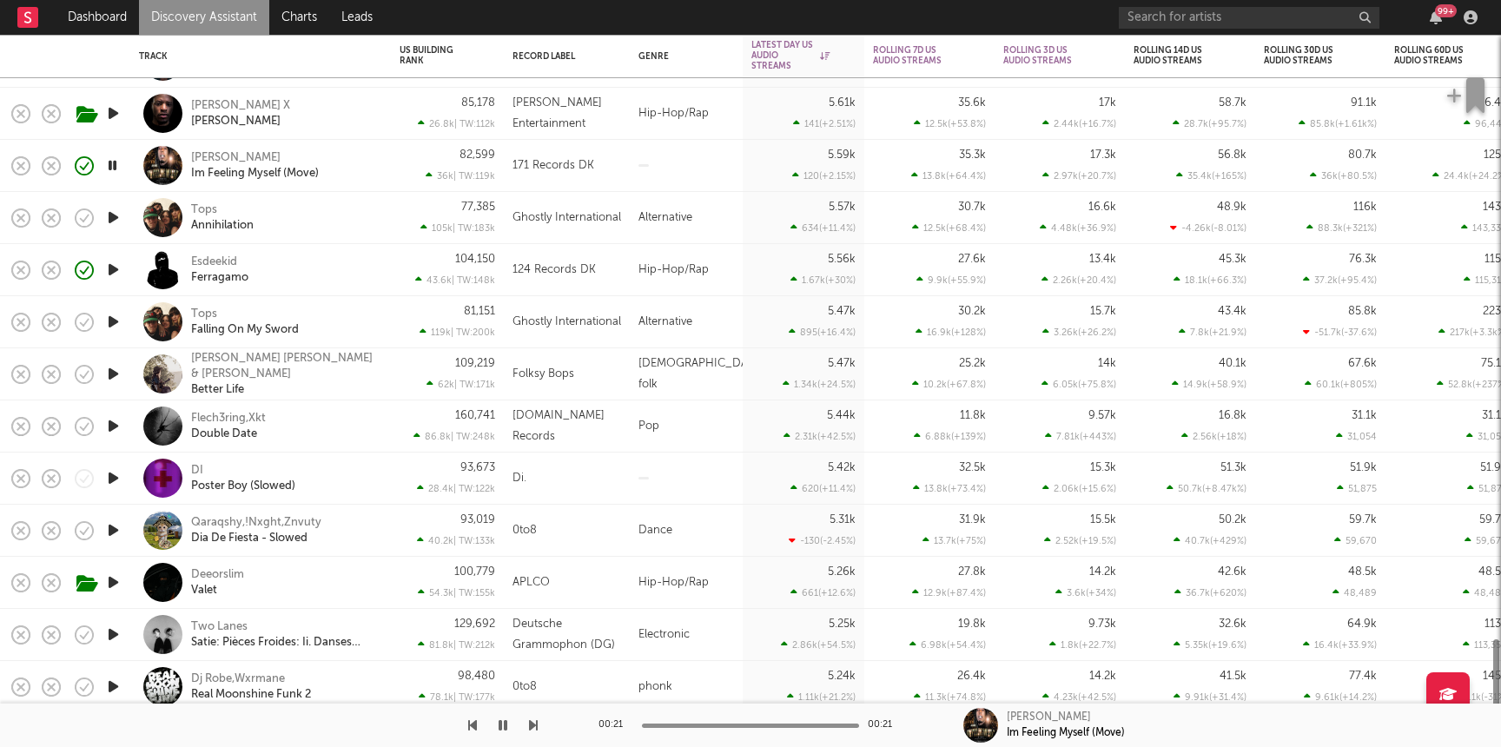
select select "1w"
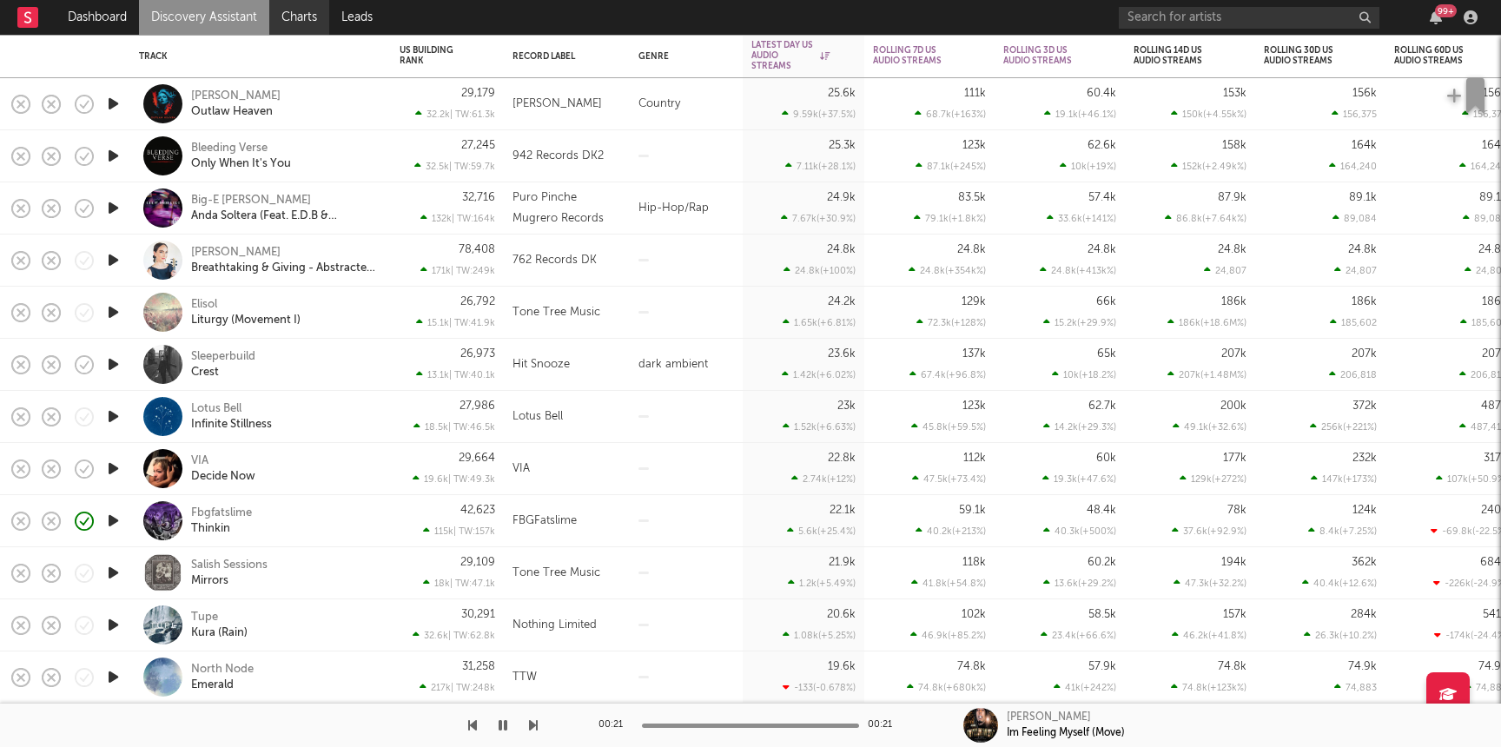
click at [288, 14] on link "Charts" at bounding box center [299, 17] width 60 height 35
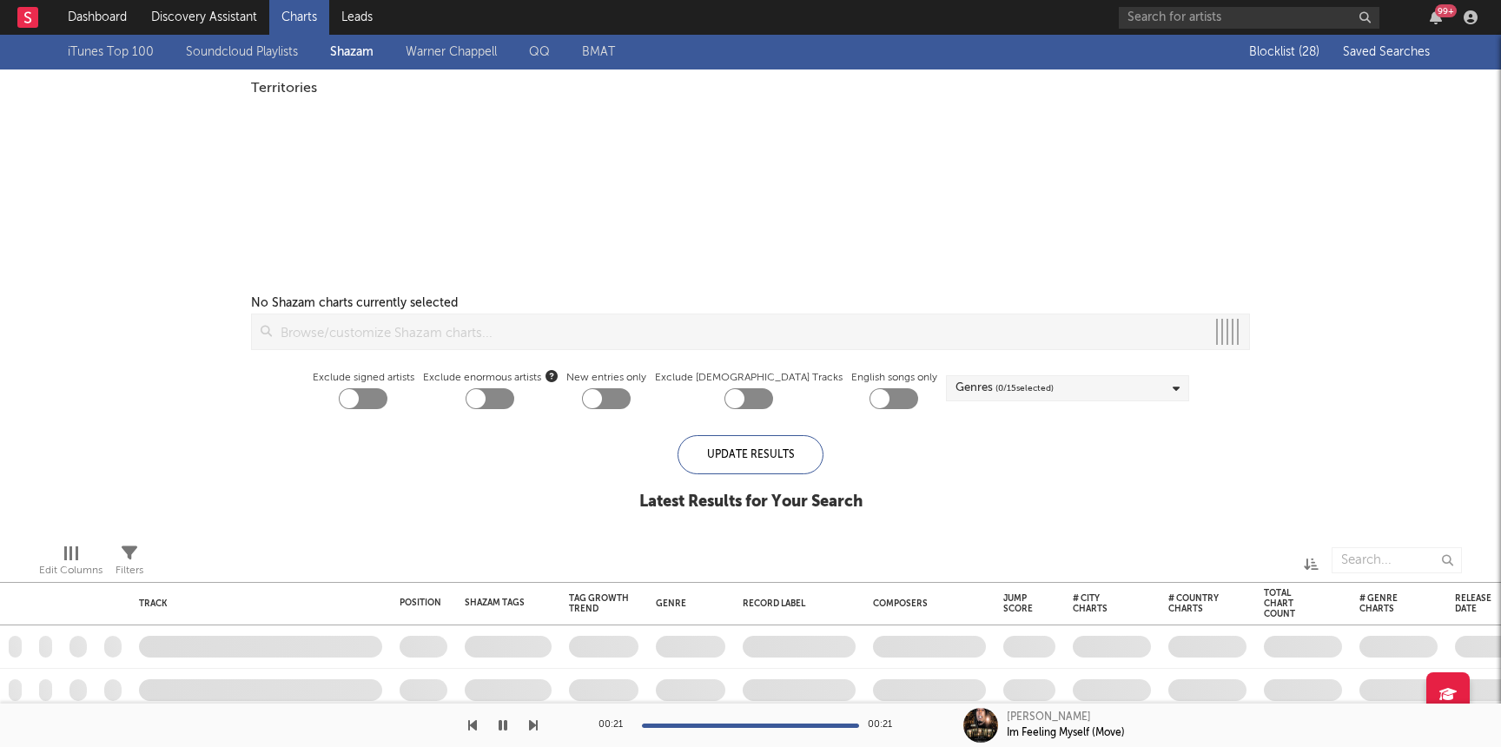
checkbox input "true"
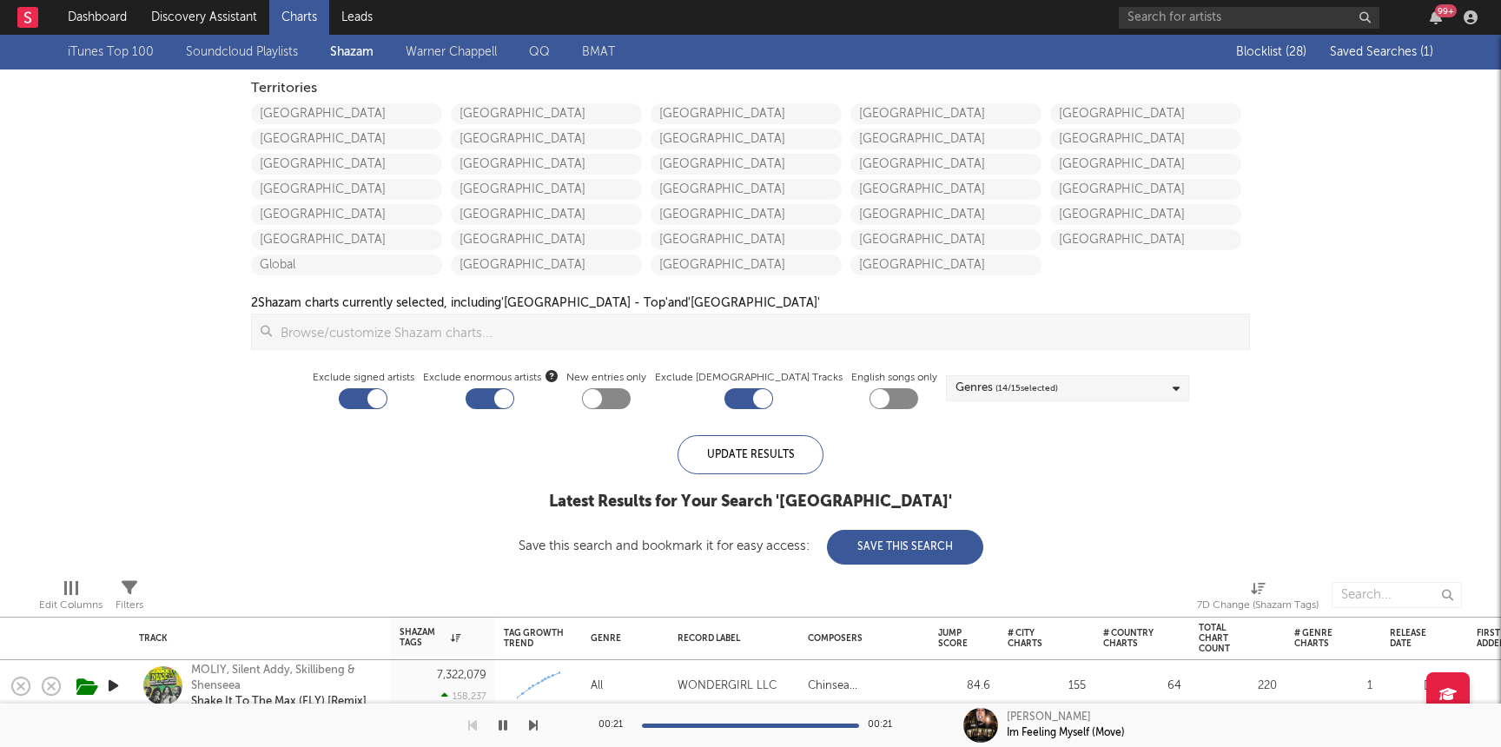
click at [1383, 49] on span "Saved Searches ( 1 )" at bounding box center [1381, 52] width 103 height 12
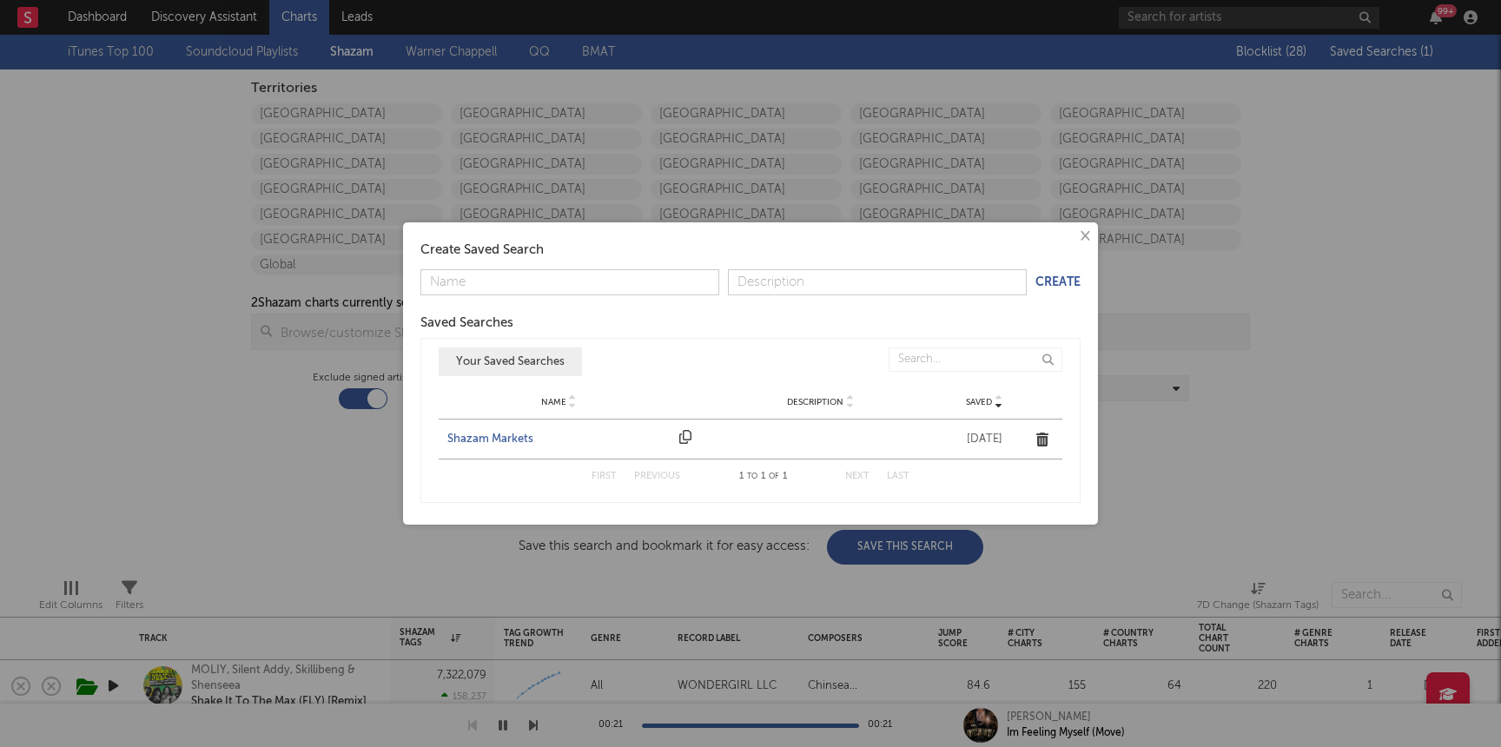
click at [501, 437] on div "Shazam Markets" at bounding box center [558, 439] width 223 height 17
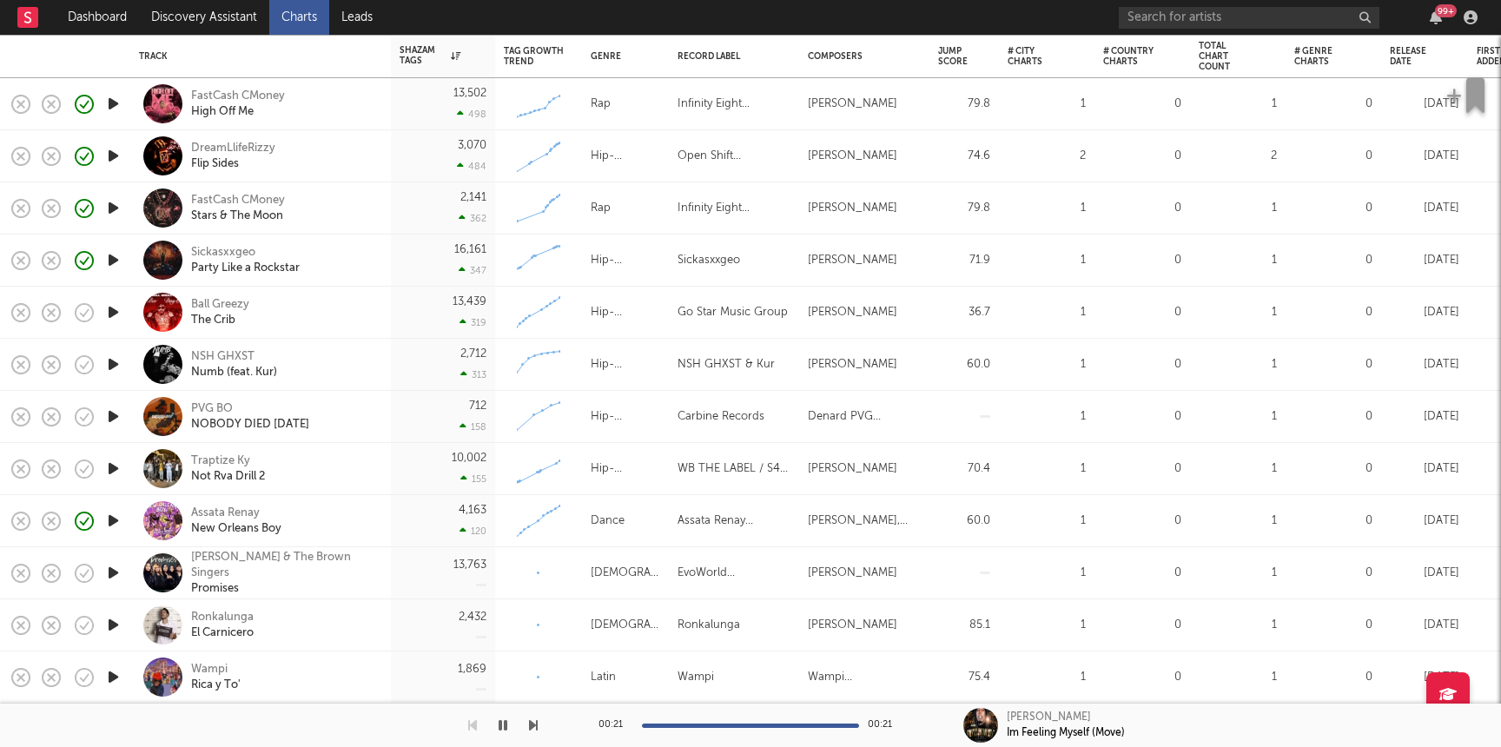
click at [169, 35] on div "Track" at bounding box center [260, 56] width 261 height 43
click at [164, 25] on link "Discovery Assistant" at bounding box center [204, 17] width 130 height 35
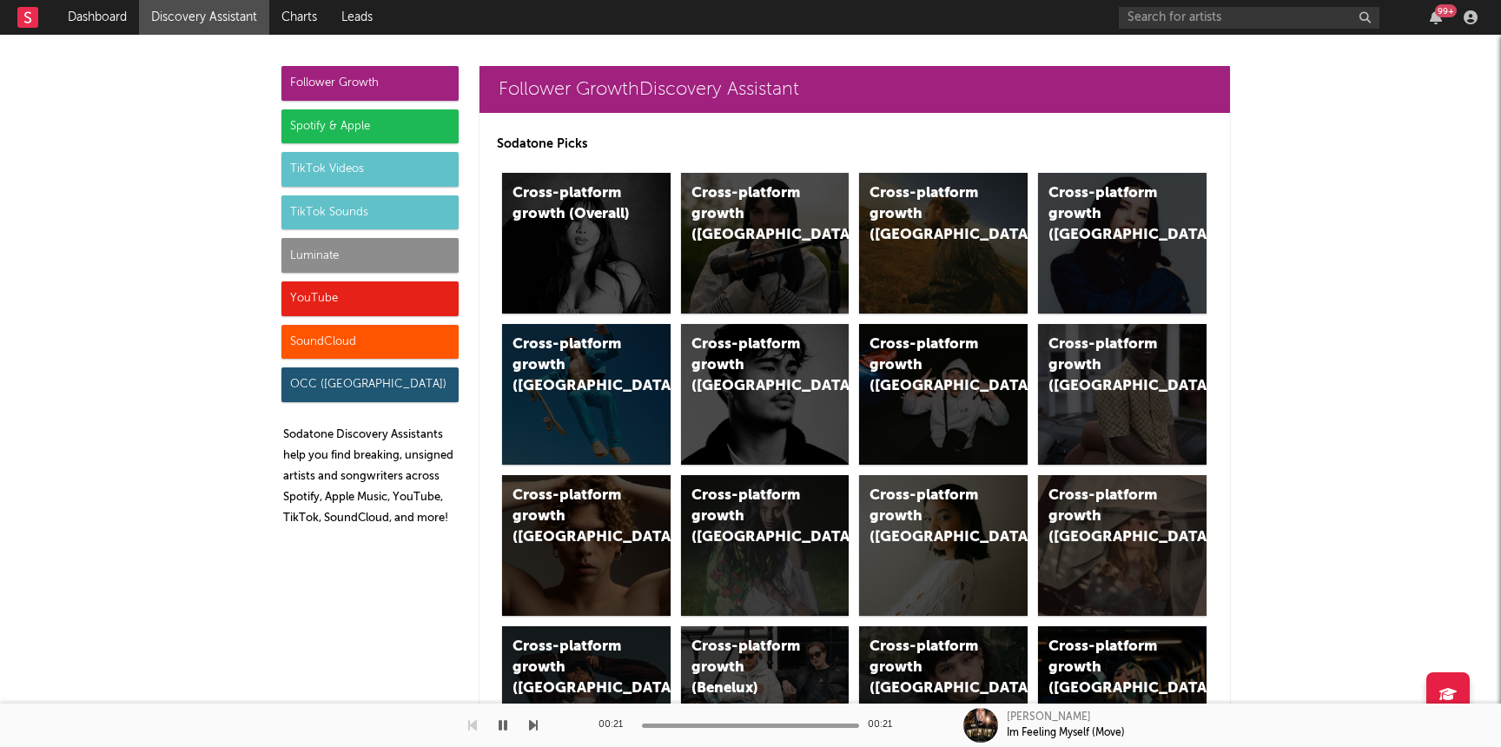
click at [394, 246] on div "Luminate" at bounding box center [369, 255] width 177 height 35
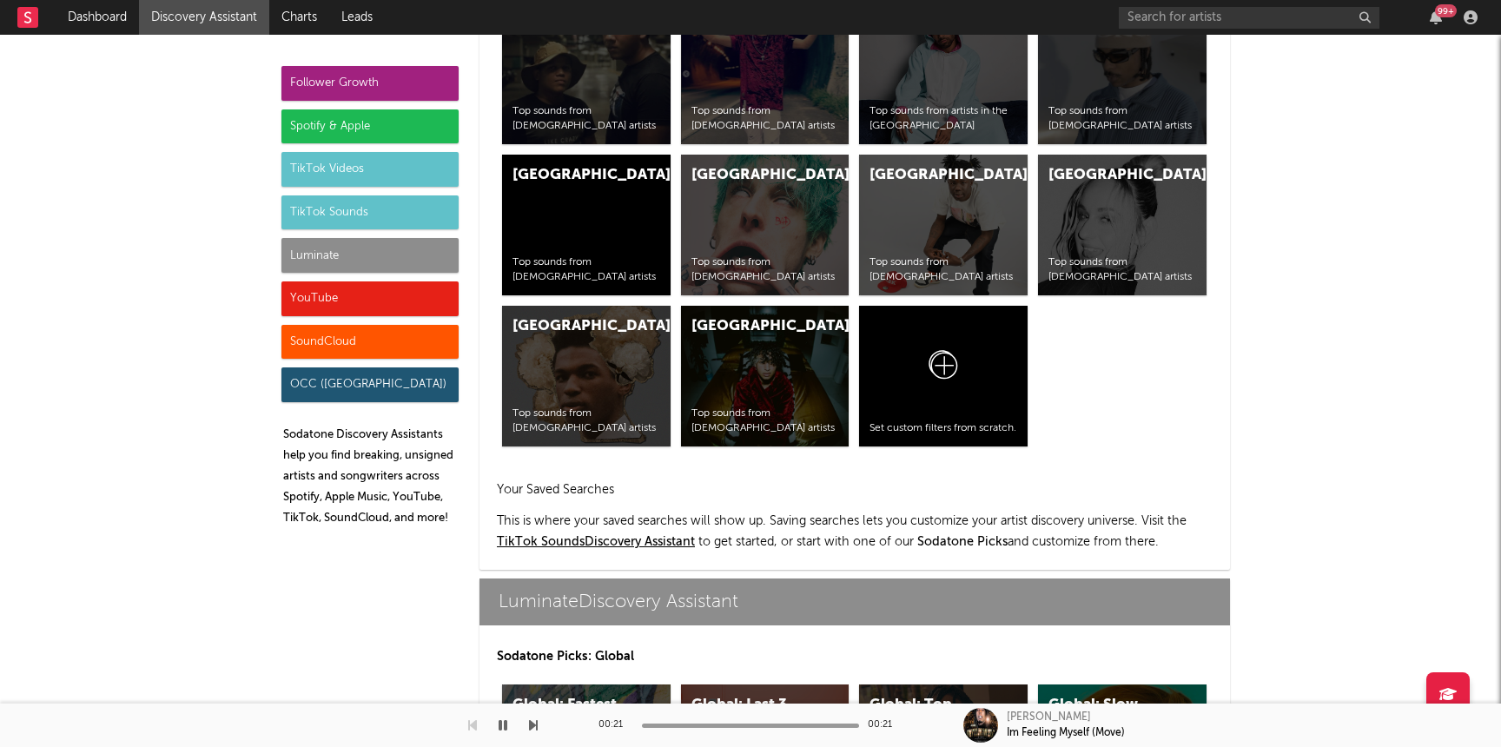
scroll to position [7711, 0]
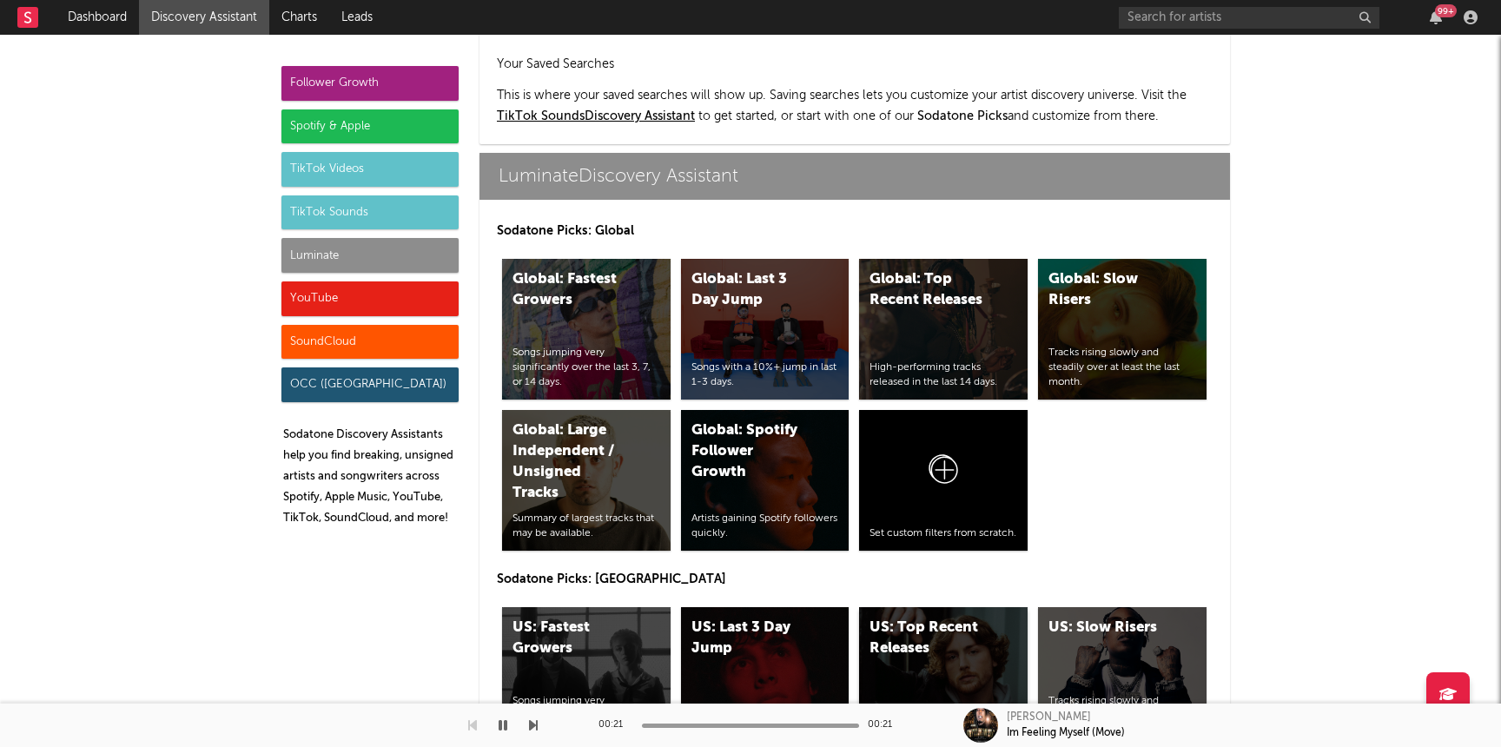
click at [949, 709] on div "High-performing tracks released in the last 14 days." at bounding box center [944, 724] width 148 height 30
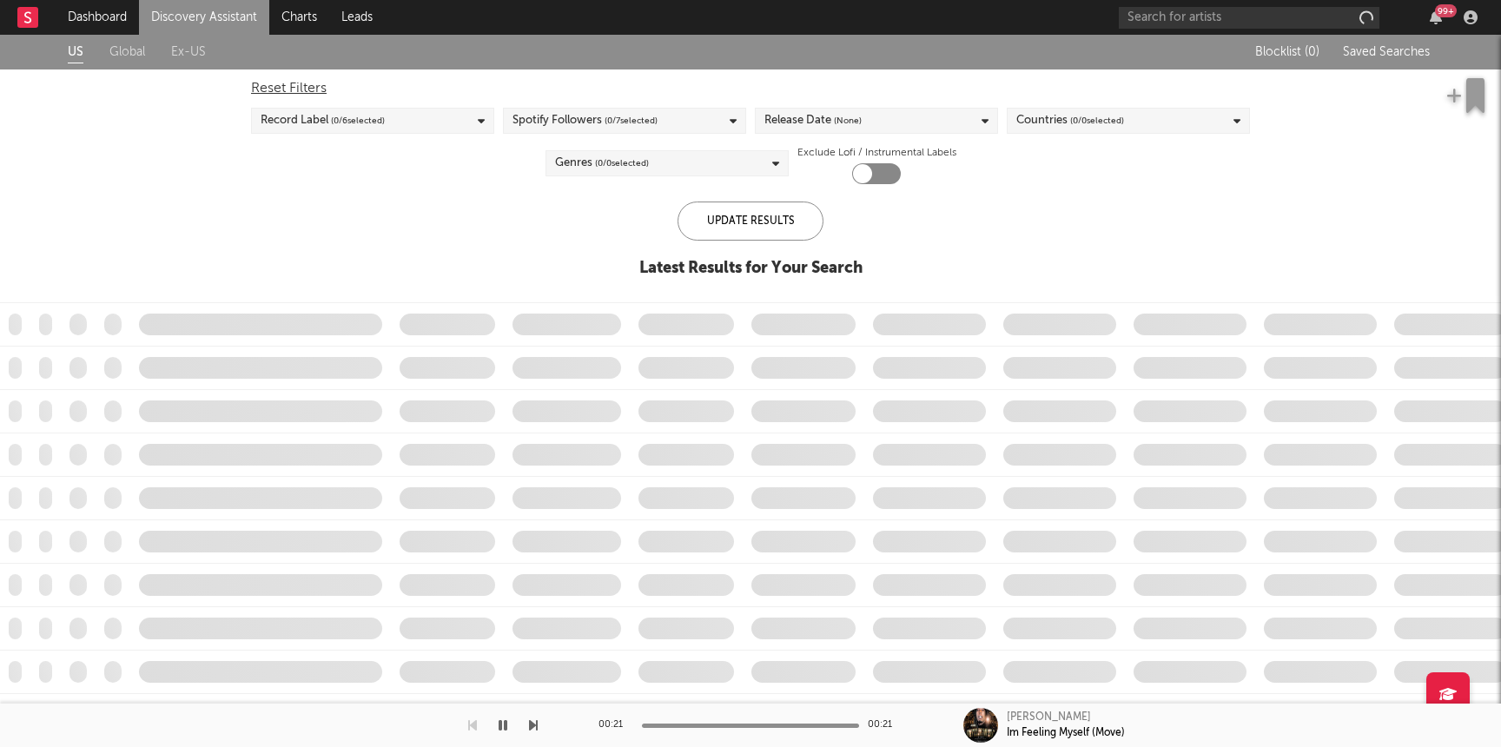
checkbox input "true"
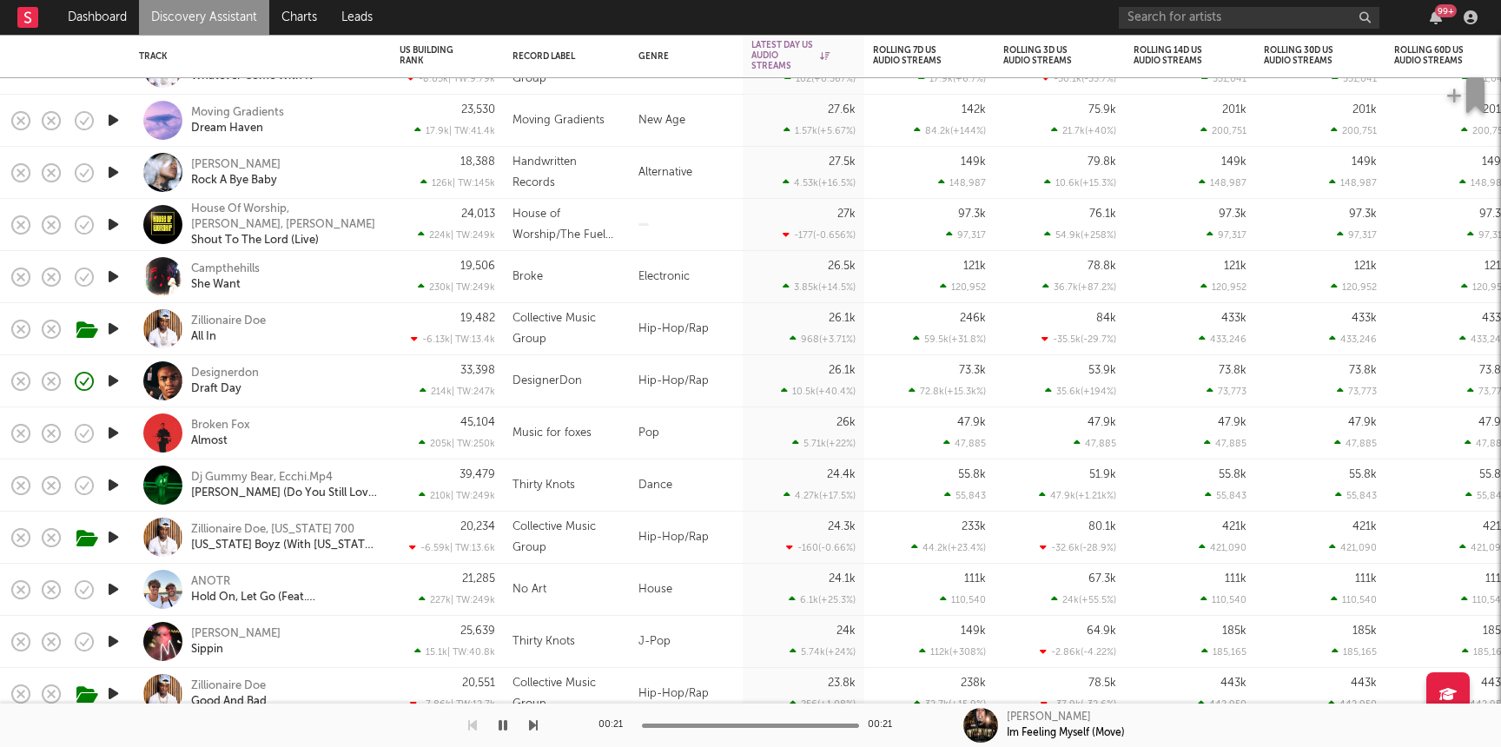
click at [695, 374] on div "Hip-Hop/Rap" at bounding box center [686, 381] width 113 height 52
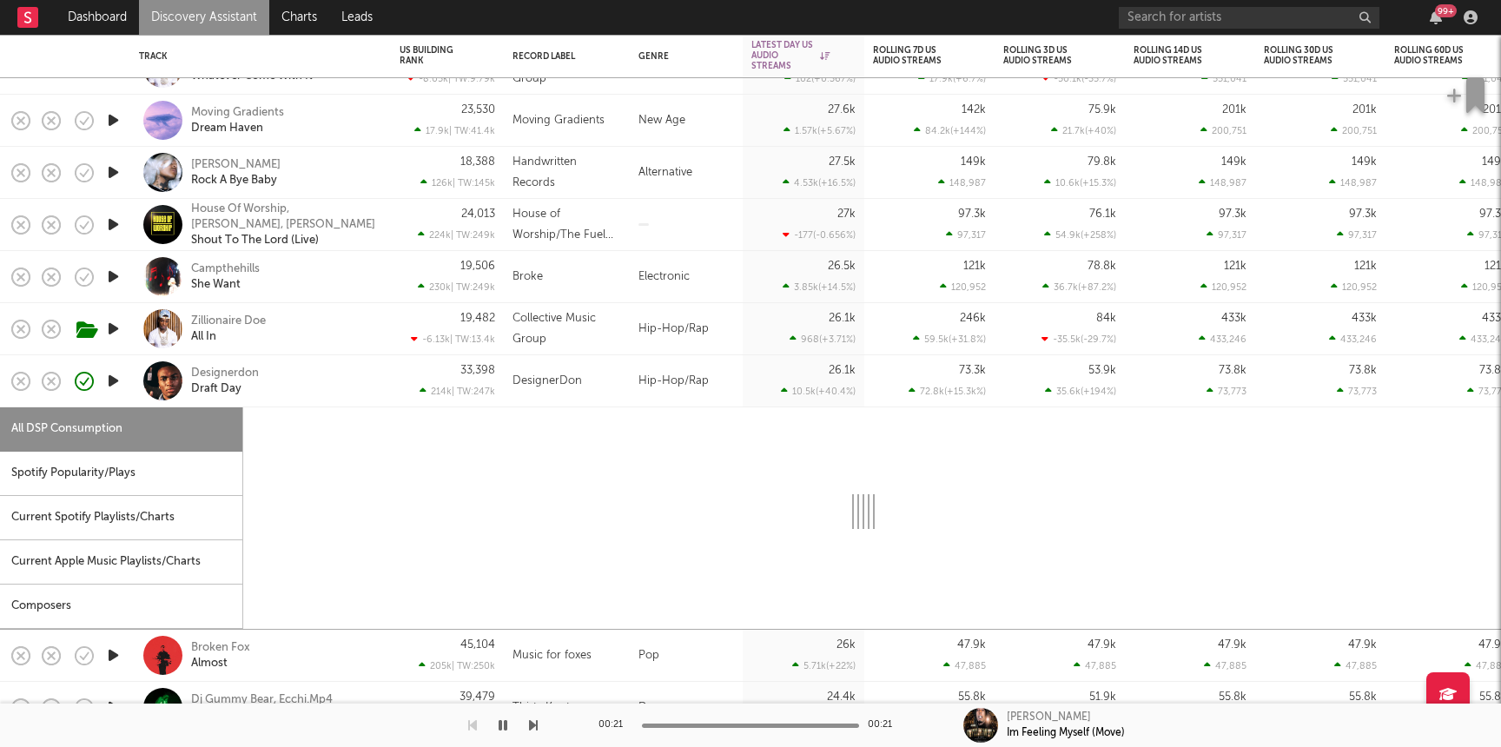
select select "1w"
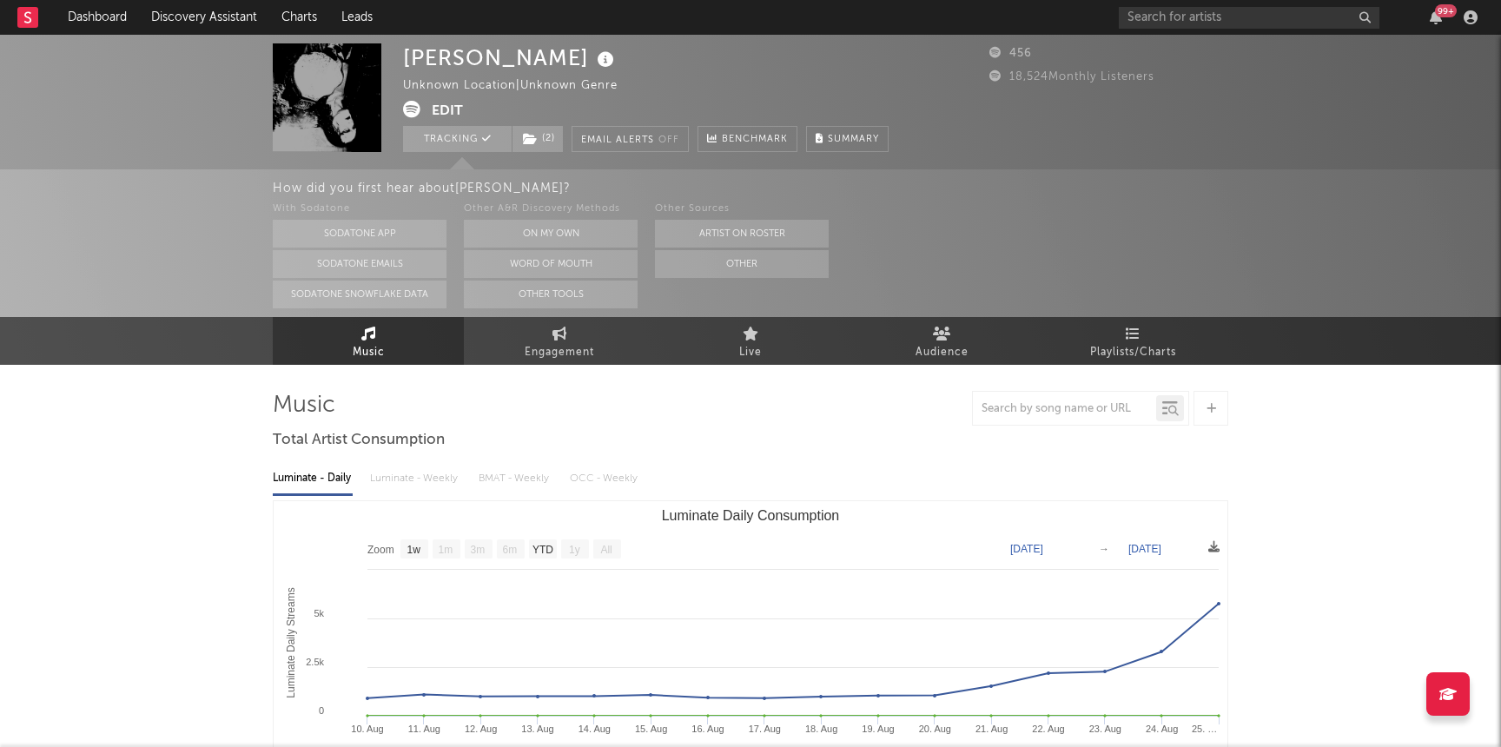
select select "1w"
click at [202, 15] on link "Discovery Assistant" at bounding box center [204, 17] width 130 height 35
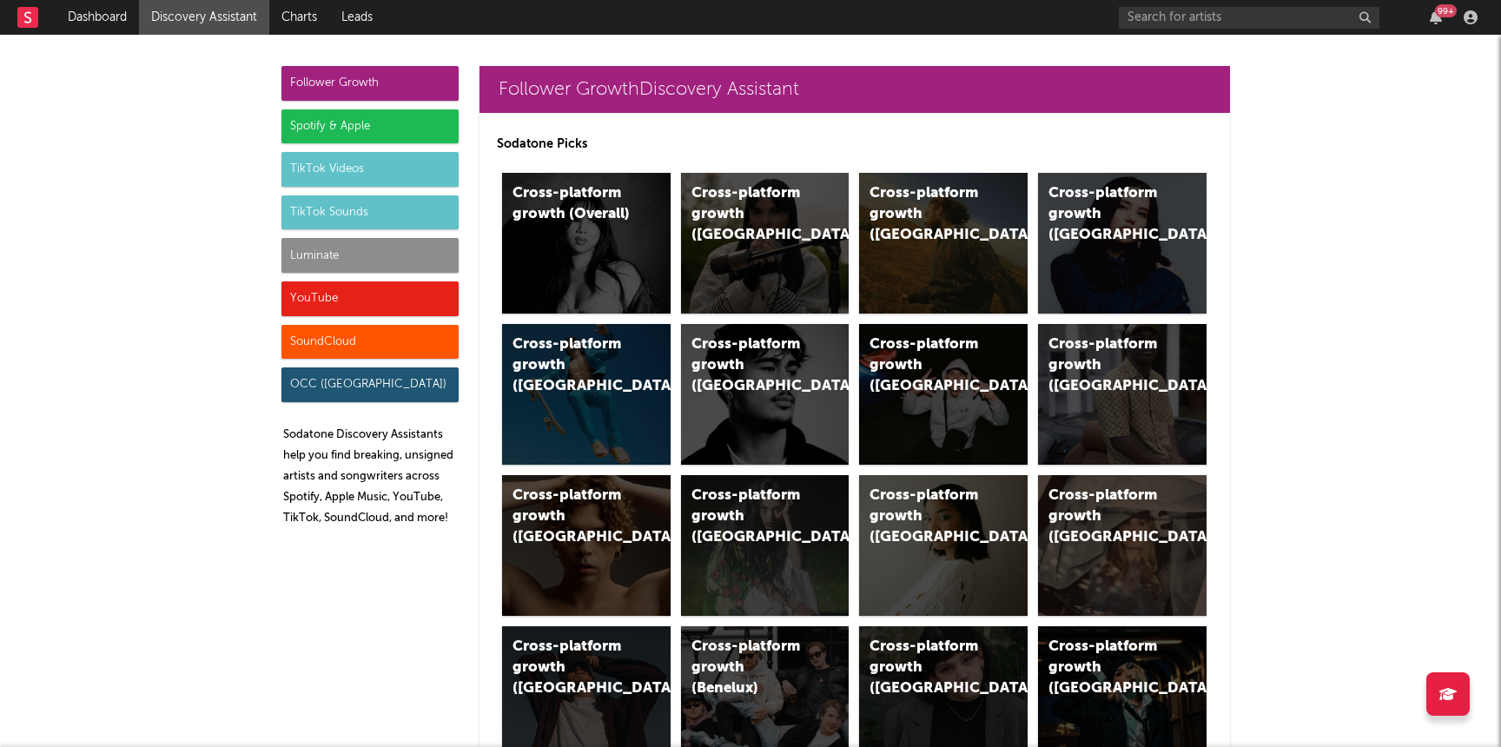
click at [428, 249] on div "Luminate" at bounding box center [369, 255] width 177 height 35
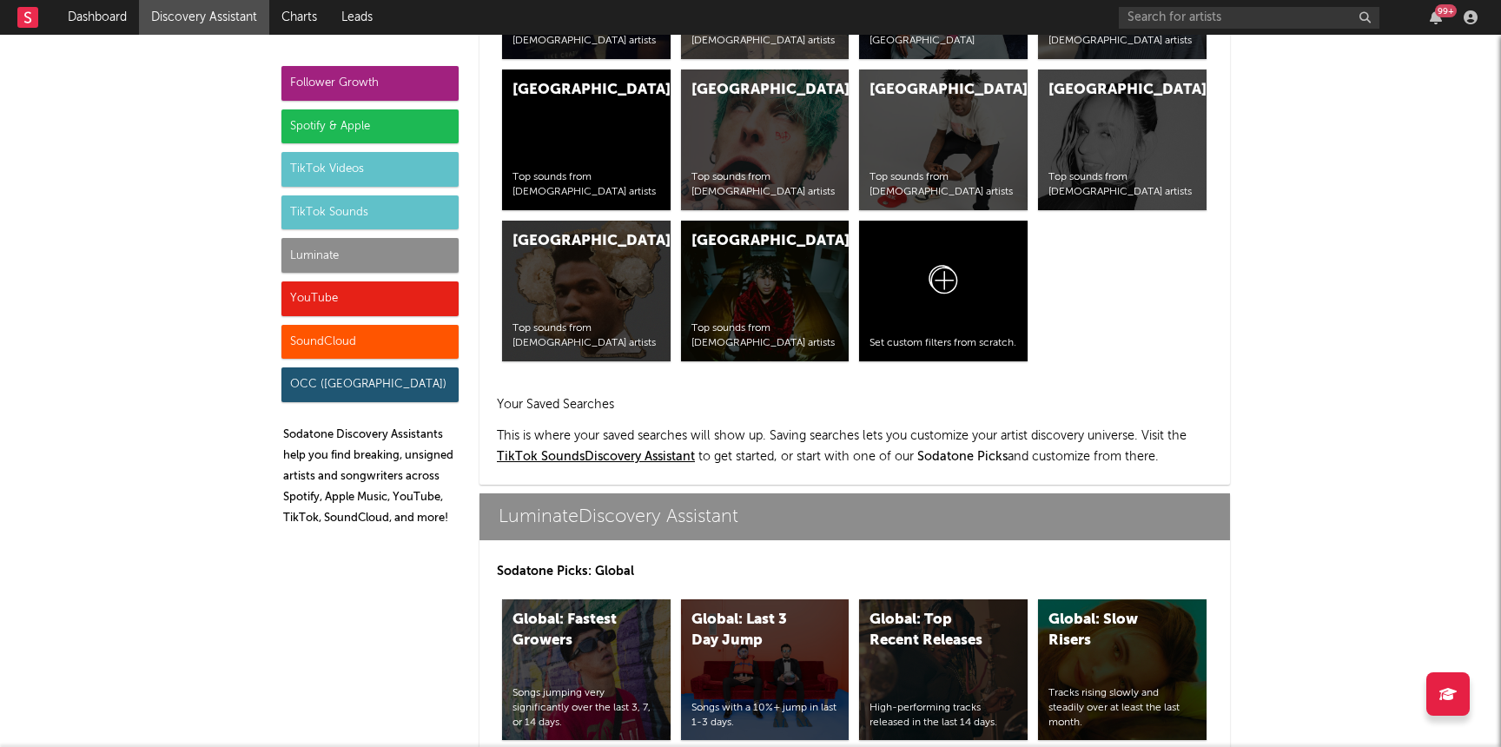
scroll to position [7711, 0]
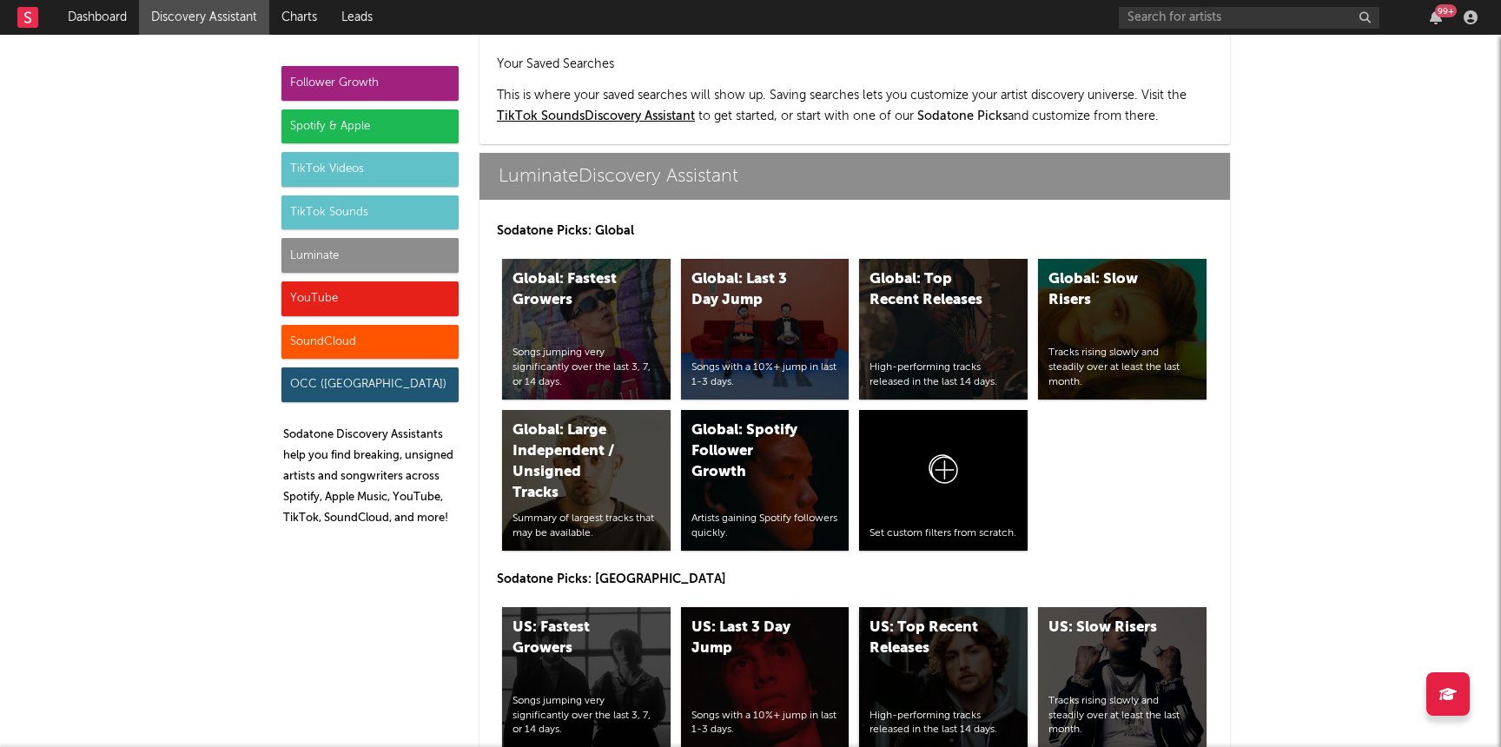
click at [933, 607] on div "US: Top Recent Releases High-performing tracks released in the last 14 days." at bounding box center [943, 677] width 169 height 141
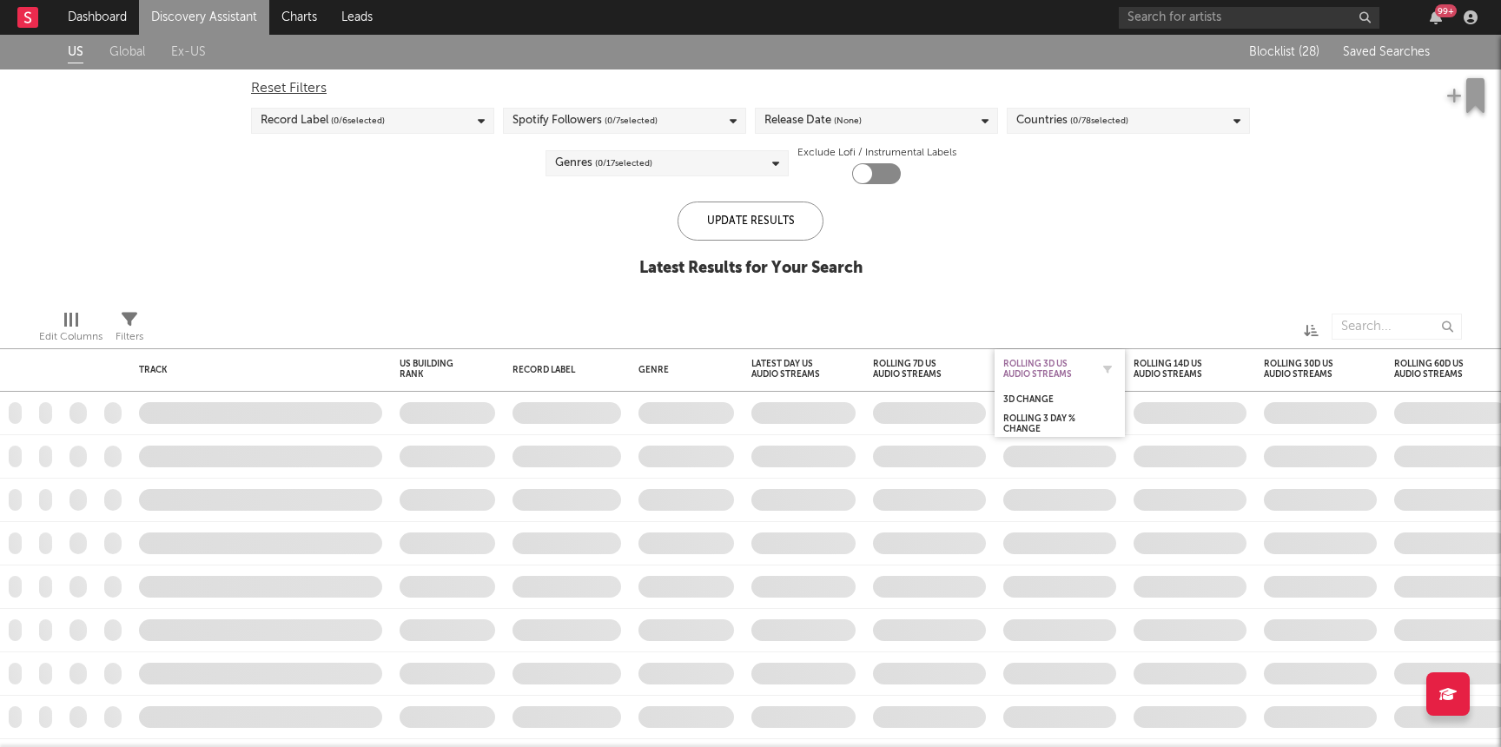
checkbox input "true"
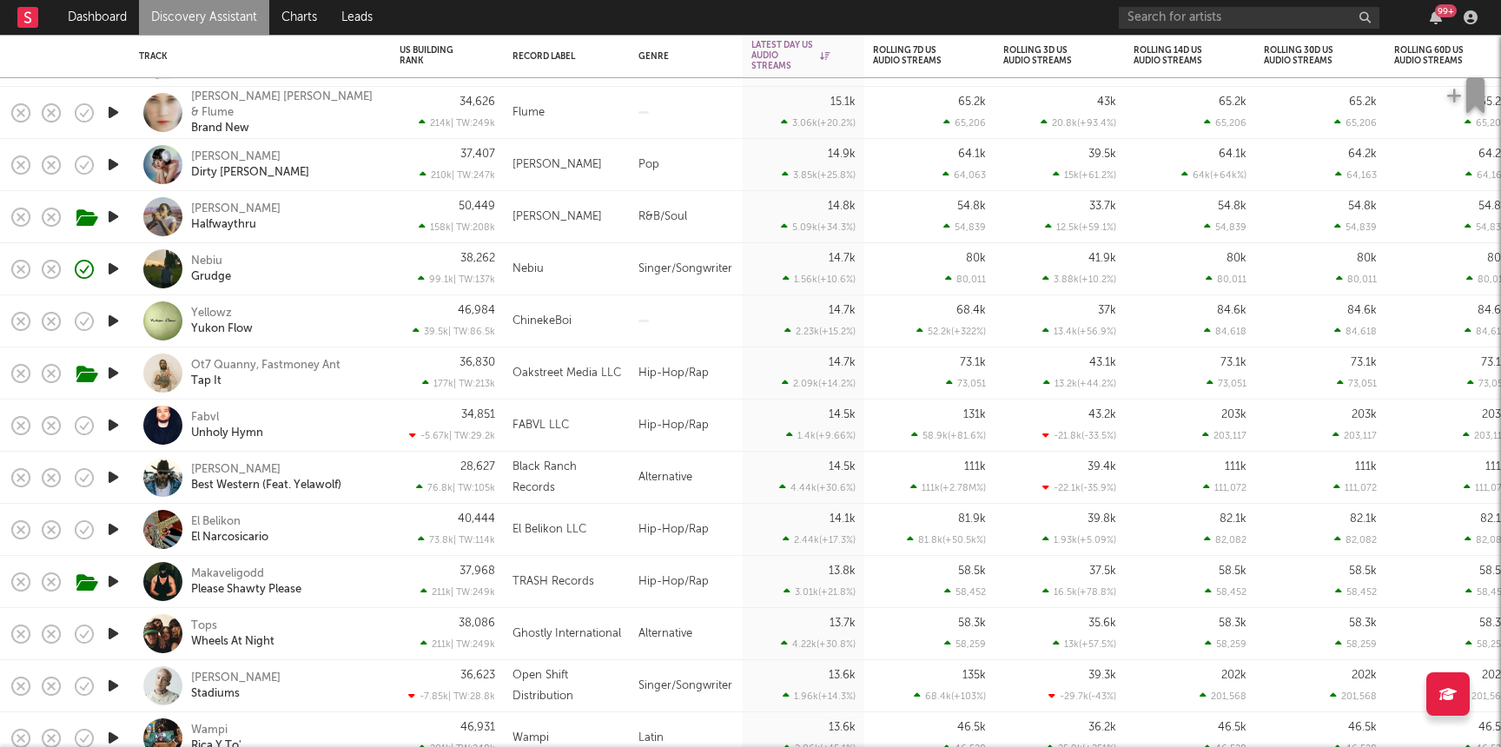
click at [343, 260] on div "Nebiu Grudge" at bounding box center [284, 269] width 187 height 31
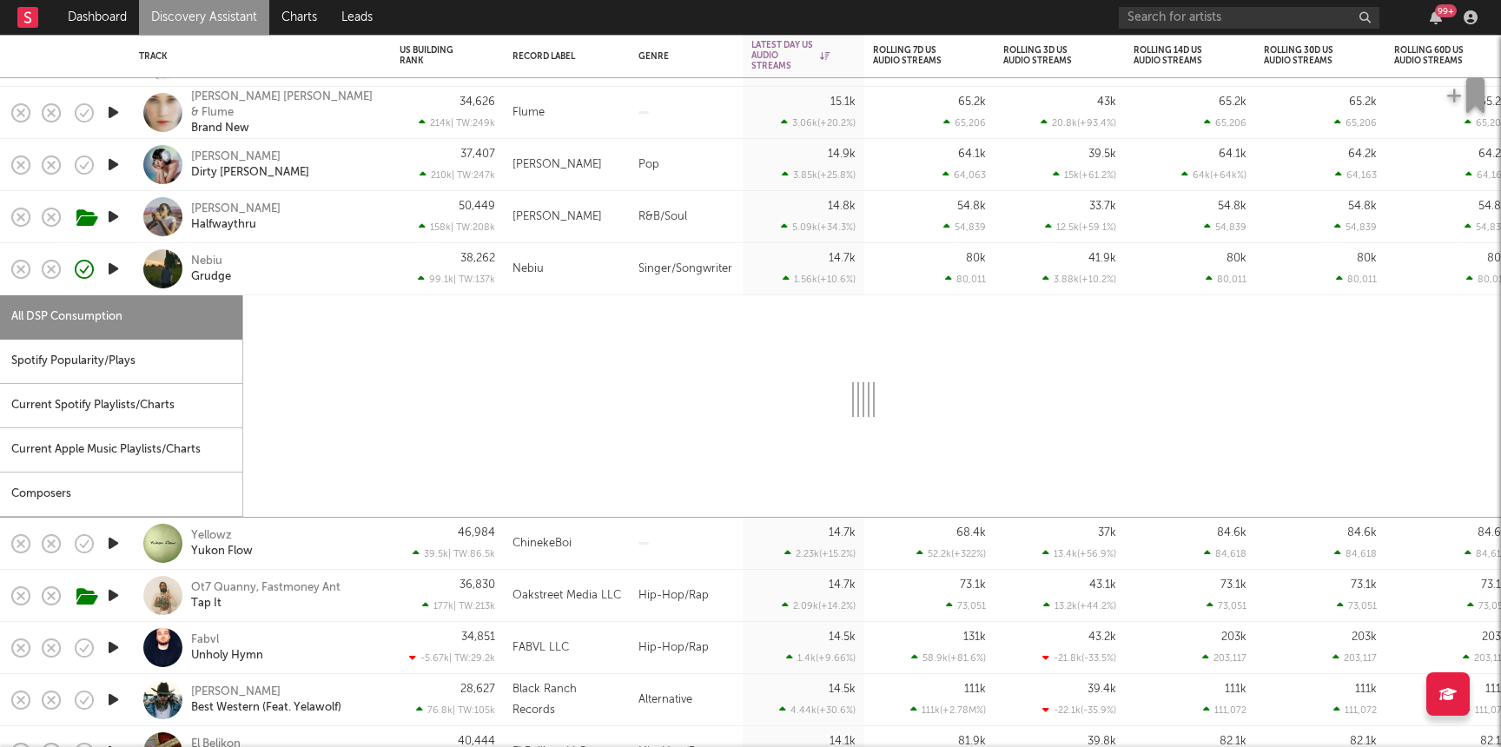
select select "1w"
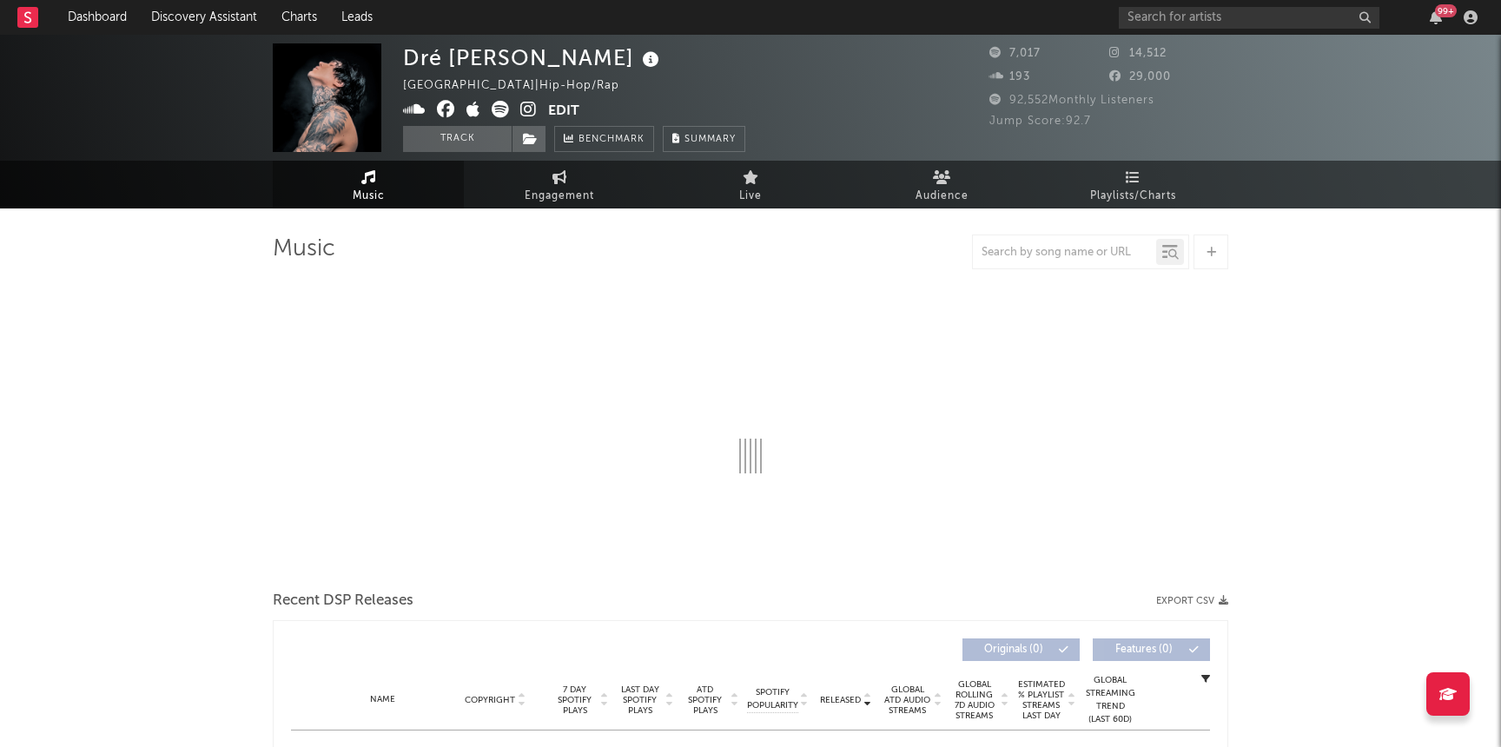
select select "1w"
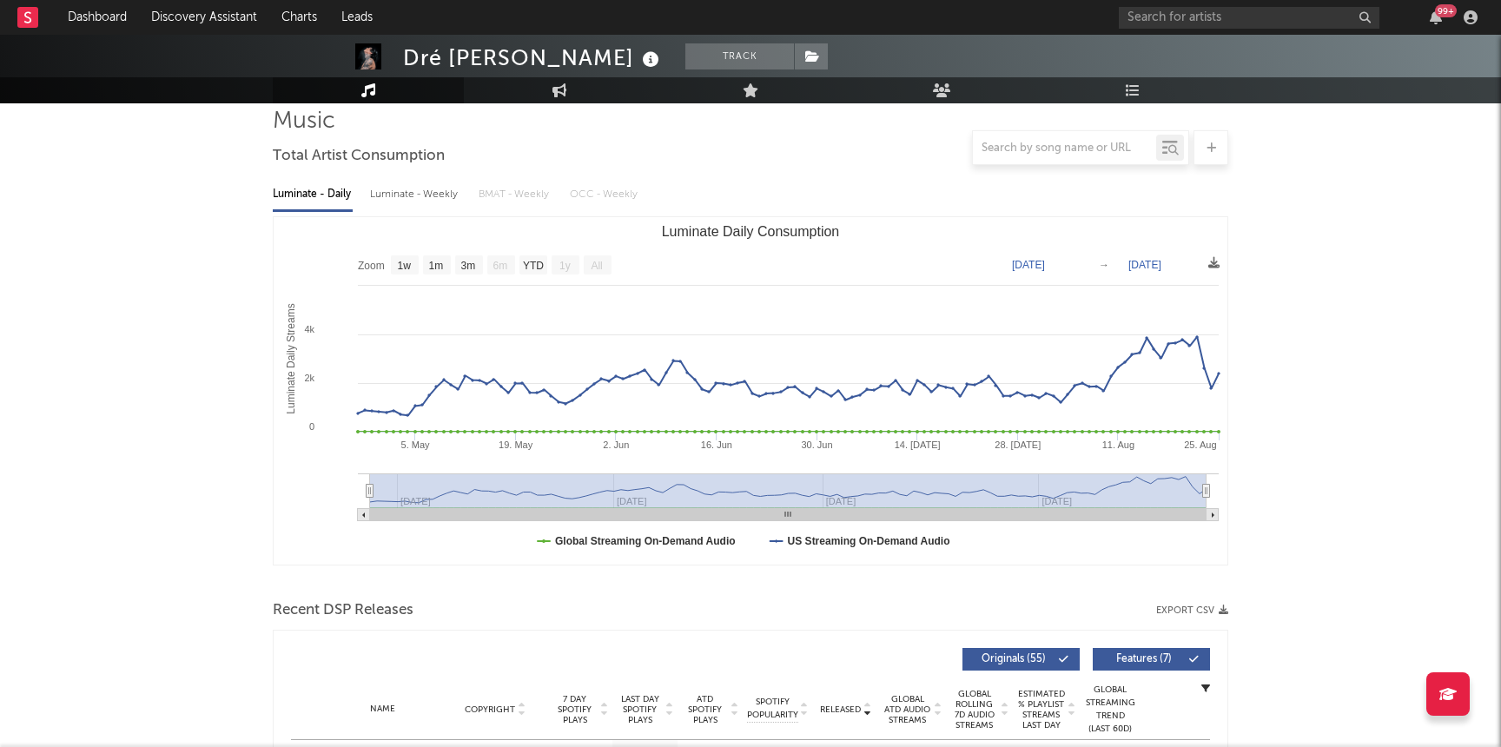
scroll to position [283, 0]
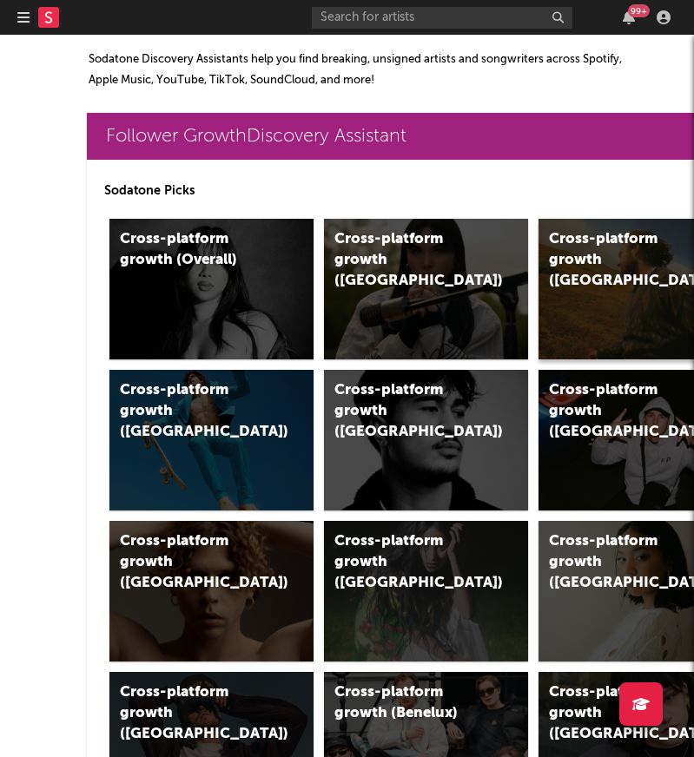
click at [588, 296] on div "Cross-platform growth ([GEOGRAPHIC_DATA])" at bounding box center [641, 289] width 204 height 141
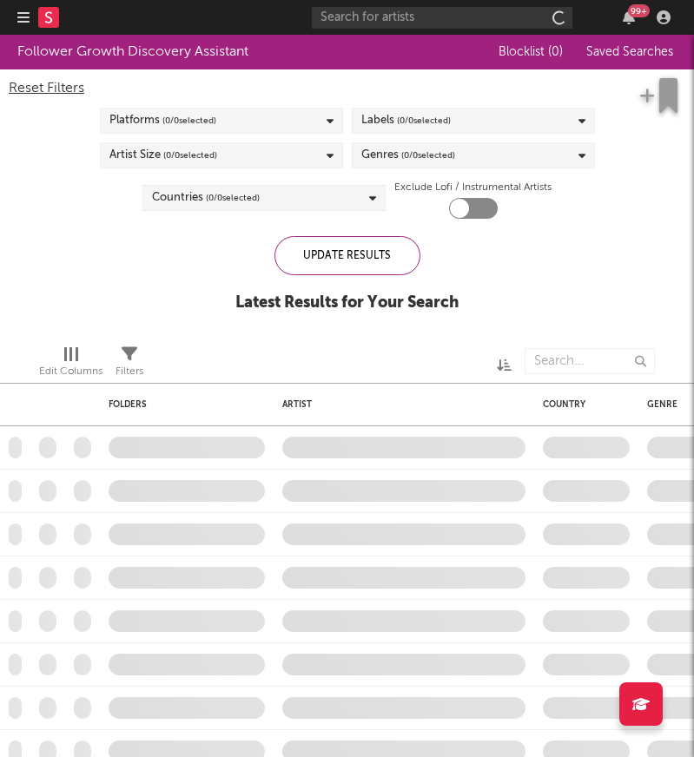
checkbox input "true"
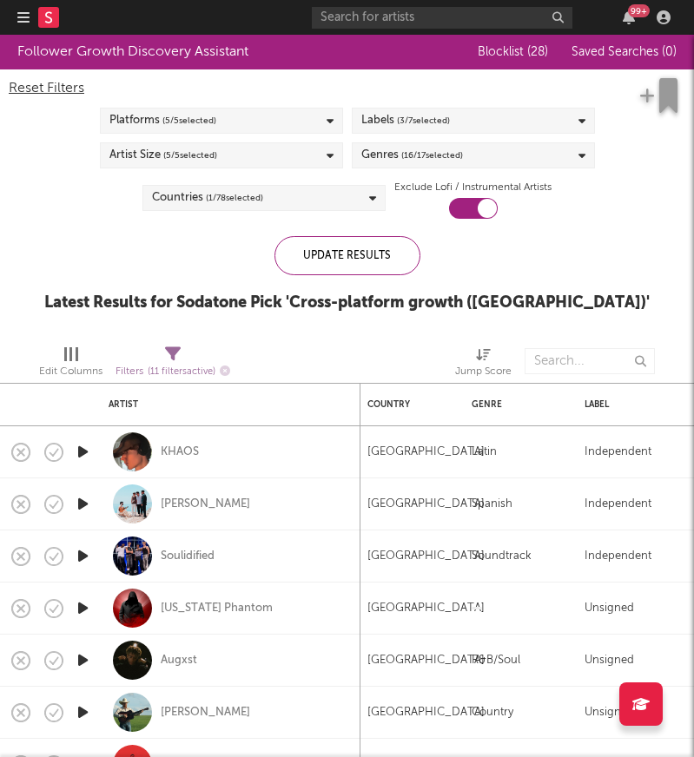
click at [88, 203] on div "Reset Filters Platforms ( 5 / 5 selected) Labels ( 3 / 7 selected) Artist Size …" at bounding box center [347, 143] width 694 height 149
click at [58, 214] on div "Reset Filters Platforms ( 5 / 5 selected) Labels ( 3 / 7 selected) Artist Size …" at bounding box center [347, 143] width 694 height 149
click at [49, 23] on rect at bounding box center [48, 17] width 21 height 21
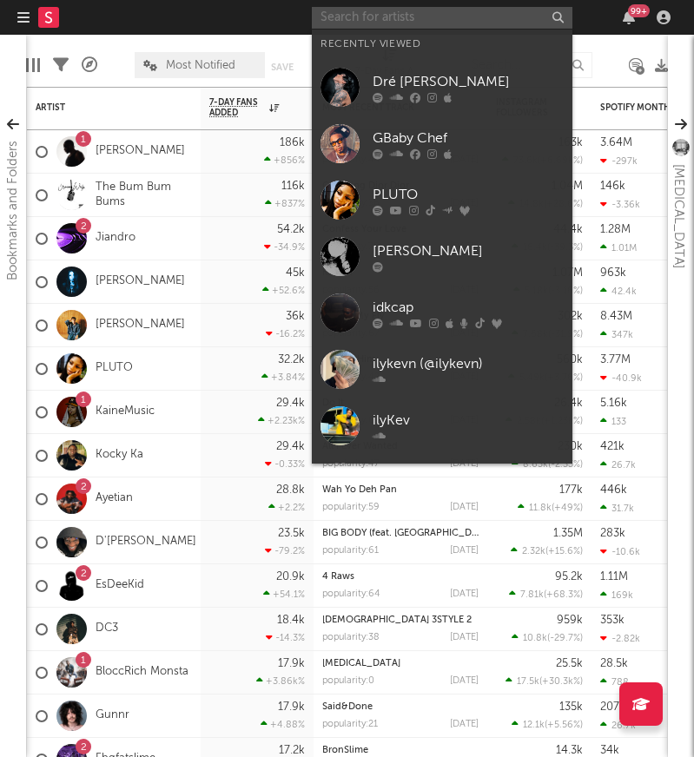
click at [515, 16] on input "text" at bounding box center [442, 18] width 261 height 22
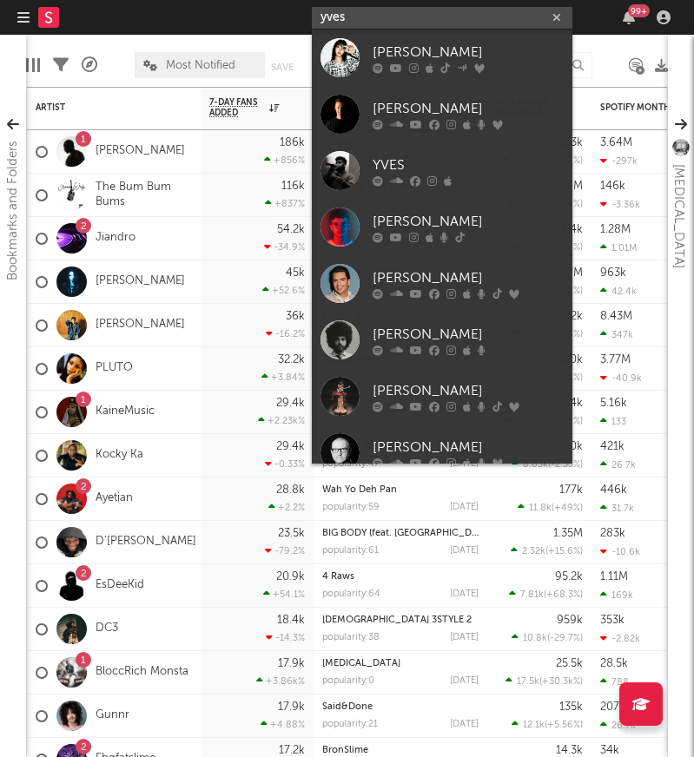
type input "yves"
click at [155, 17] on nav "Dashboard Discovery Assistant Charts Leads yves 99 +" at bounding box center [347, 17] width 694 height 35
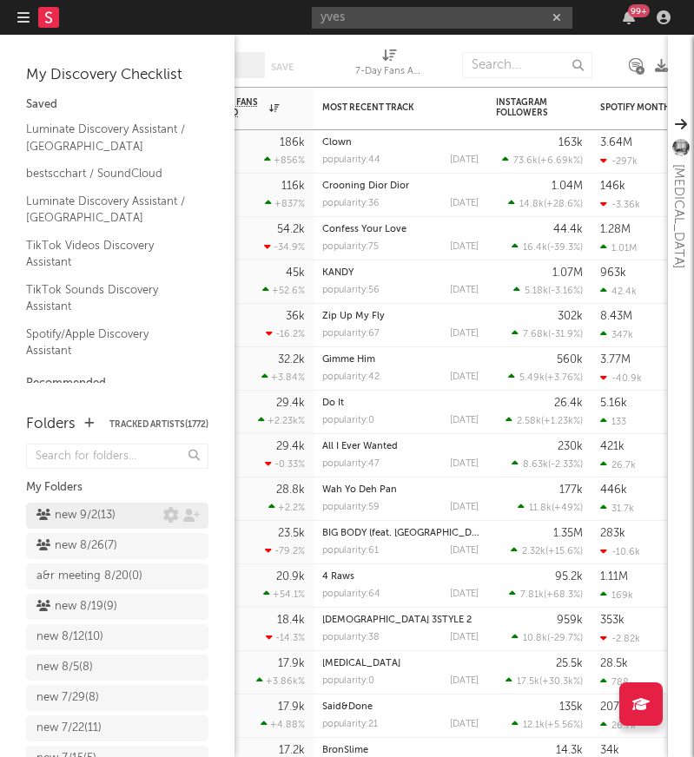
click at [105, 513] on div "new 9/2 ( 13 )" at bounding box center [75, 516] width 79 height 21
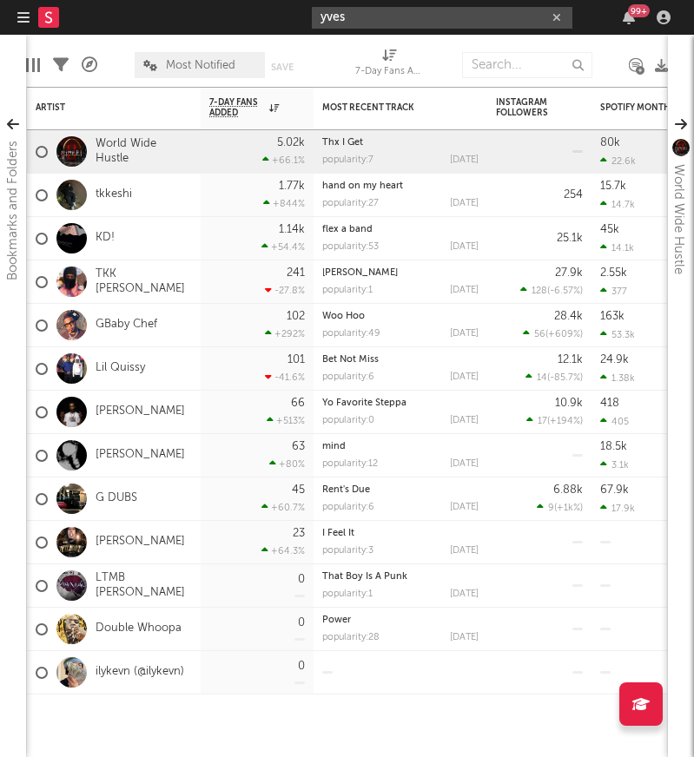
click at [362, 27] on input "yves" at bounding box center [442, 18] width 261 height 22
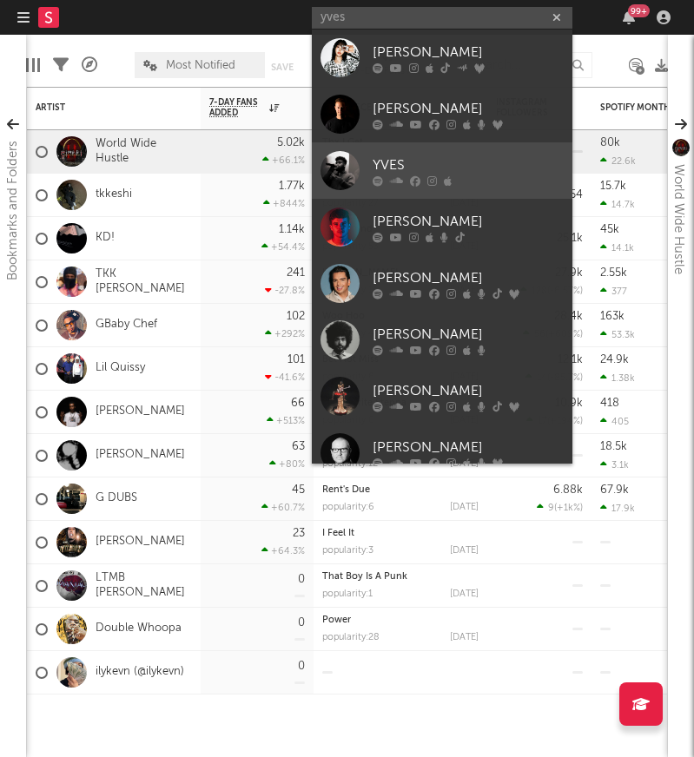
click at [431, 170] on div "YVES" at bounding box center [468, 165] width 191 height 21
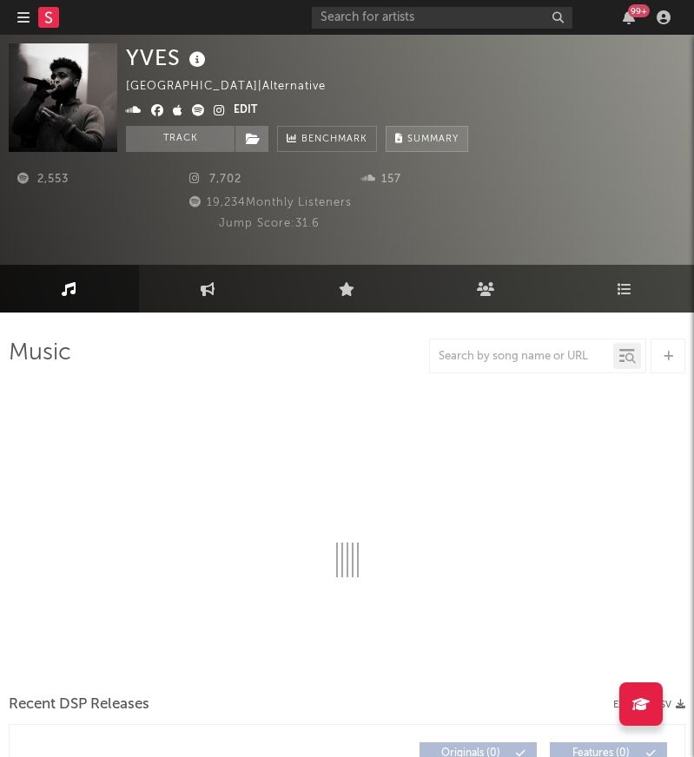
select select "1w"
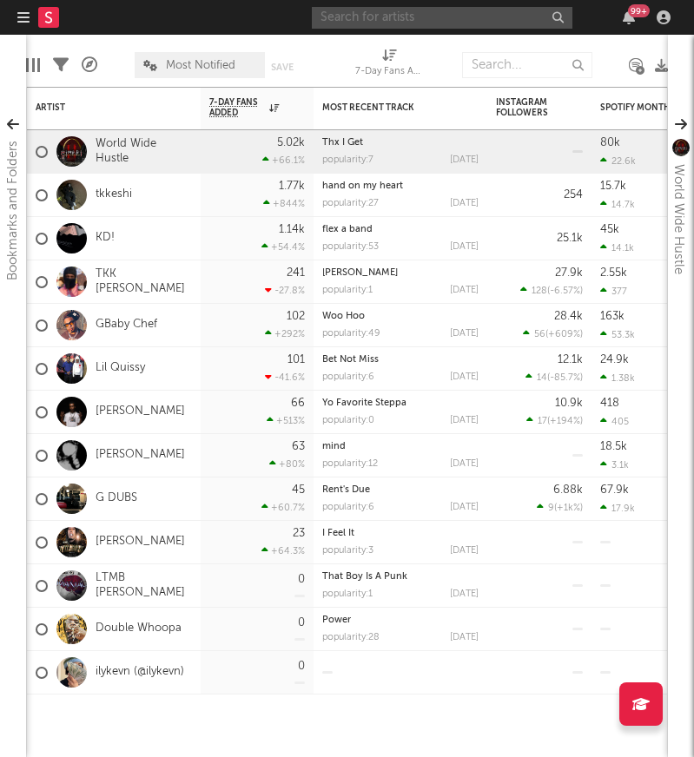
click at [374, 12] on input "text" at bounding box center [442, 18] width 261 height 22
click at [193, 23] on nav "Dashboard Discovery Assistant Charts Leads 99 +" at bounding box center [347, 17] width 694 height 35
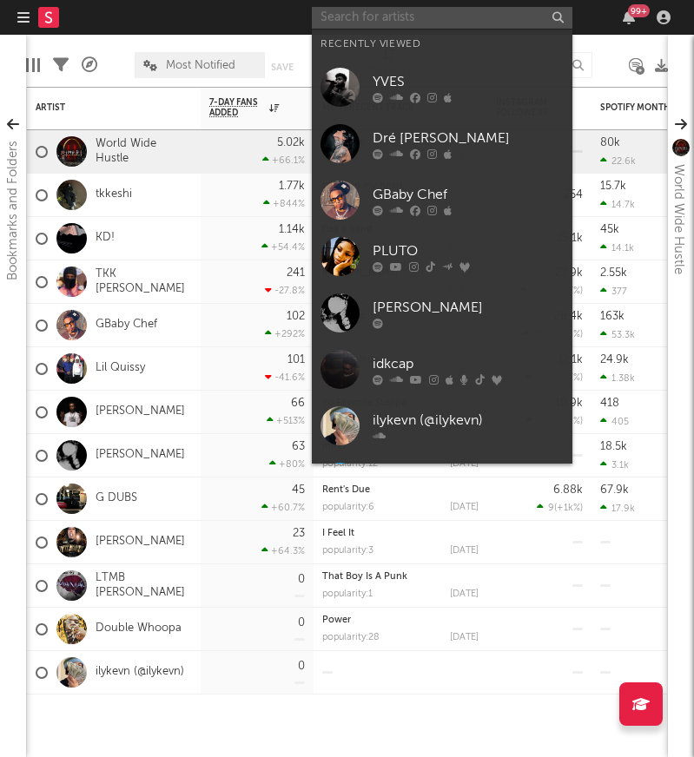
click at [477, 15] on input "text" at bounding box center [442, 18] width 261 height 22
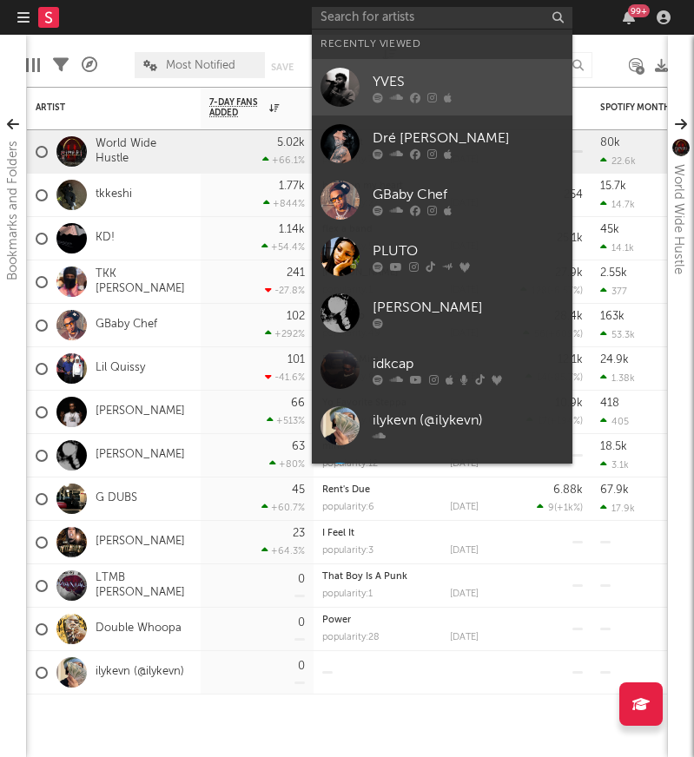
click at [414, 96] on icon at bounding box center [415, 97] width 10 height 10
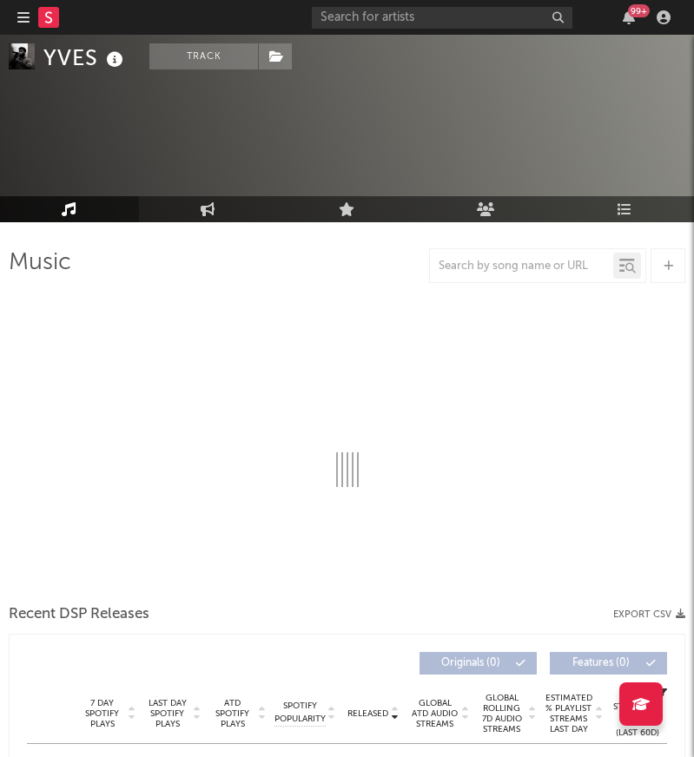
select select "1w"
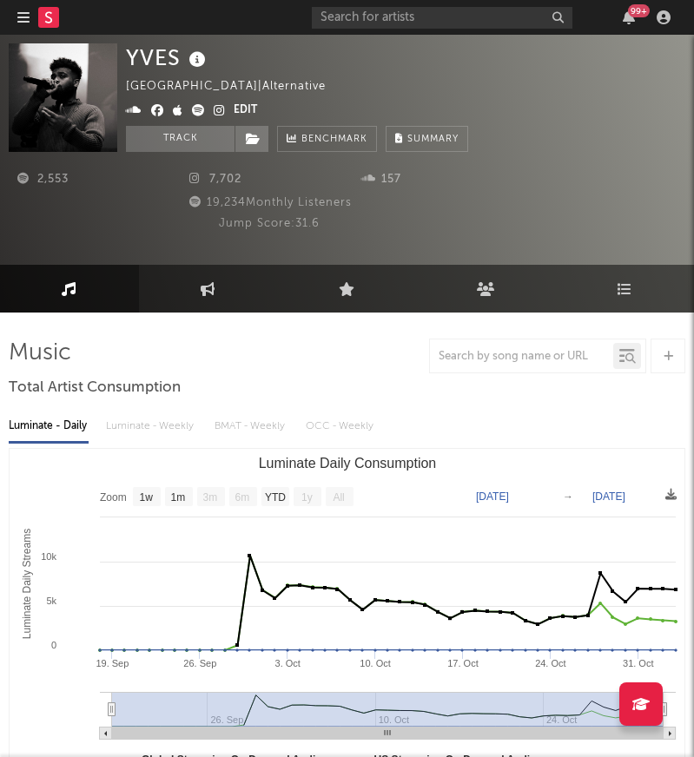
click at [43, 24] on rect at bounding box center [48, 17] width 21 height 21
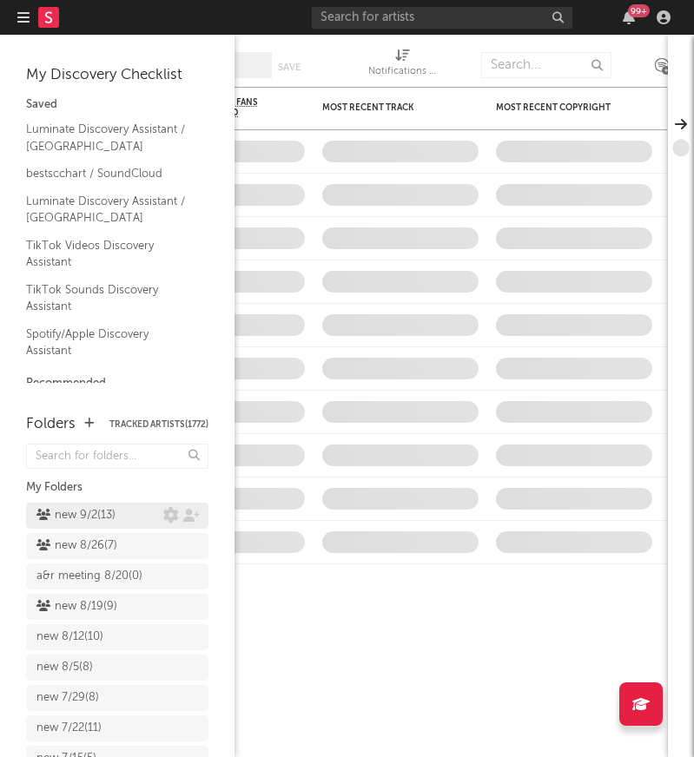
click at [60, 514] on div "new 9/2 ( 13 )" at bounding box center [75, 516] width 79 height 21
